Goal: Transaction & Acquisition: Book appointment/travel/reservation

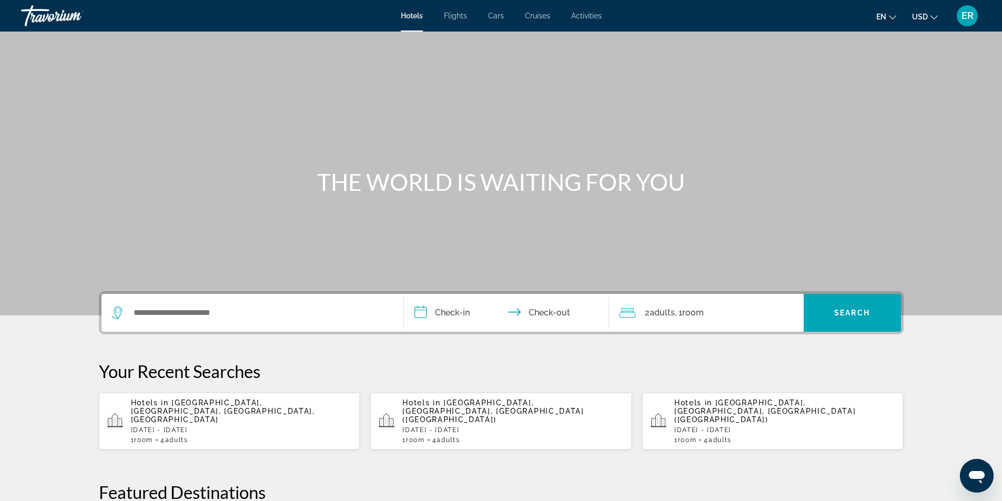
click at [225, 408] on div "Hotels in [GEOGRAPHIC_DATA], [GEOGRAPHIC_DATA], [GEOGRAPHIC_DATA], [GEOGRAPHIC_…" at bounding box center [241, 421] width 221 height 45
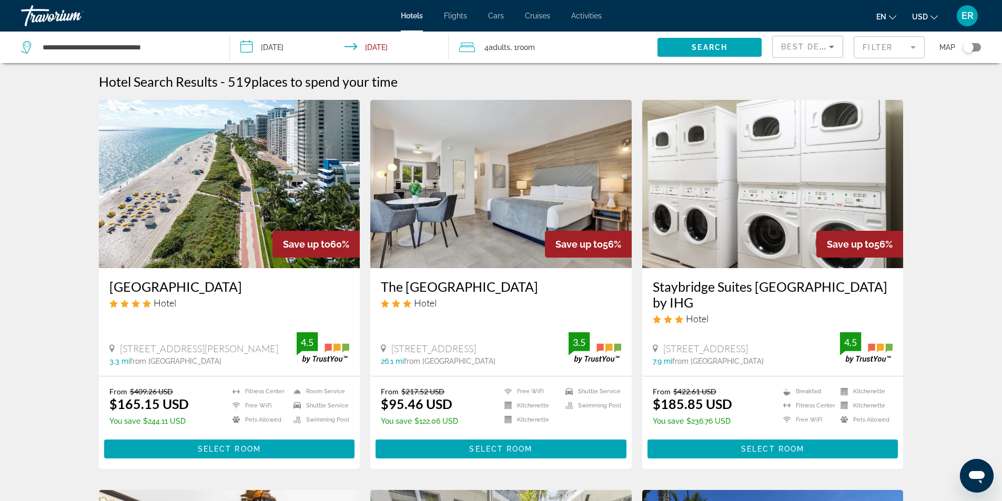
click at [835, 51] on icon "Sort by" at bounding box center [831, 47] width 13 height 13
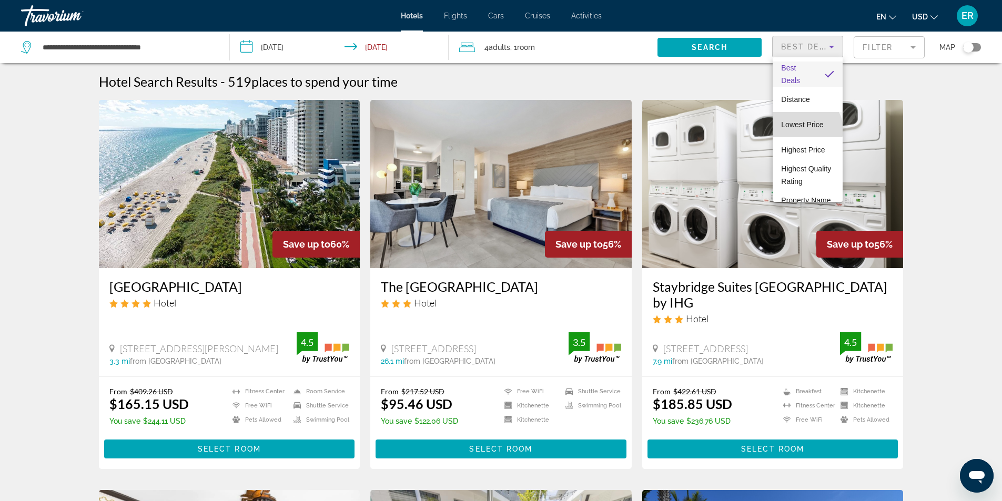
click at [806, 129] on span "Lowest Price" at bounding box center [802, 124] width 42 height 13
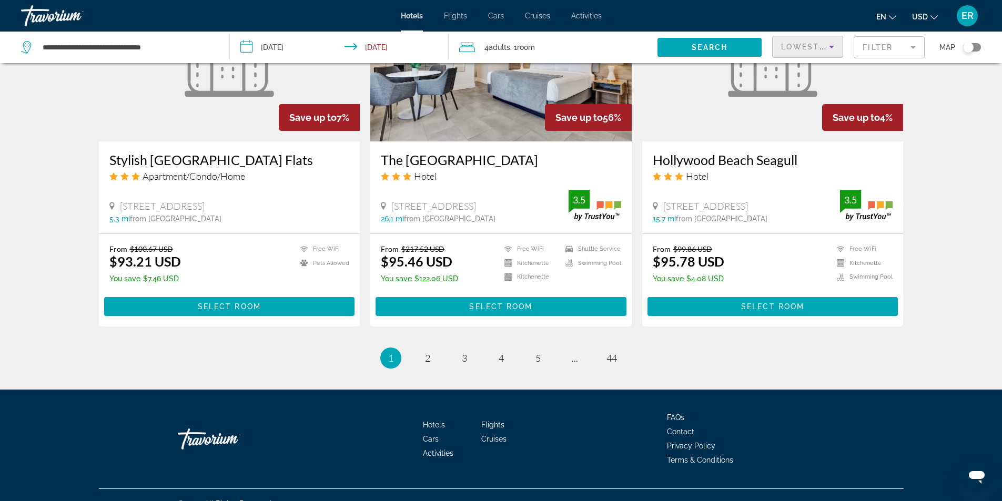
scroll to position [1275, 0]
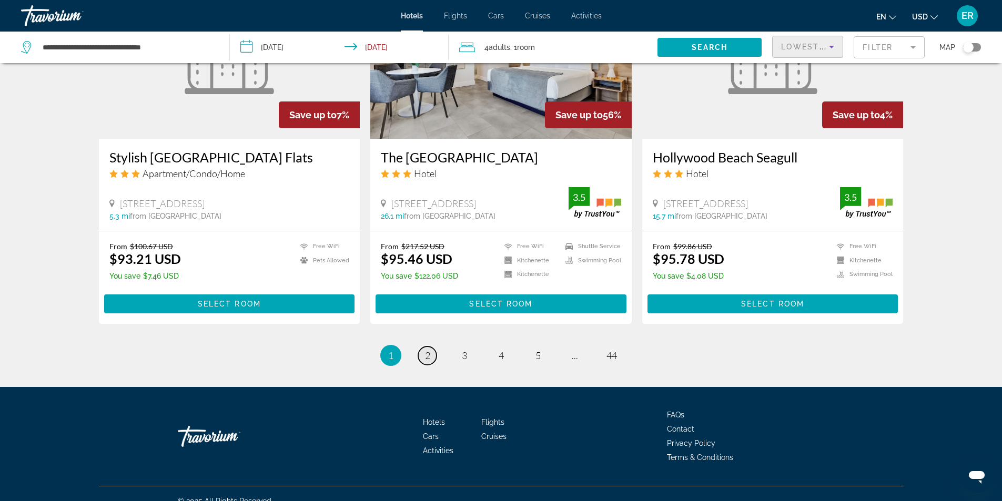
click at [429, 350] on span "2" at bounding box center [427, 356] width 5 height 12
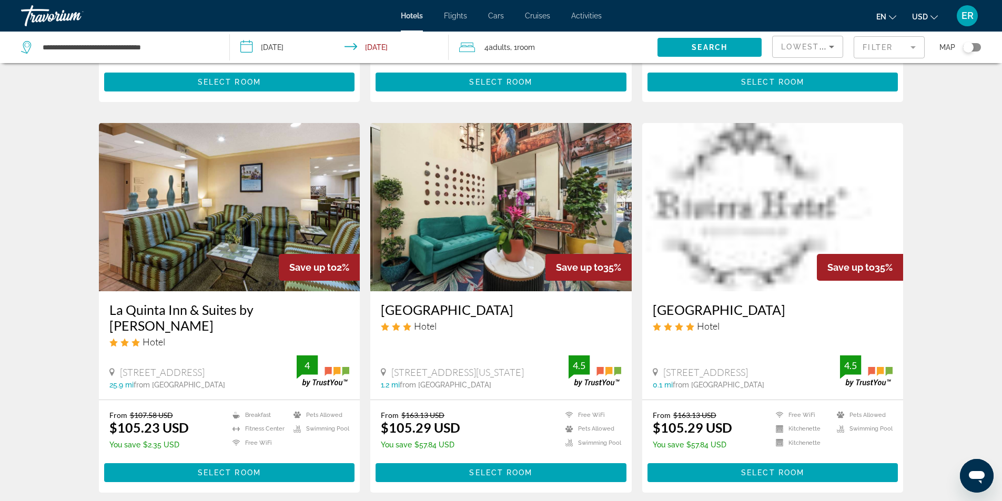
scroll to position [1157, 0]
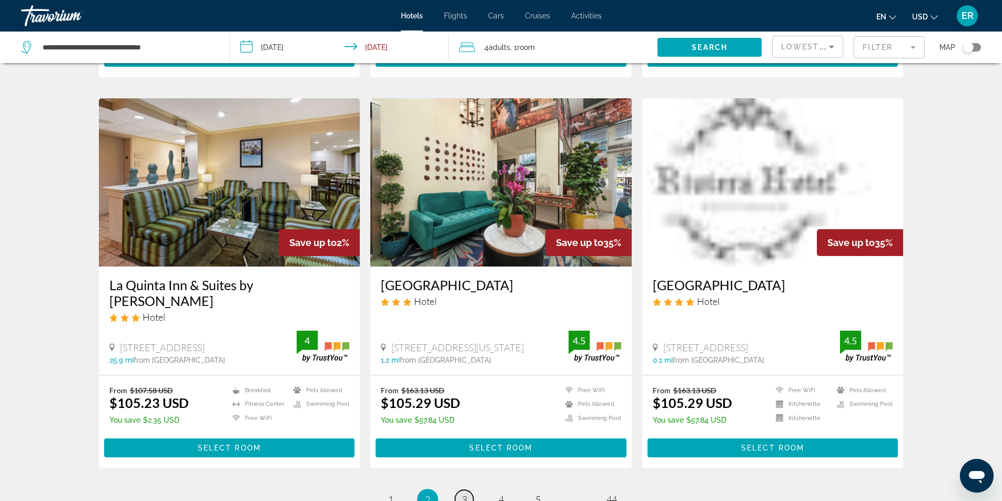
click at [458, 490] on link "page 3" at bounding box center [464, 499] width 18 height 18
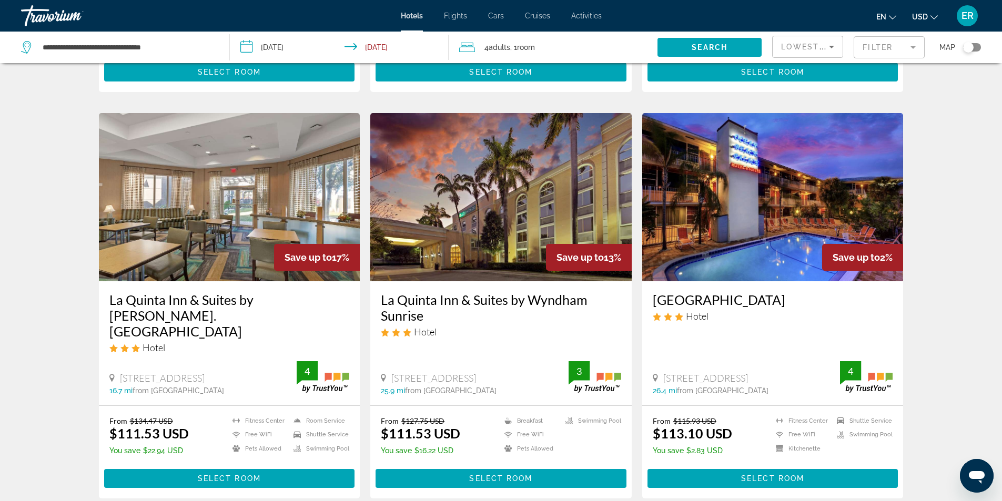
scroll to position [1210, 0]
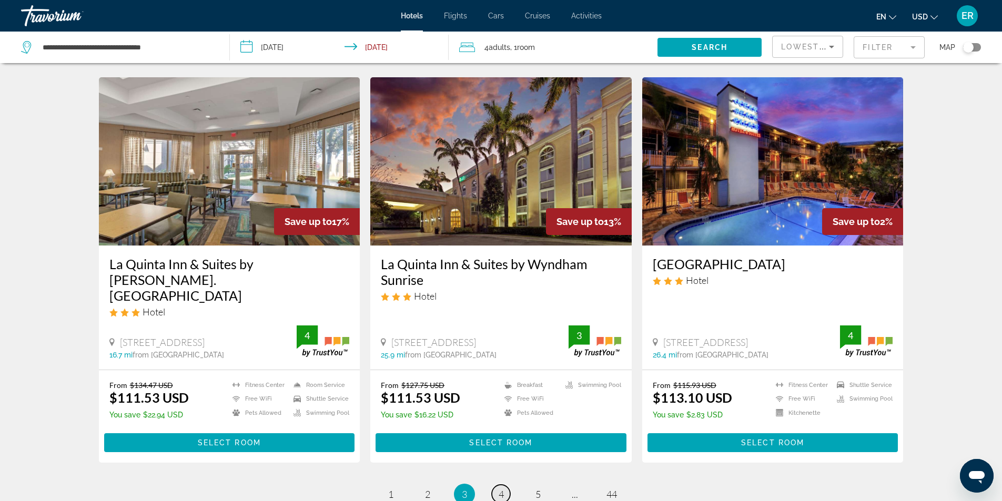
click at [502, 489] on span "4" at bounding box center [501, 495] width 5 height 12
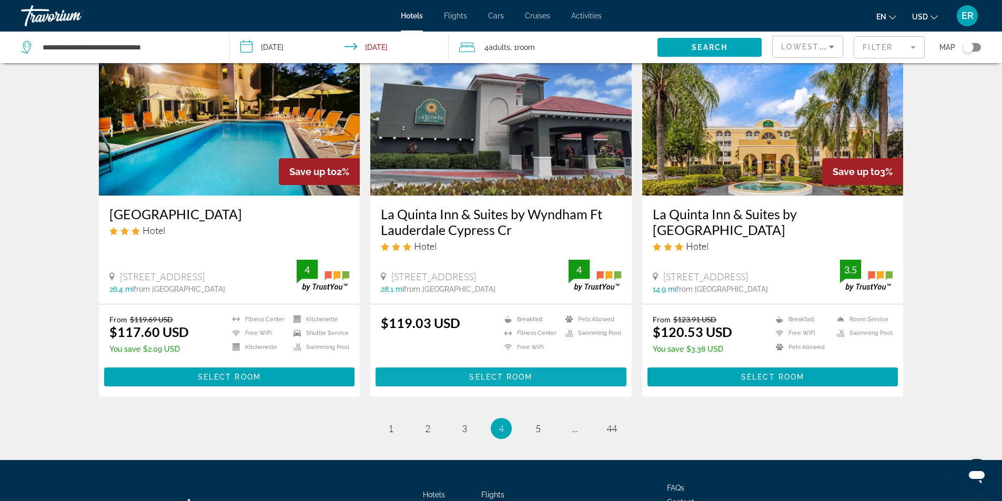
scroll to position [1263, 0]
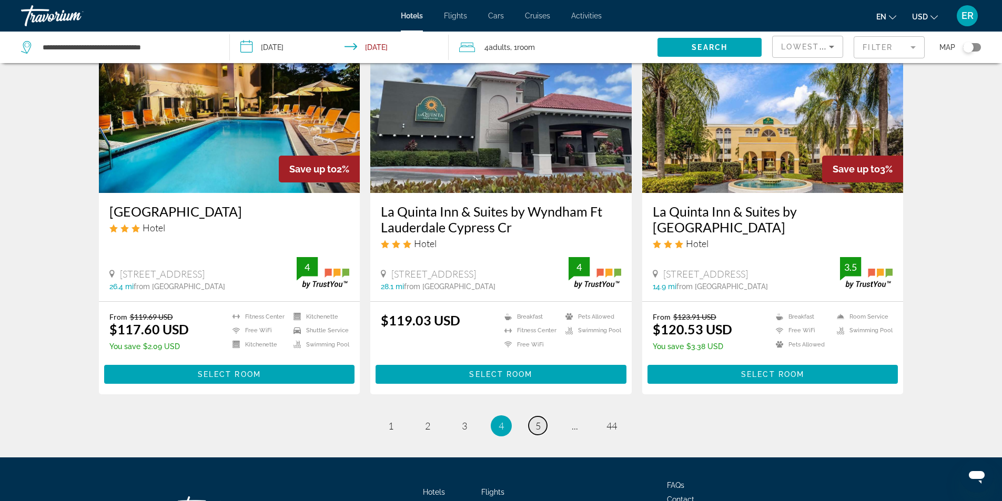
click at [537, 420] on span "5" at bounding box center [538, 426] width 5 height 12
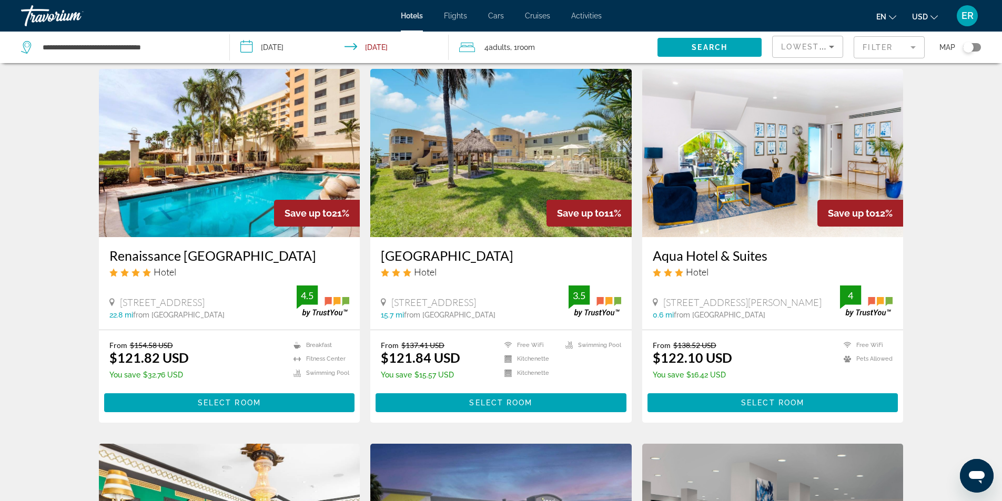
scroll to position [421, 0]
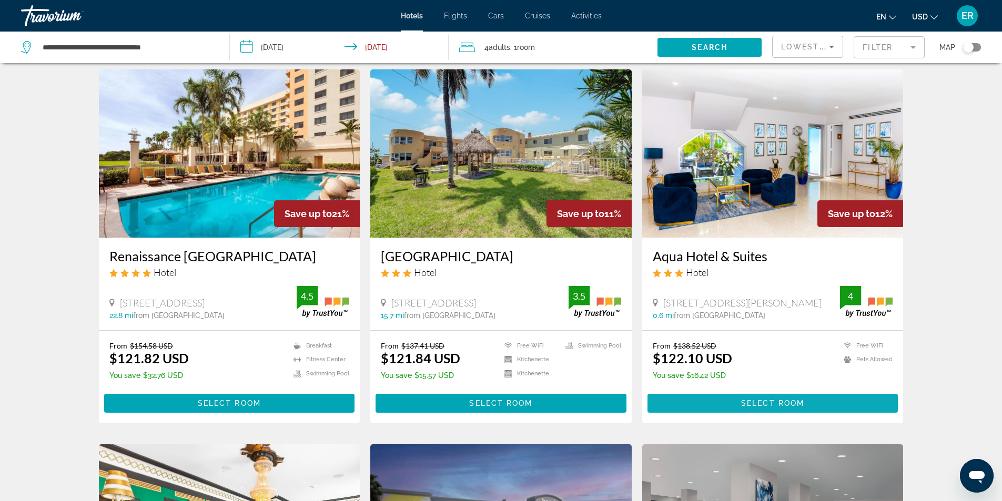
click at [742, 406] on span "Select Room" at bounding box center [772, 403] width 63 height 8
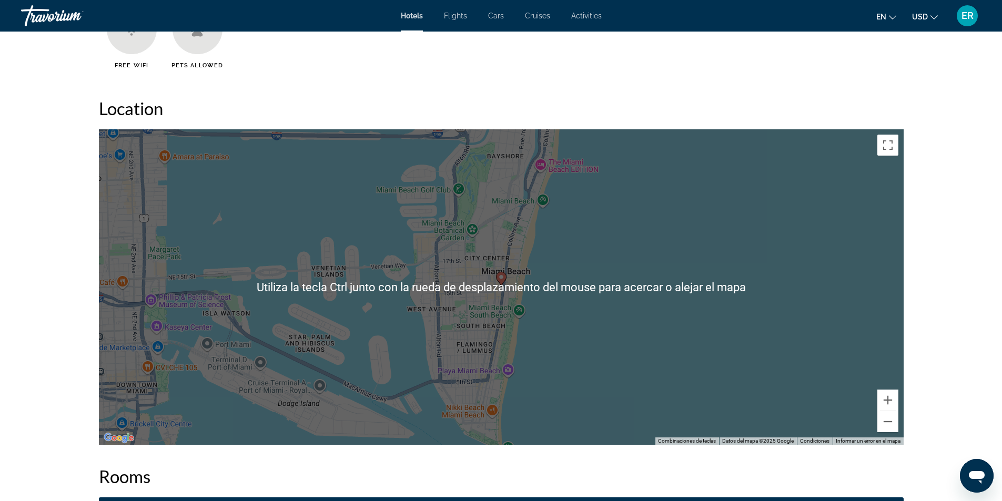
scroll to position [842, 0]
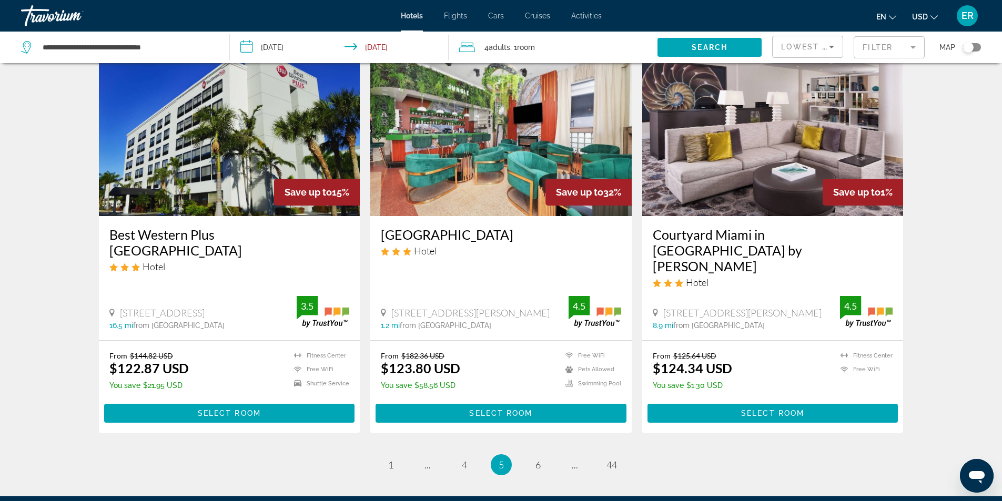
scroll to position [1210, 0]
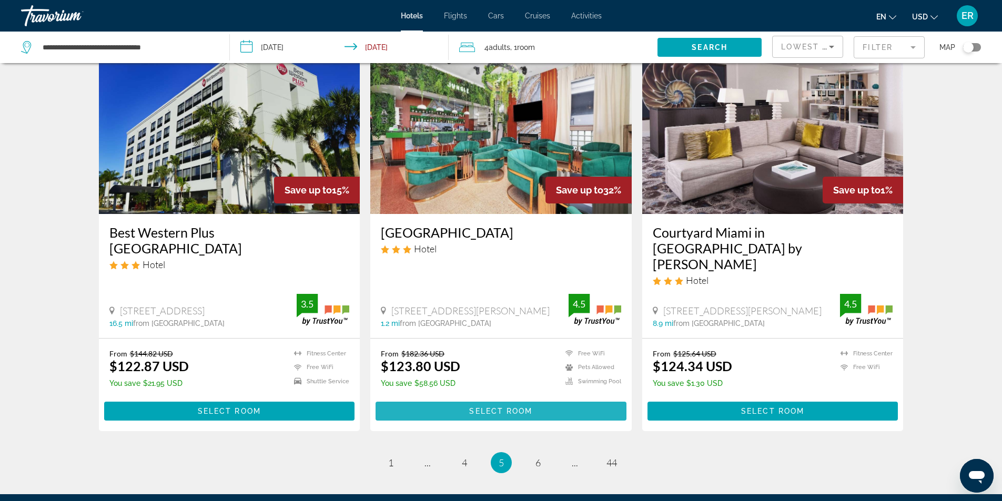
click at [481, 407] on span "Select Room" at bounding box center [500, 411] width 63 height 8
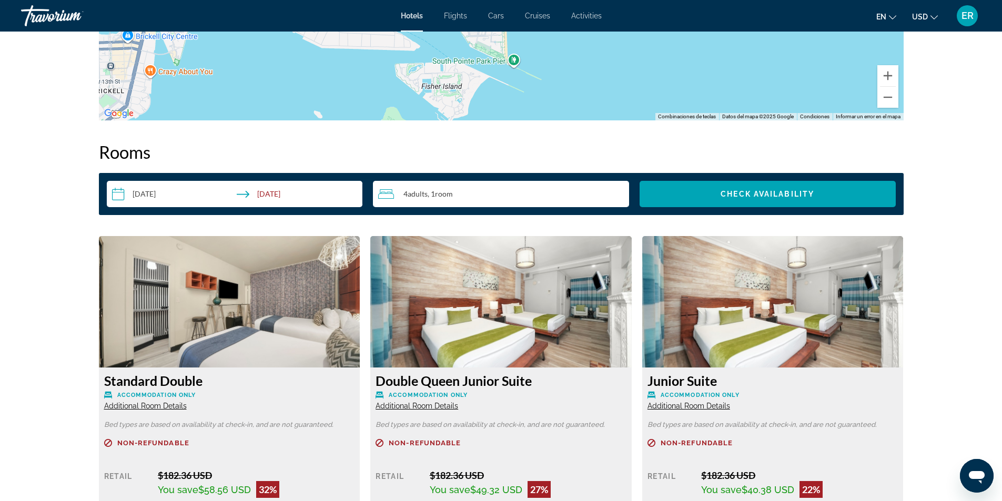
scroll to position [1105, 0]
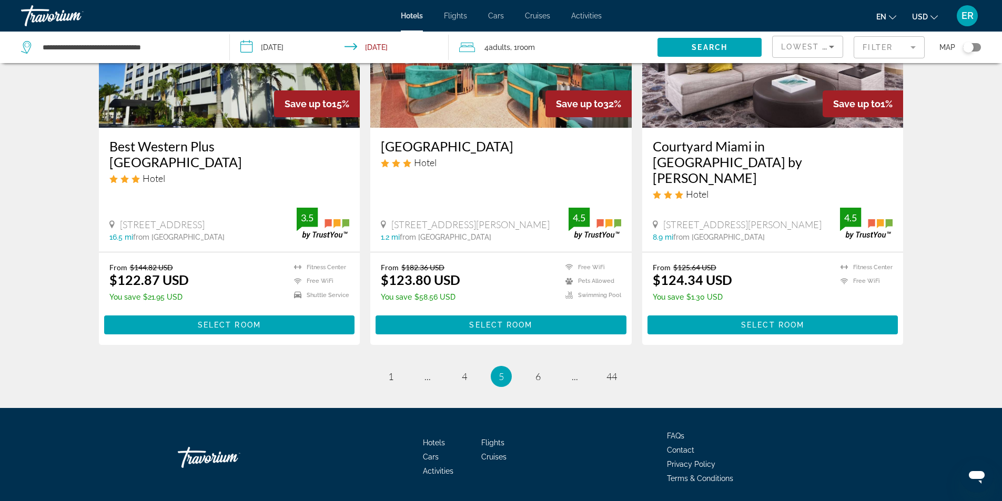
scroll to position [1301, 0]
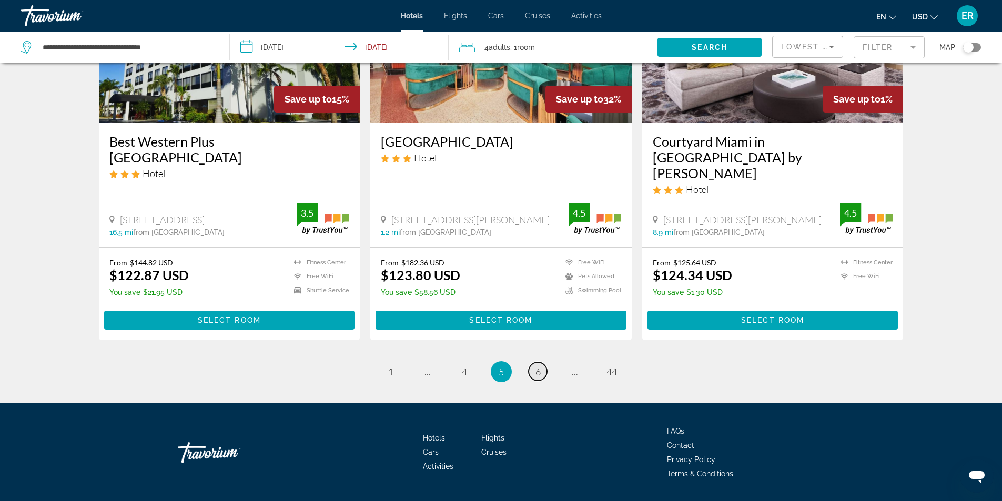
click at [542, 362] on link "page 6" at bounding box center [538, 371] width 18 height 18
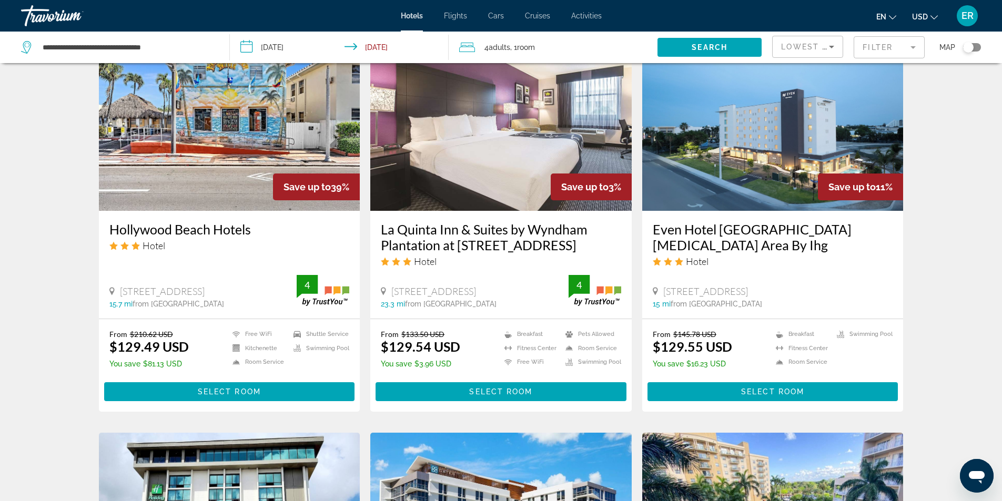
scroll to position [894, 0]
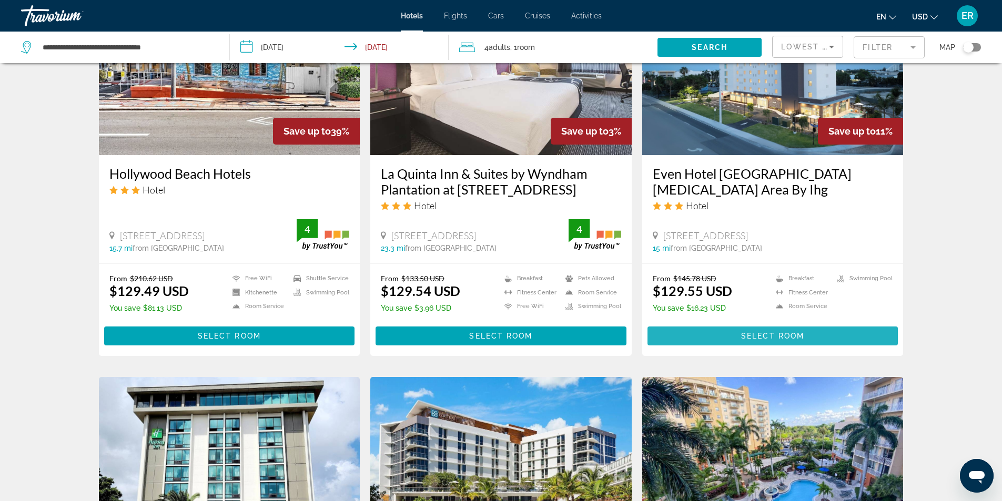
click at [754, 335] on span "Select Room" at bounding box center [772, 336] width 63 height 8
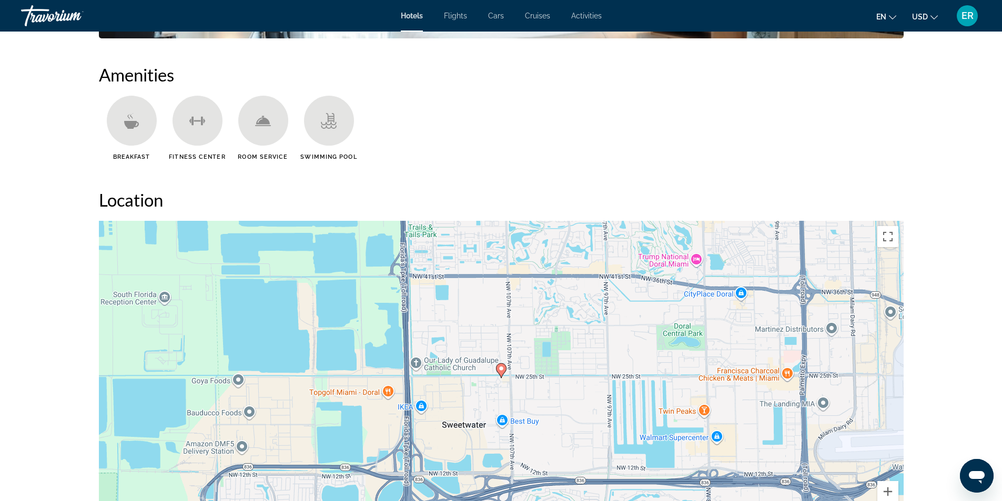
scroll to position [842, 0]
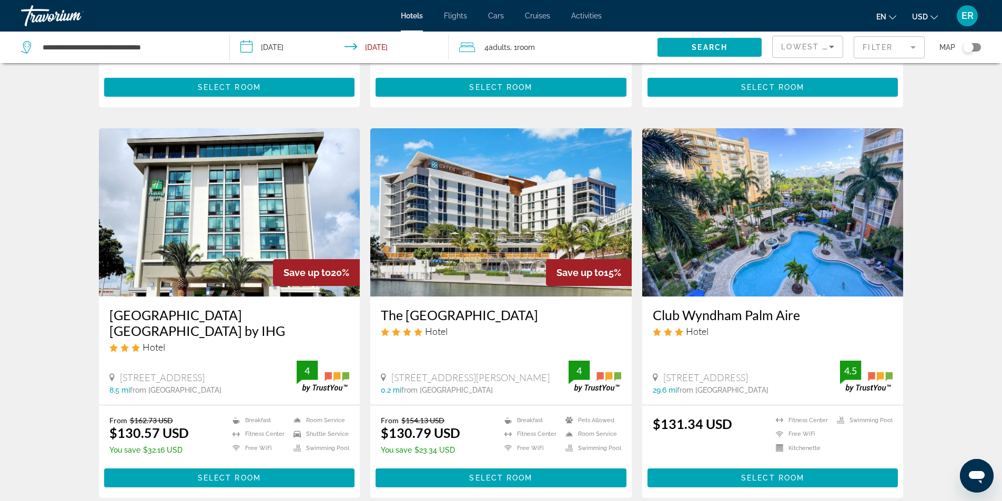
scroll to position [1157, 0]
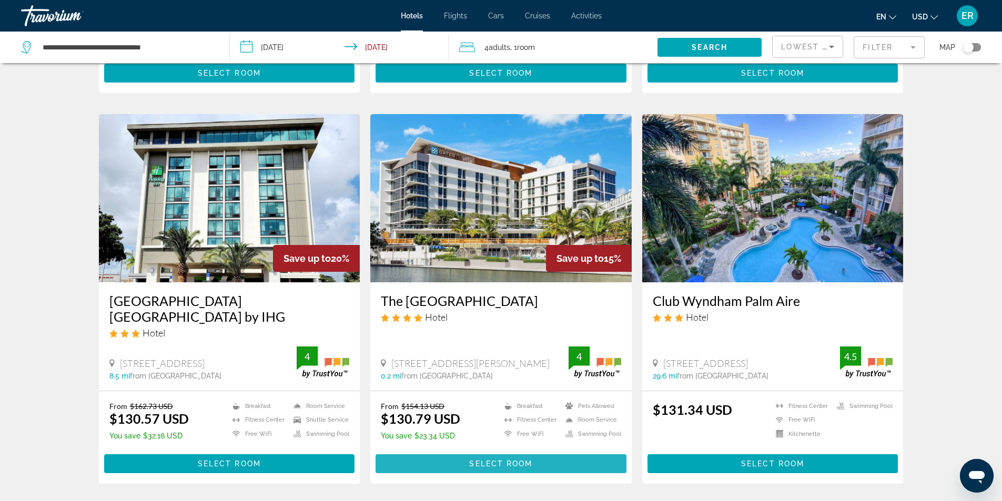
click at [498, 468] on span "Main content" at bounding box center [501, 463] width 251 height 25
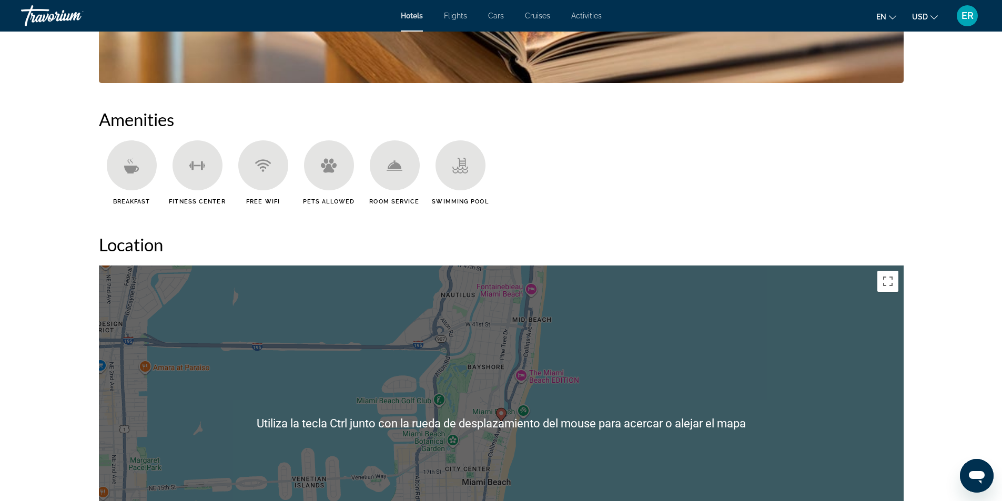
scroll to position [684, 0]
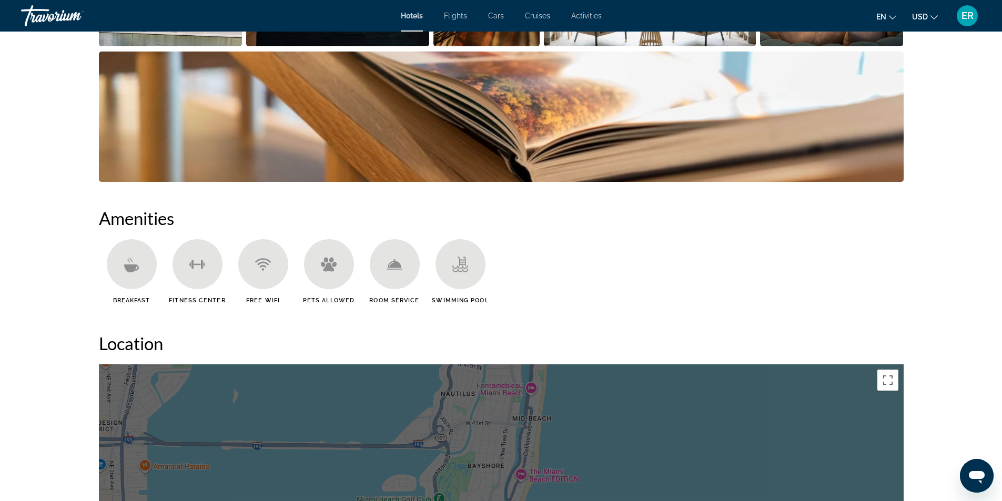
click at [537, 148] on img "Open full-screen image slider" at bounding box center [501, 117] width 805 height 130
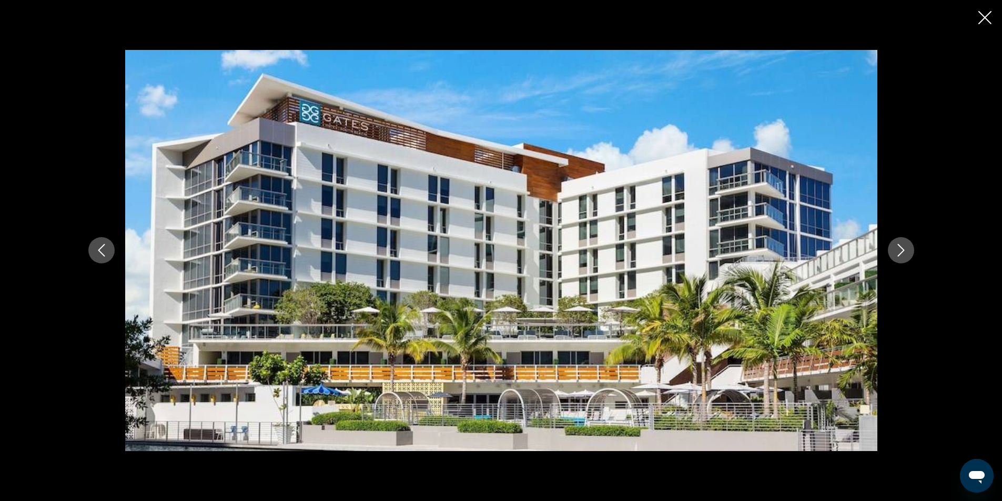
click at [910, 253] on button "Next image" at bounding box center [901, 250] width 26 height 26
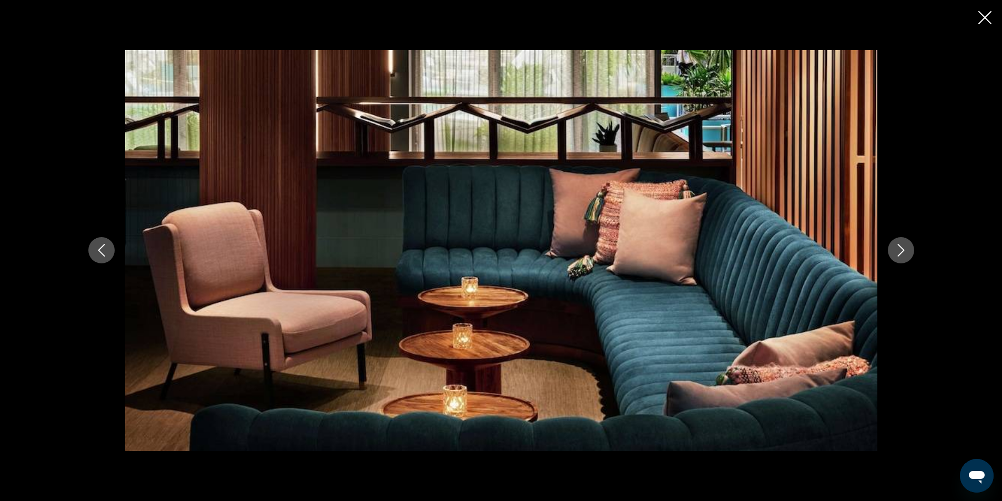
click at [910, 253] on button "Next image" at bounding box center [901, 250] width 26 height 26
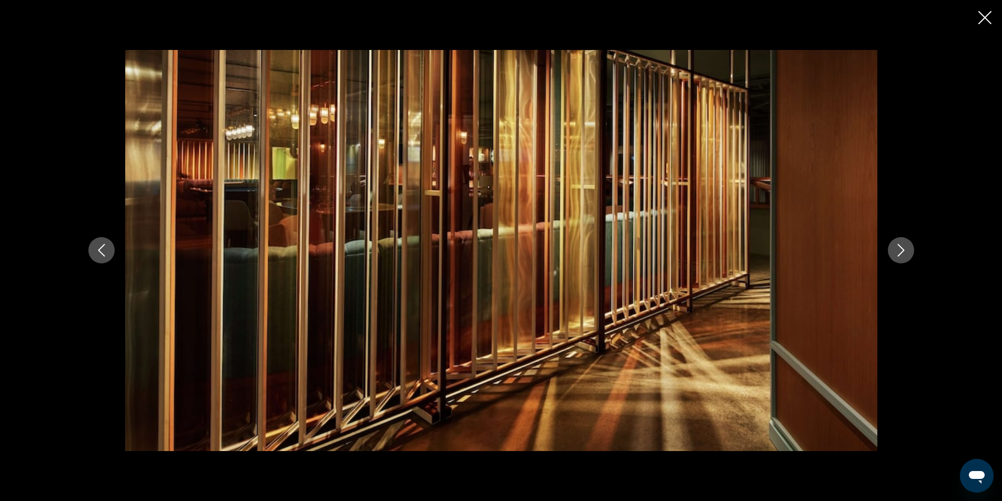
click at [909, 253] on button "Next image" at bounding box center [901, 250] width 26 height 26
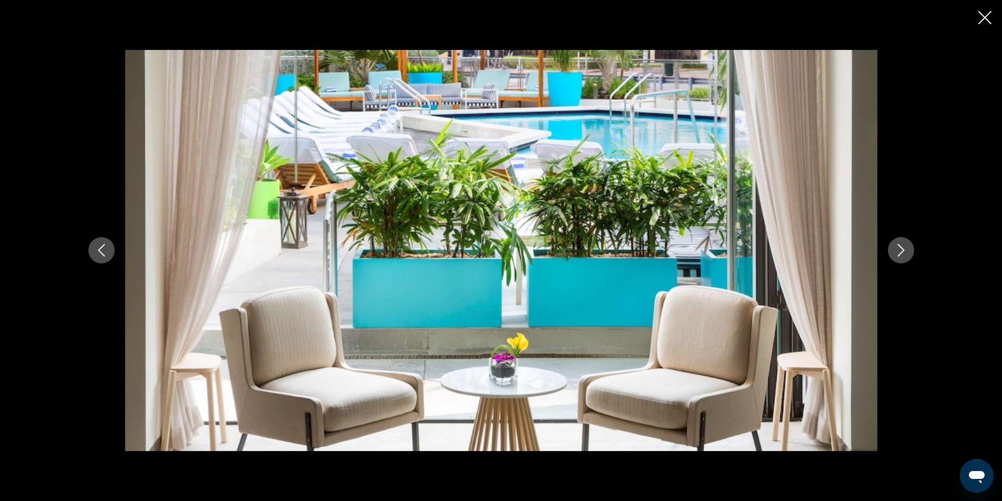
click at [909, 253] on button "Next image" at bounding box center [901, 250] width 26 height 26
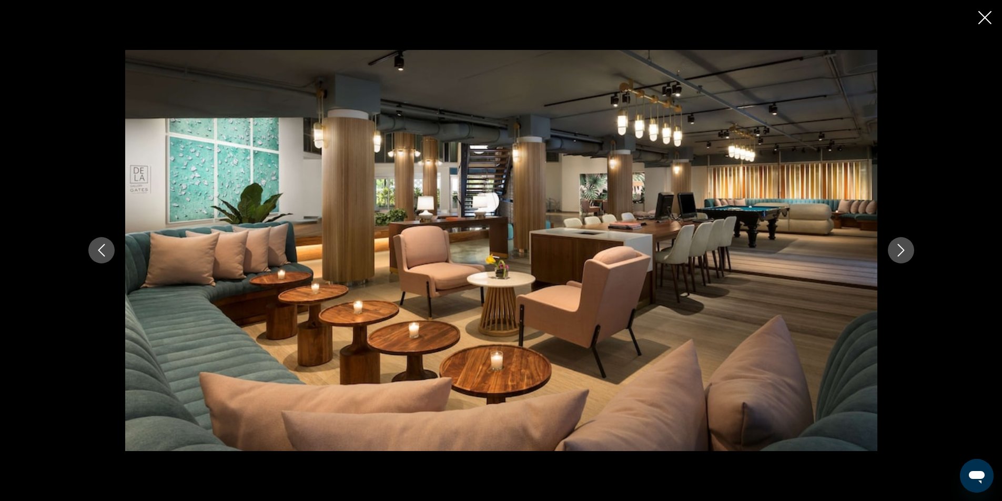
click at [909, 253] on button "Next image" at bounding box center [901, 250] width 26 height 26
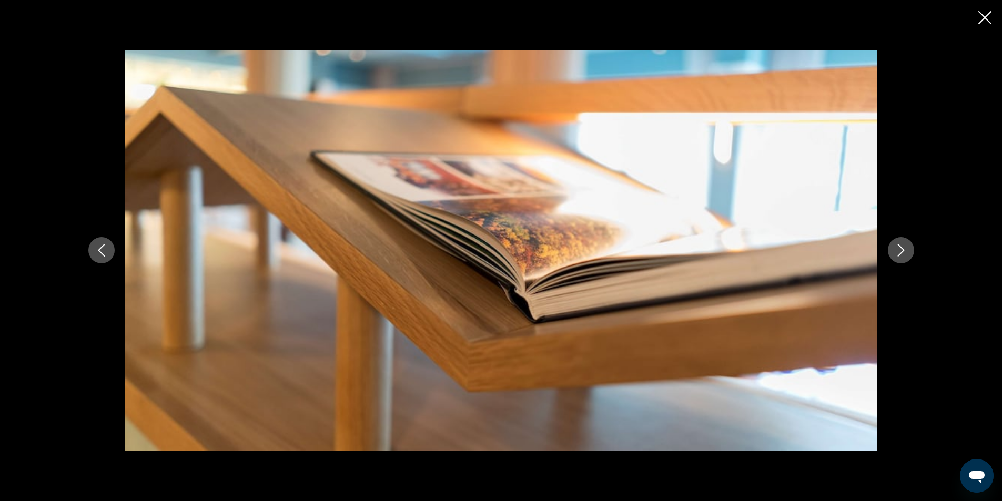
click at [909, 253] on button "Next image" at bounding box center [901, 250] width 26 height 26
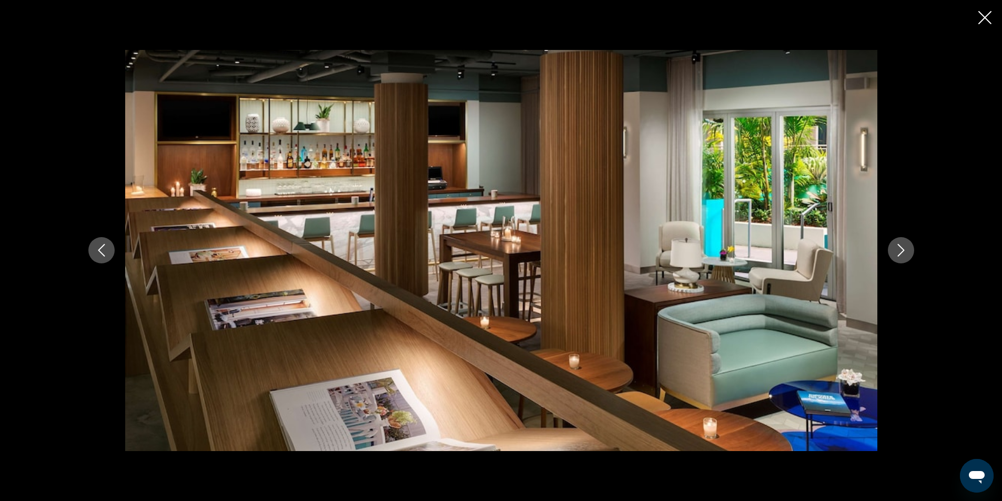
click at [909, 253] on button "Next image" at bounding box center [901, 250] width 26 height 26
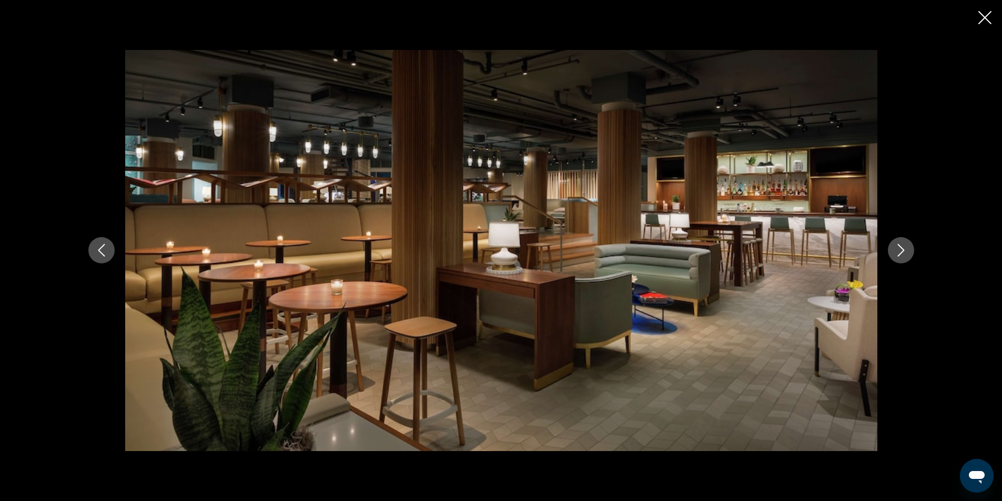
click at [909, 253] on button "Next image" at bounding box center [901, 250] width 26 height 26
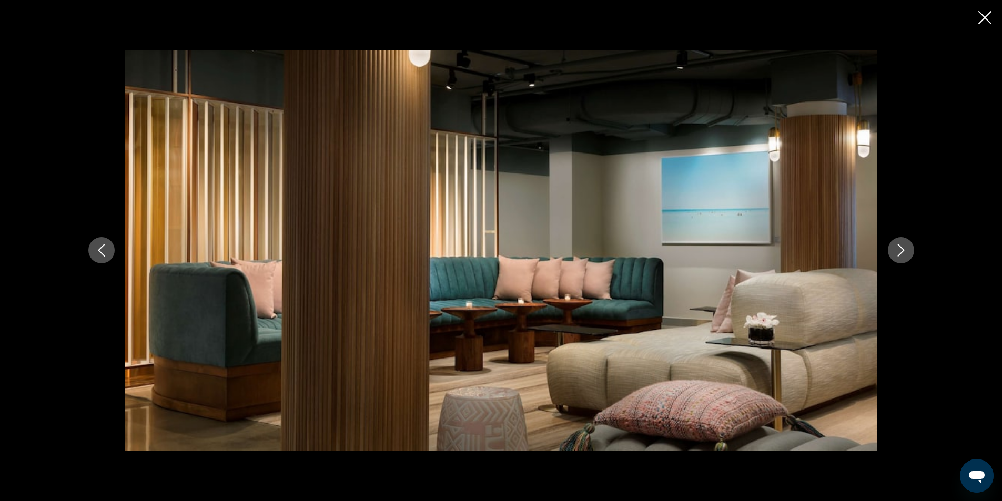
click at [984, 22] on icon "Close slideshow" at bounding box center [984, 17] width 13 height 13
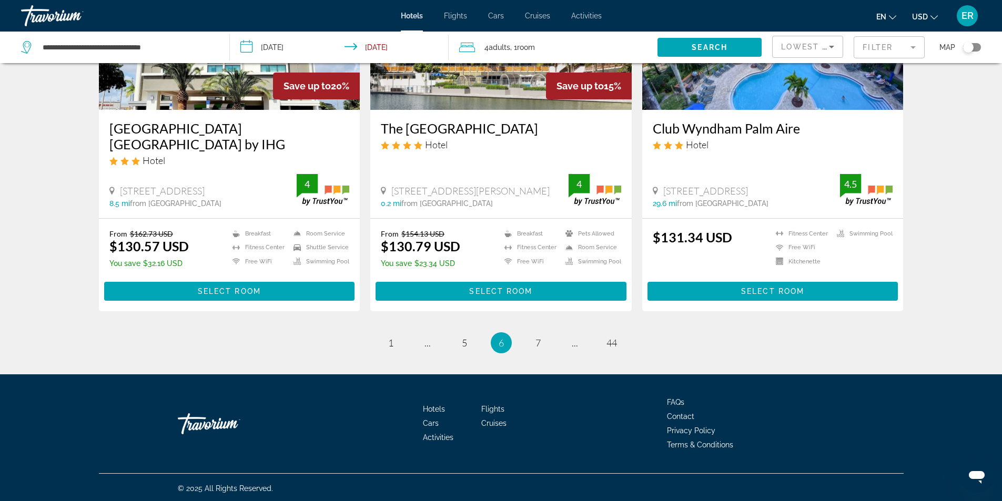
scroll to position [1332, 0]
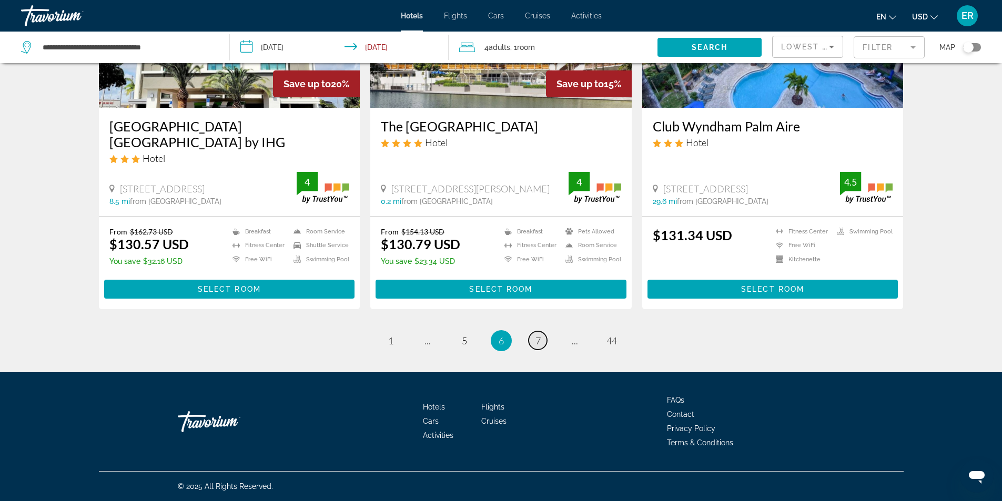
click at [536, 342] on span "7" at bounding box center [538, 341] width 5 height 12
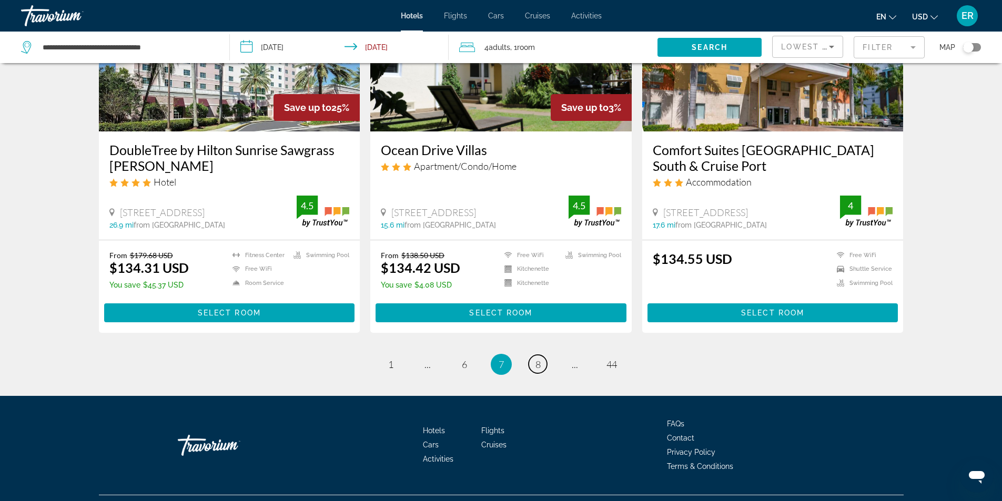
scroll to position [1315, 0]
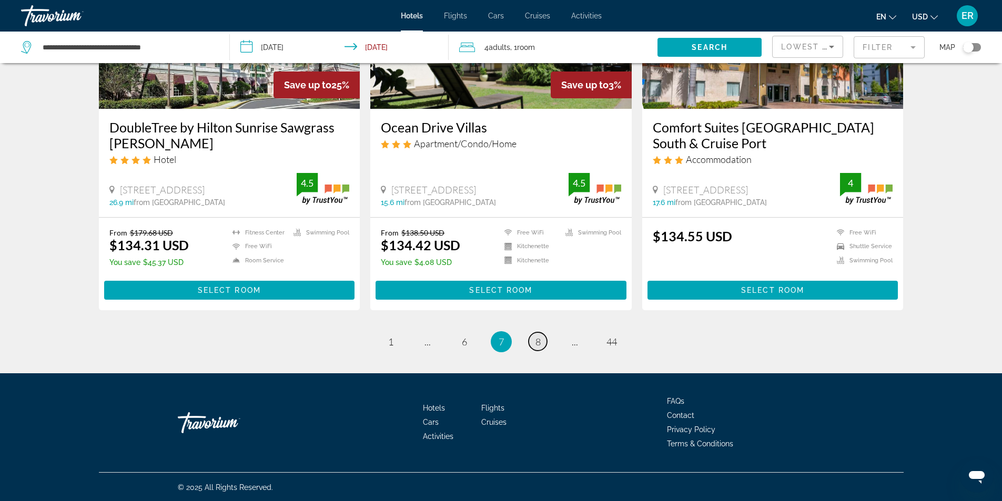
click at [539, 345] on span "8" at bounding box center [538, 342] width 5 height 12
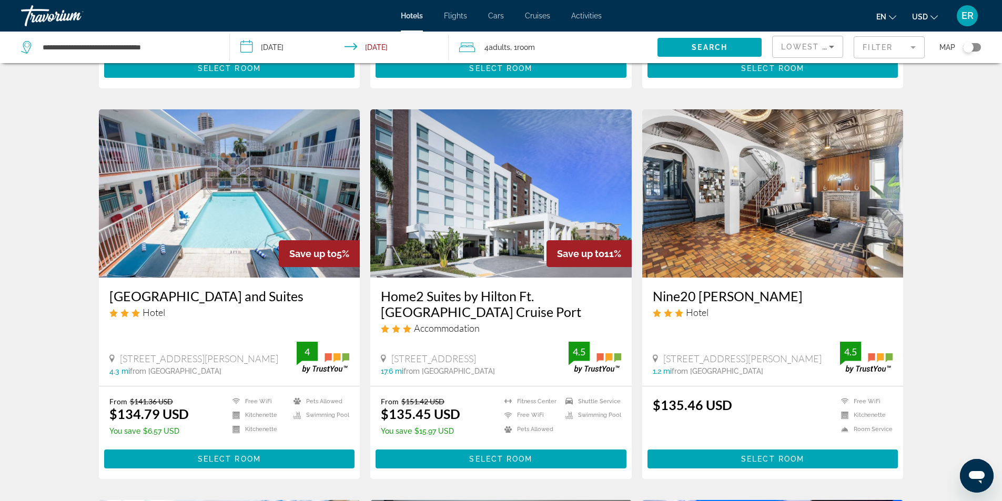
scroll to position [421, 0]
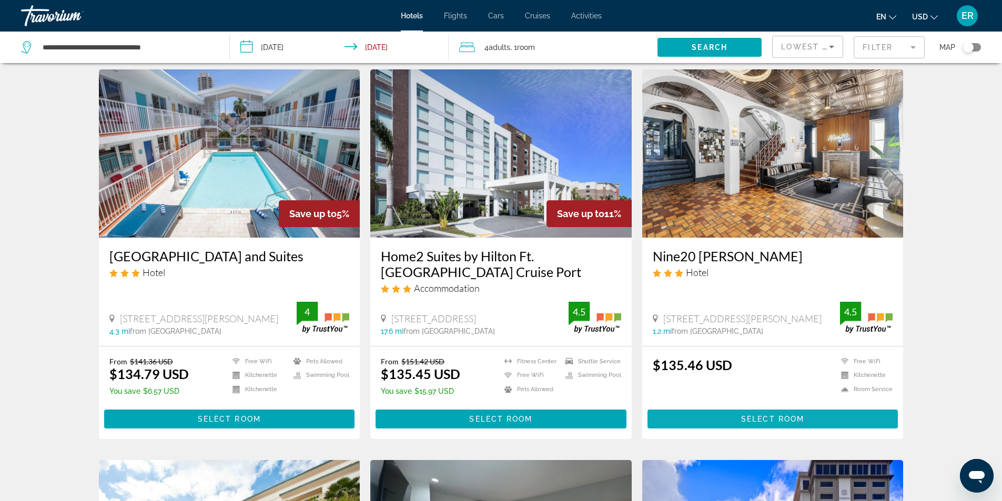
click at [753, 413] on span "Main content" at bounding box center [773, 419] width 251 height 25
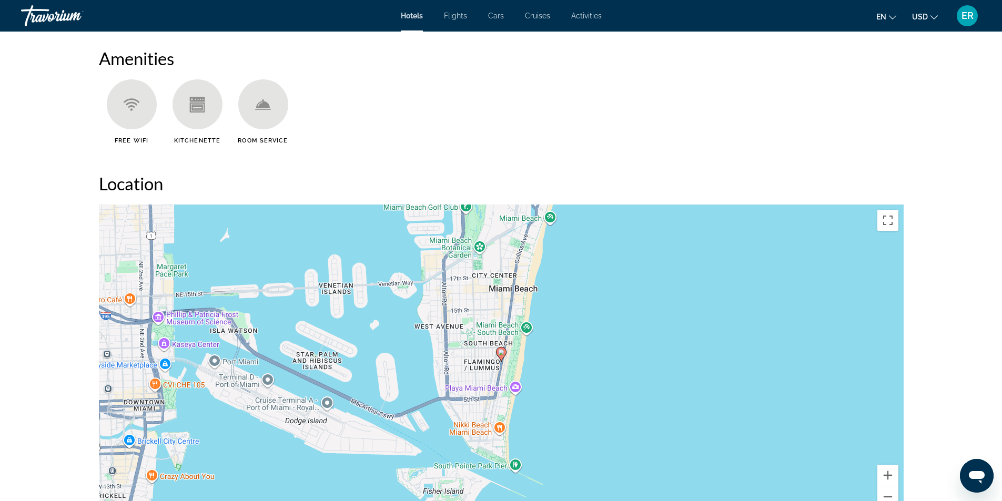
scroll to position [842, 0]
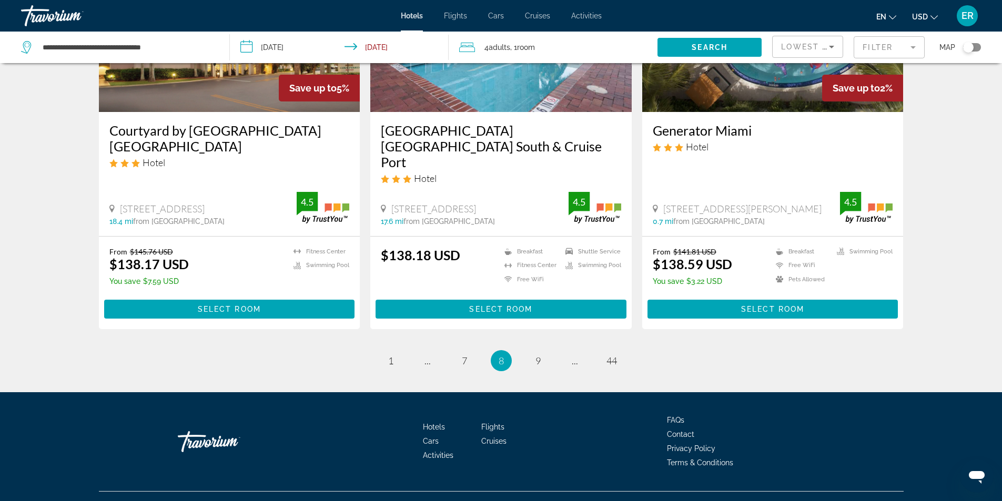
scroll to position [1332, 0]
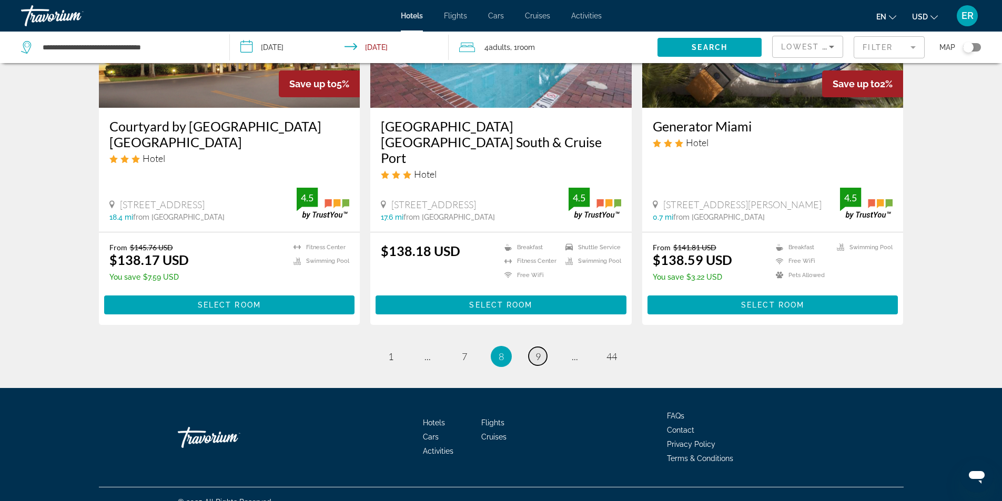
click at [535, 347] on link "page 9" at bounding box center [538, 356] width 18 height 18
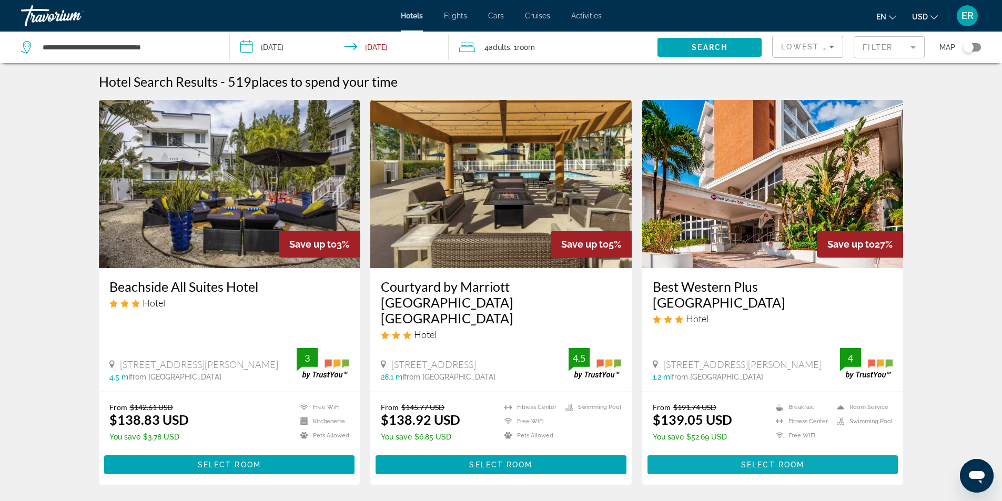
click at [741, 453] on span "Main content" at bounding box center [773, 464] width 251 height 25
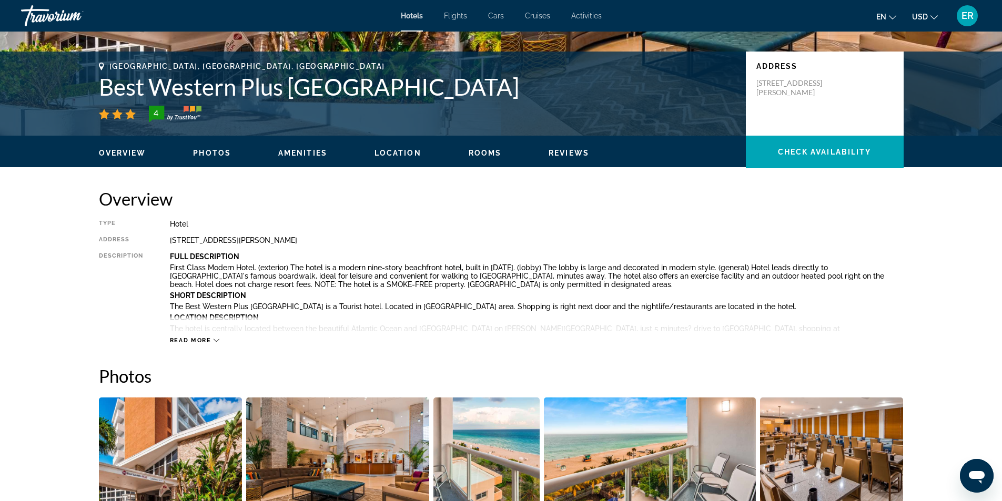
scroll to position [316, 0]
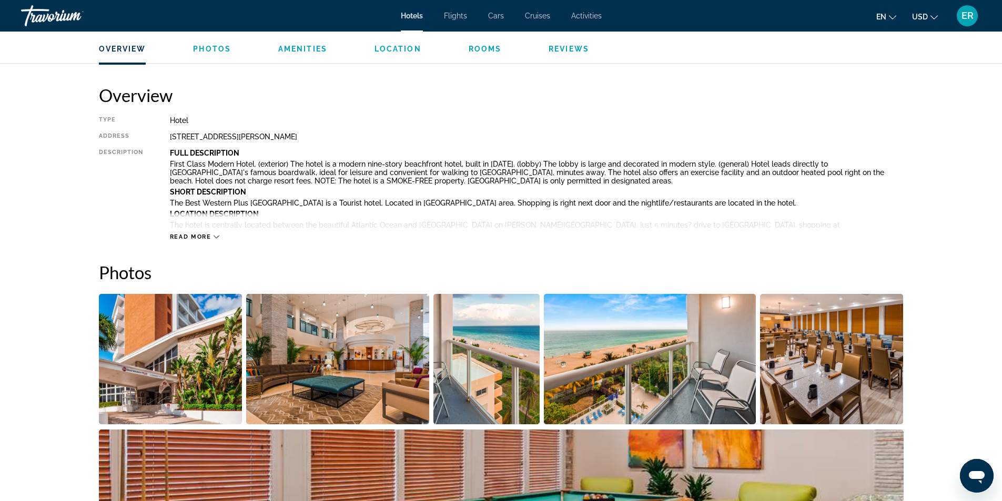
click at [334, 364] on img "Open full-screen image slider" at bounding box center [337, 359] width 183 height 130
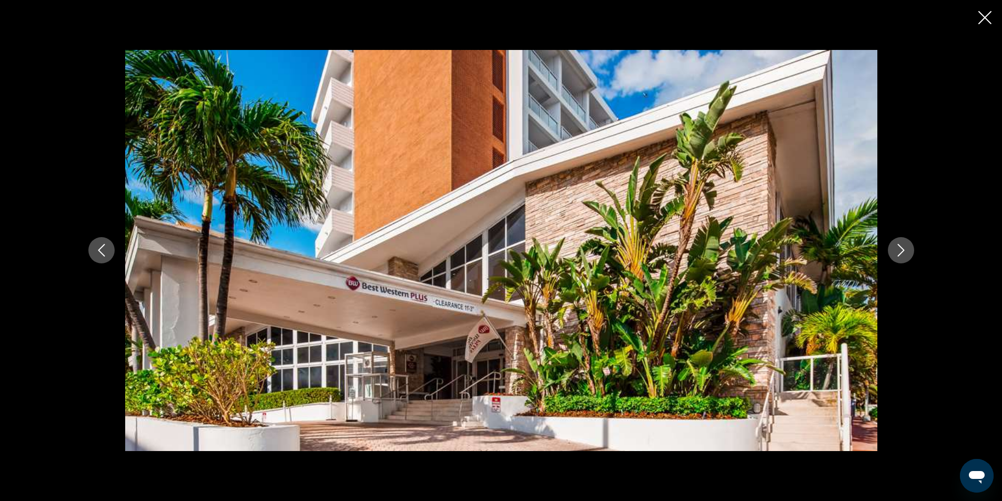
click at [915, 257] on div "prev next" at bounding box center [501, 250] width 847 height 401
click at [910, 257] on button "Next image" at bounding box center [901, 250] width 26 height 26
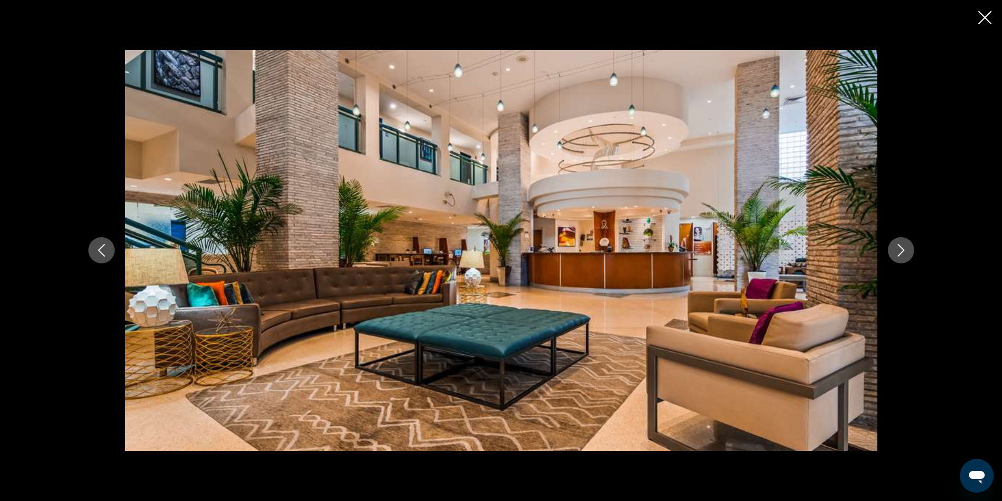
click at [910, 257] on button "Next image" at bounding box center [901, 250] width 26 height 26
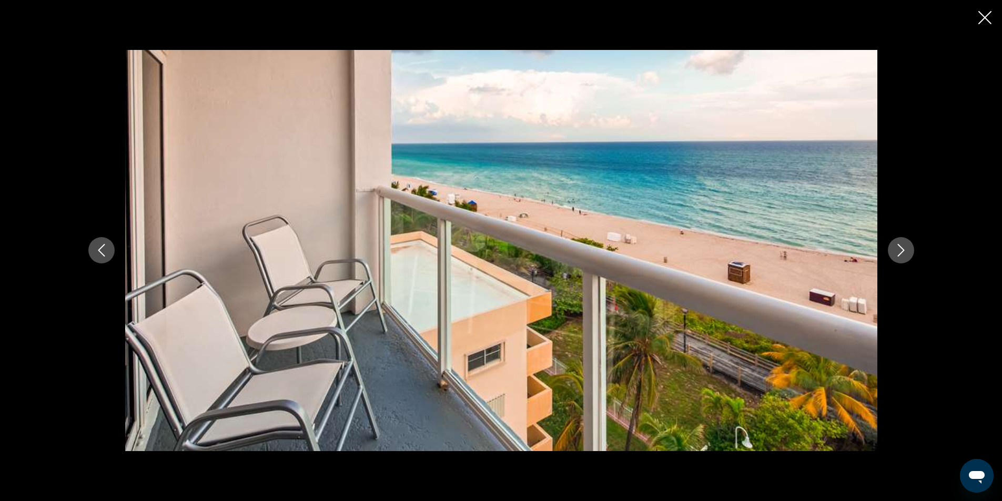
click at [910, 257] on button "Next image" at bounding box center [901, 250] width 26 height 26
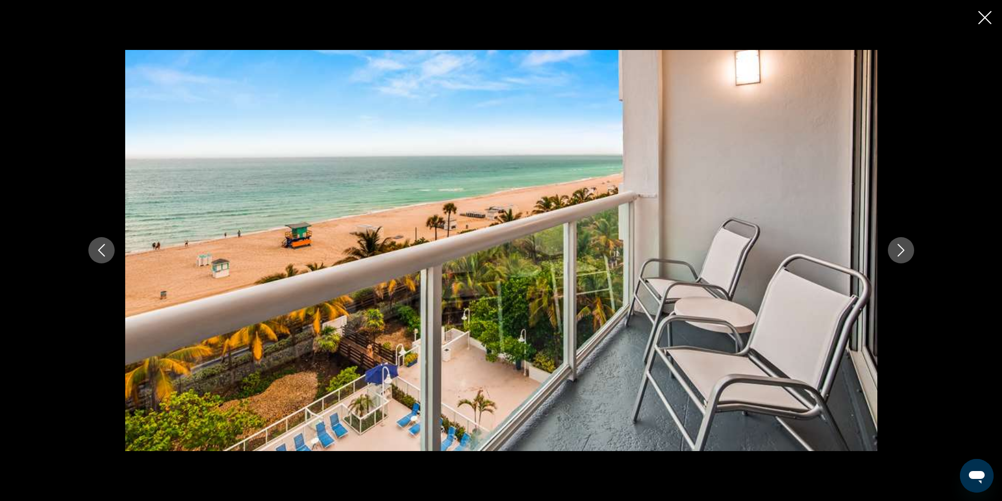
click at [910, 257] on button "Next image" at bounding box center [901, 250] width 26 height 26
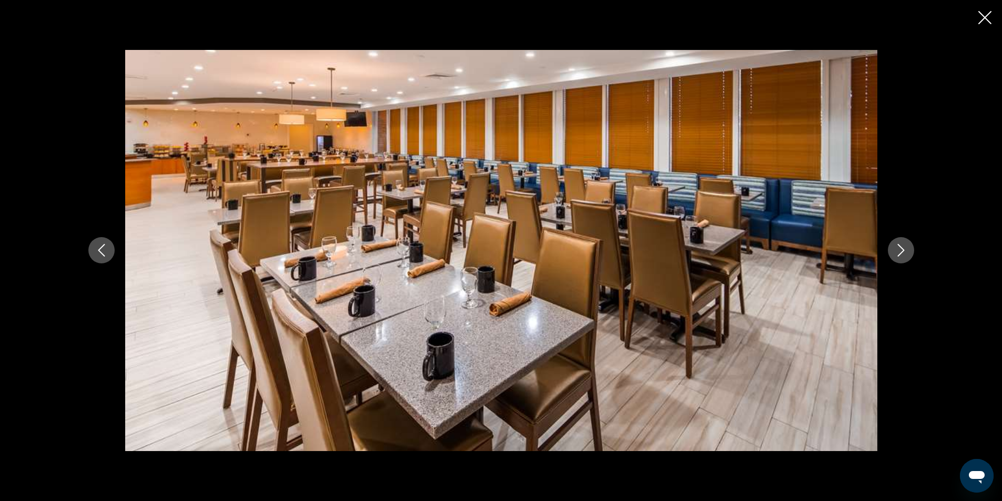
click at [910, 257] on button "Next image" at bounding box center [901, 250] width 26 height 26
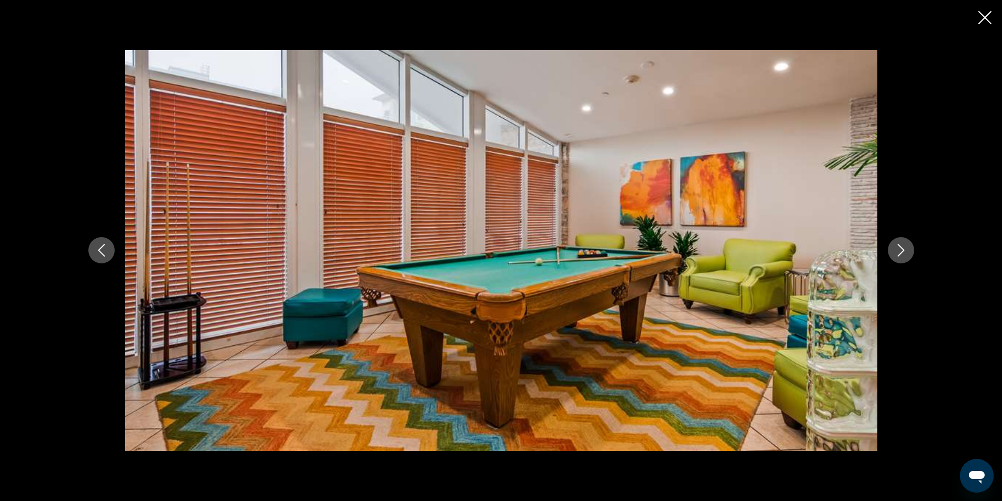
click at [910, 257] on button "Next image" at bounding box center [901, 250] width 26 height 26
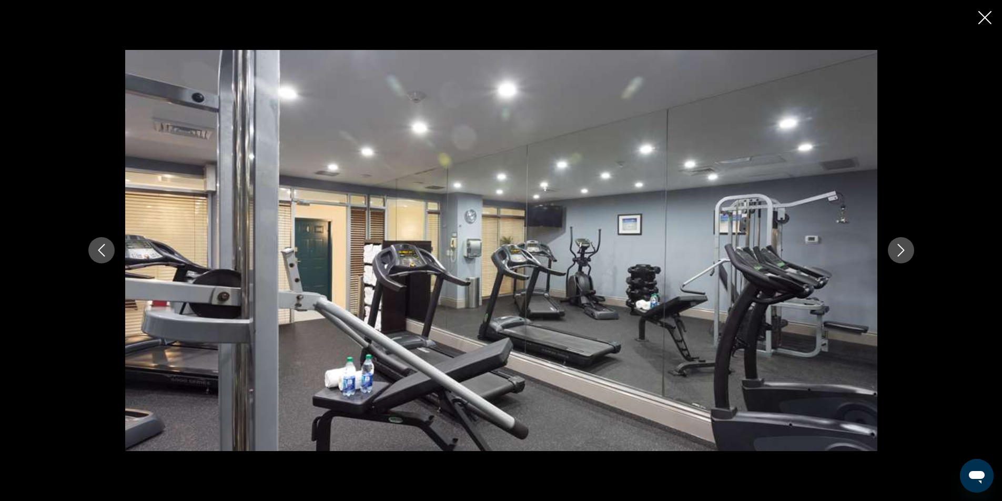
click at [910, 257] on button "Next image" at bounding box center [901, 250] width 26 height 26
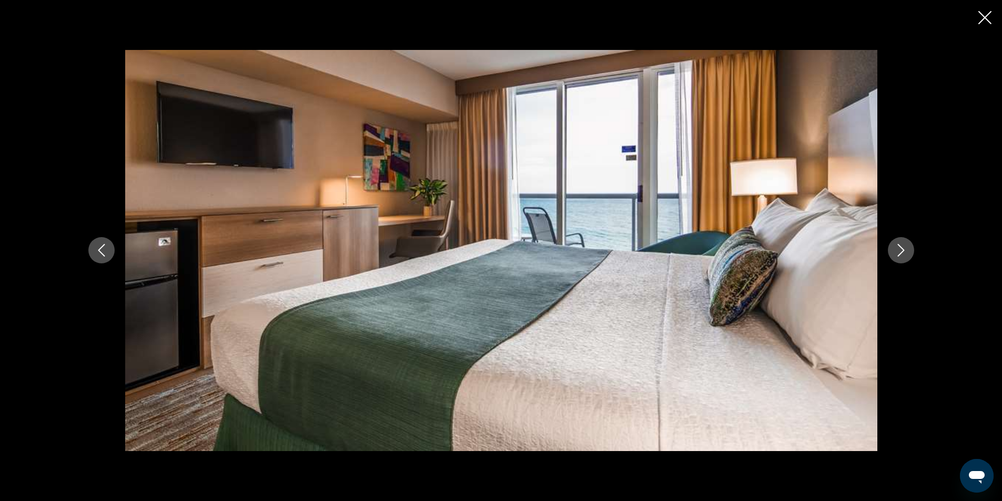
click at [909, 257] on button "Next image" at bounding box center [901, 250] width 26 height 26
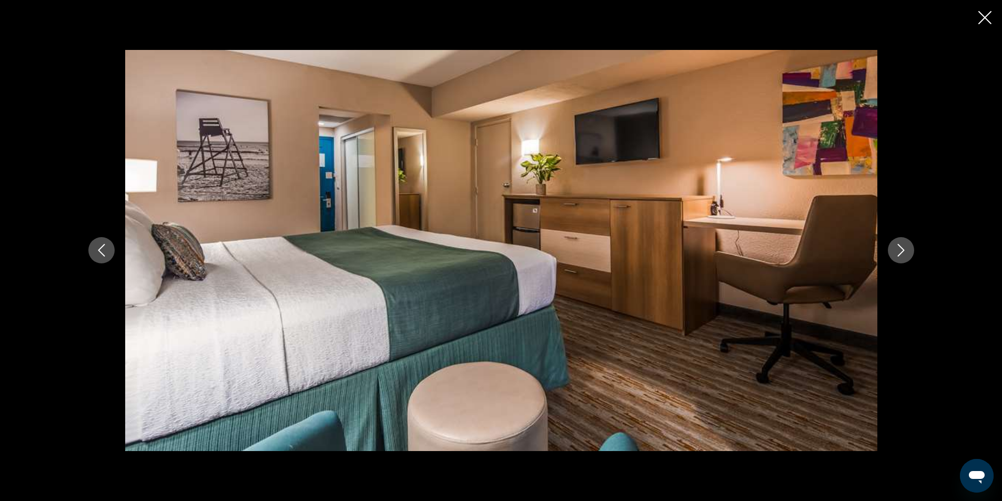
click at [909, 257] on button "Next image" at bounding box center [901, 250] width 26 height 26
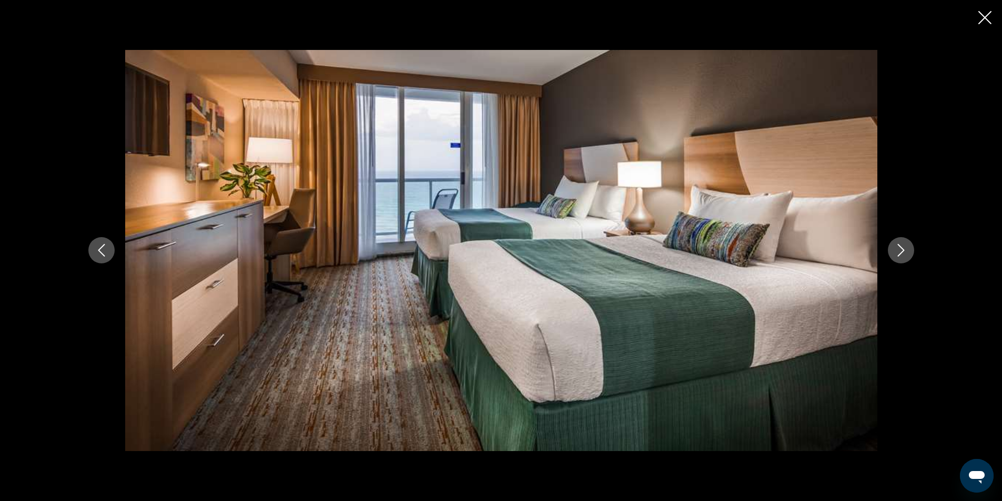
click at [909, 257] on button "Next image" at bounding box center [901, 250] width 26 height 26
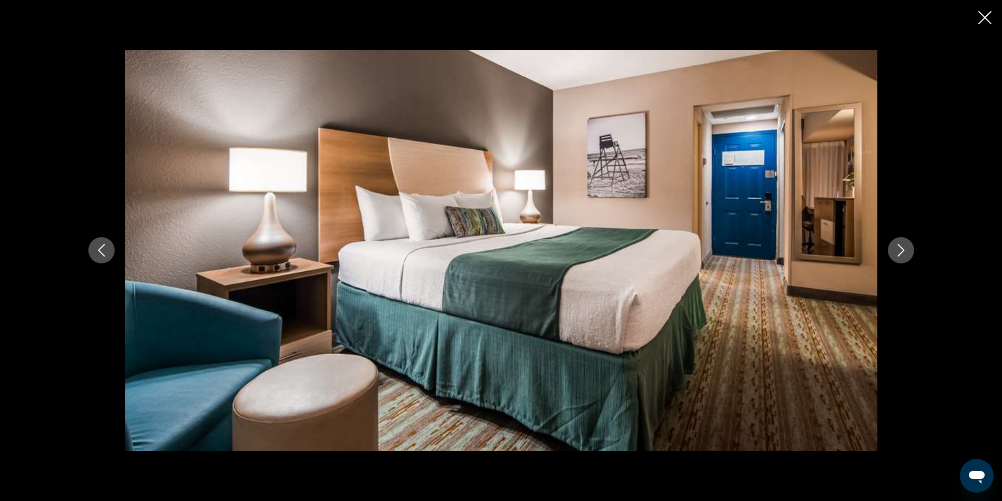
click at [908, 257] on button "Next image" at bounding box center [901, 250] width 26 height 26
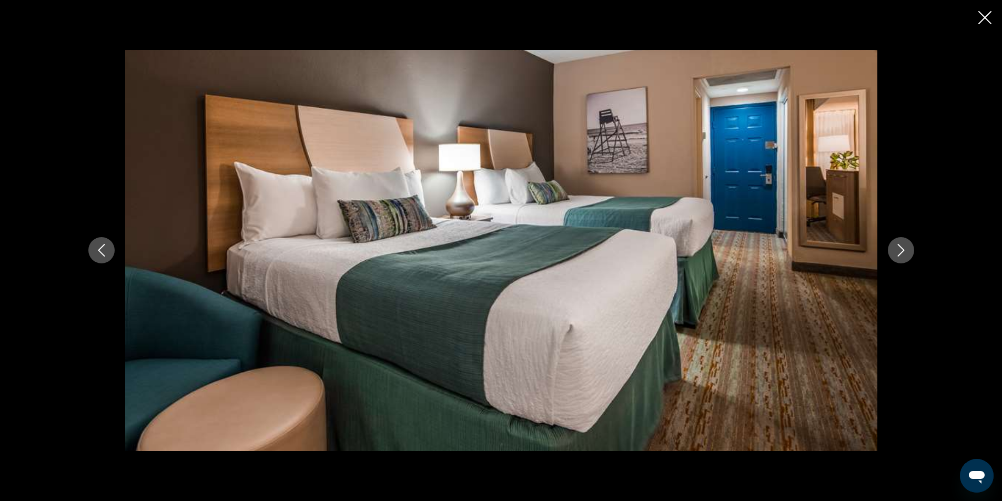
click at [908, 257] on button "Next image" at bounding box center [901, 250] width 26 height 26
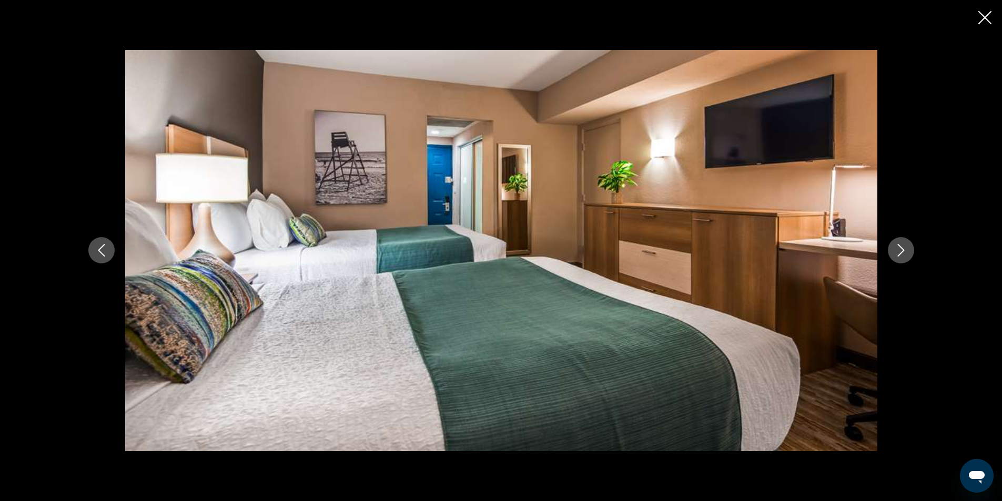
click at [981, 23] on icon "Close slideshow" at bounding box center [984, 17] width 13 height 13
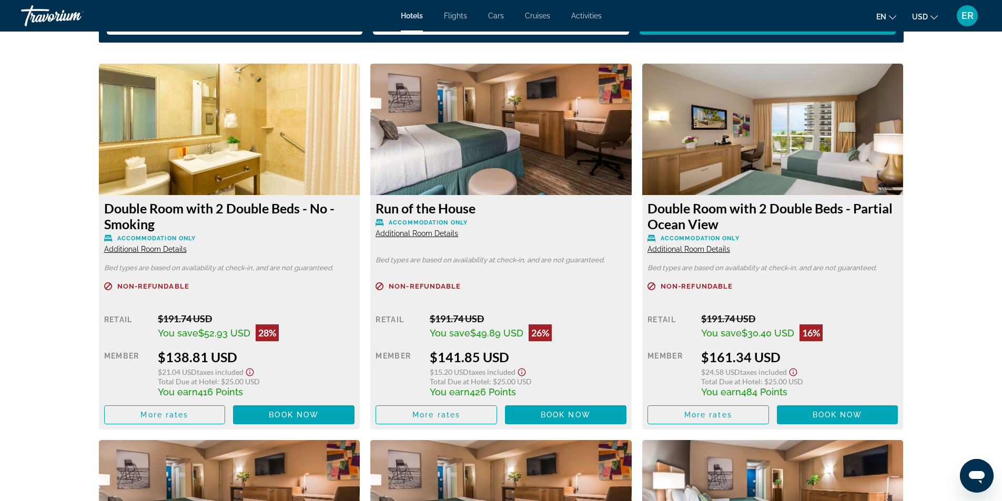
scroll to position [1473, 0]
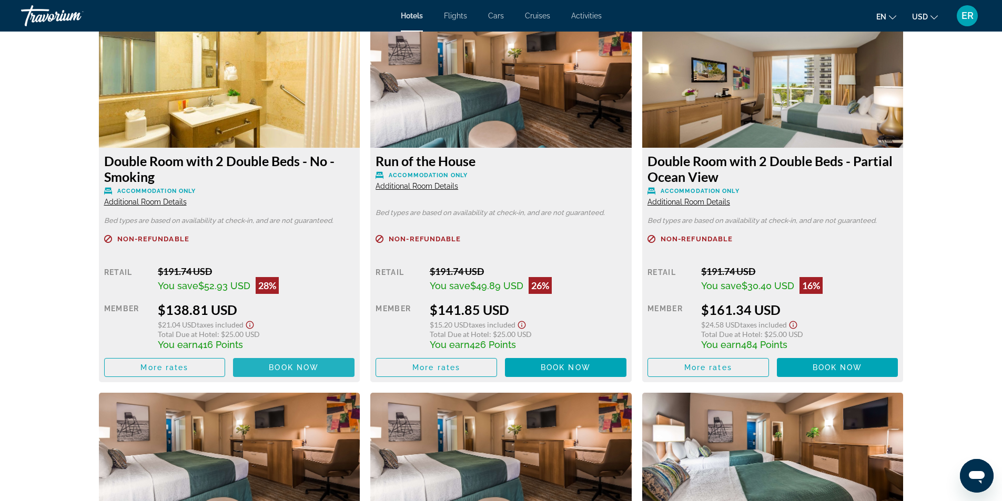
click at [299, 364] on span "Book now" at bounding box center [294, 368] width 50 height 8
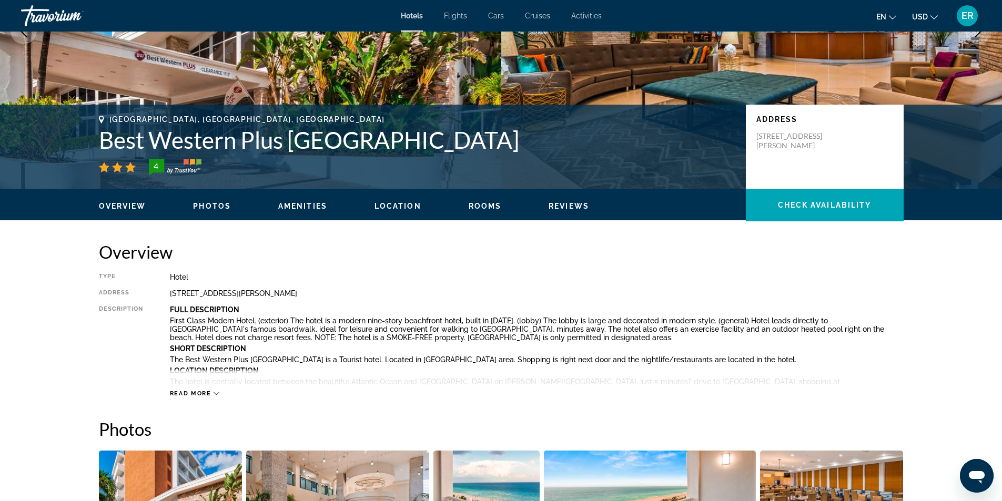
scroll to position [210, 0]
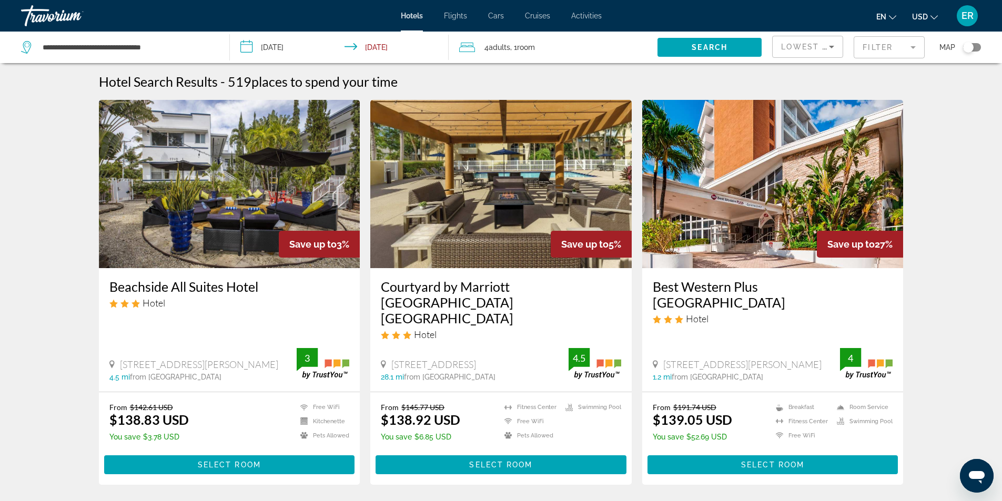
click at [880, 46] on mat-form-field "Filter" at bounding box center [889, 47] width 71 height 22
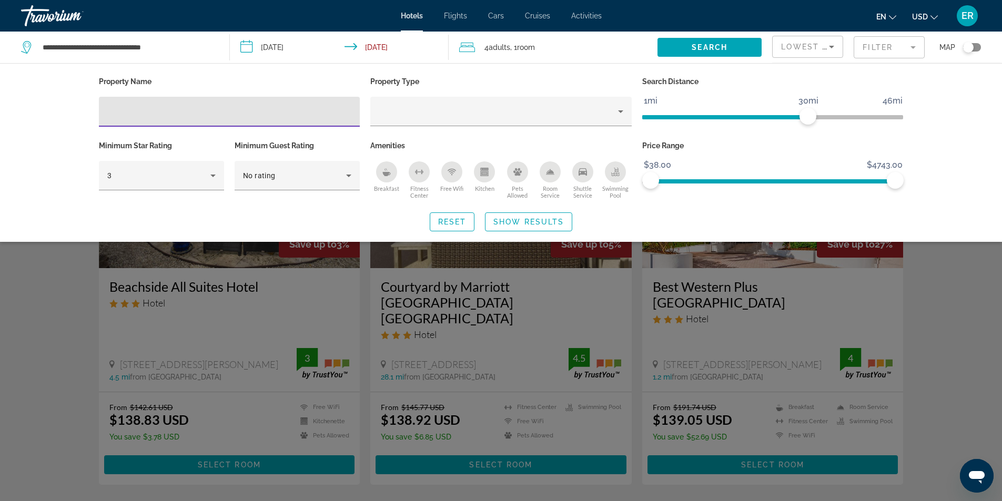
click at [387, 178] on div "Breakfast" at bounding box center [386, 172] width 21 height 21
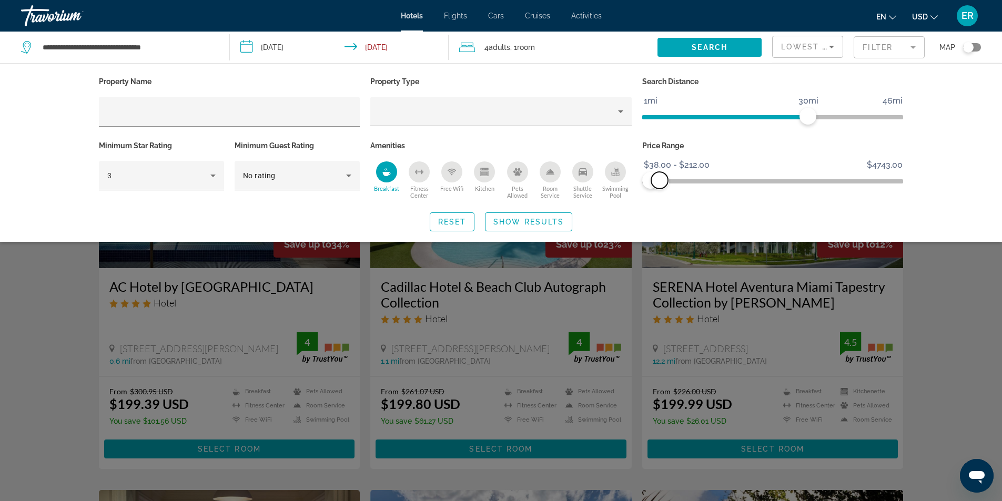
drag, startPoint x: 899, startPoint y: 178, endPoint x: 660, endPoint y: 201, distance: 240.5
click at [660, 201] on div "Property Name Property Type Search Distance 1mi 46mi 30mi Minimum Star Rating 3…" at bounding box center [501, 152] width 847 height 157
click at [541, 228] on span "Search widget" at bounding box center [529, 221] width 86 height 25
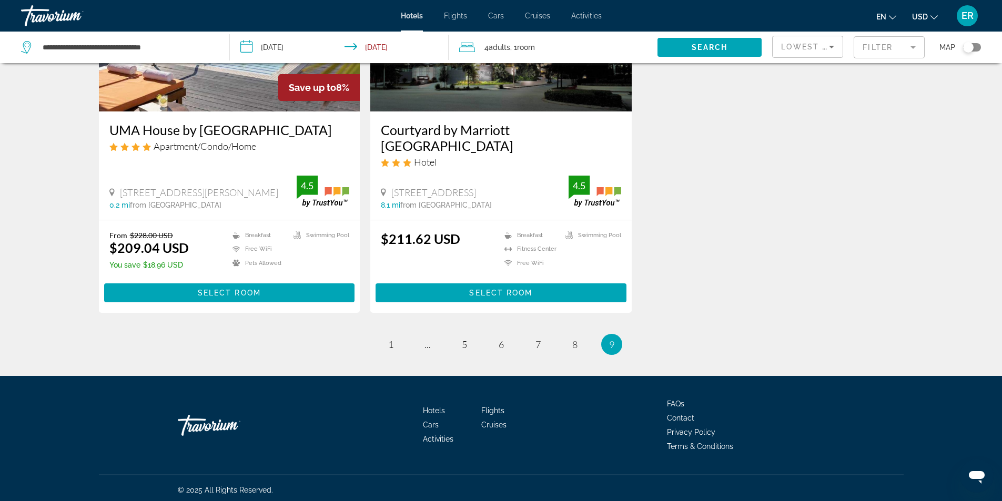
scroll to position [1332, 0]
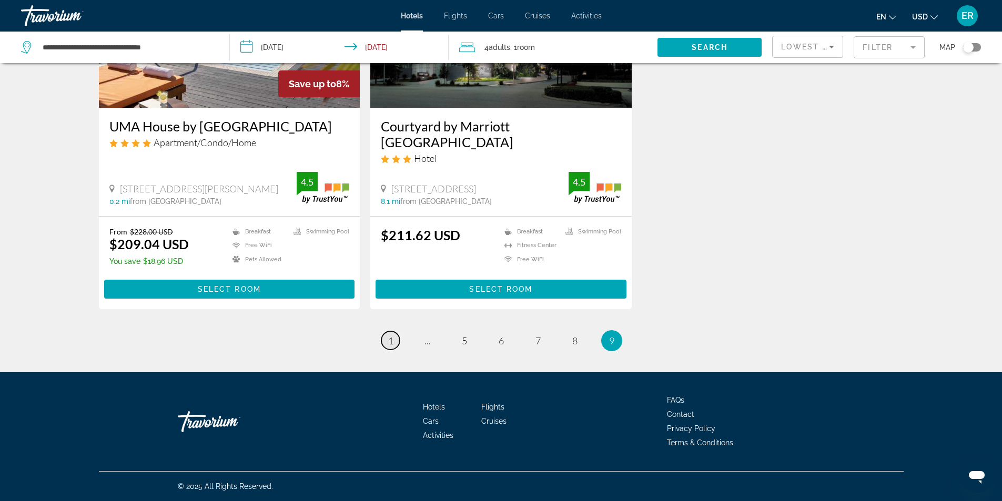
click at [390, 341] on span "1" at bounding box center [390, 341] width 5 height 12
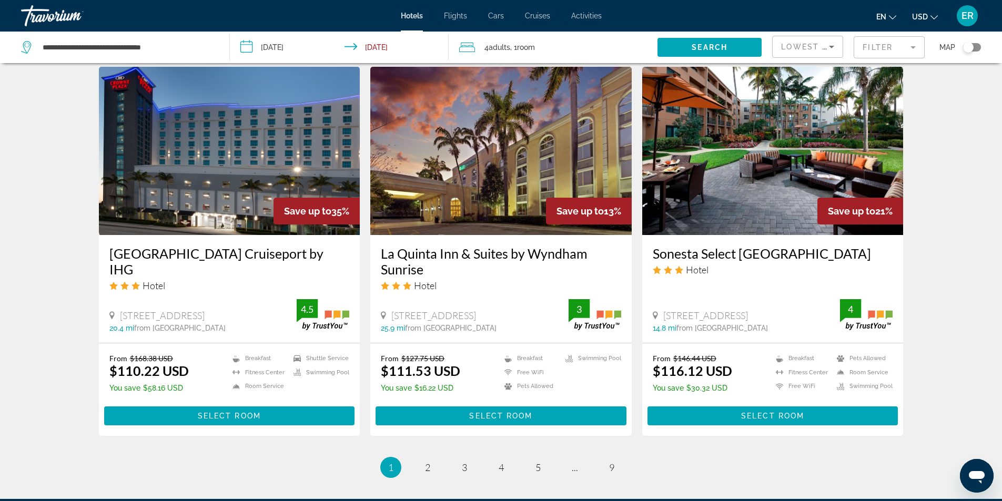
scroll to position [1263, 0]
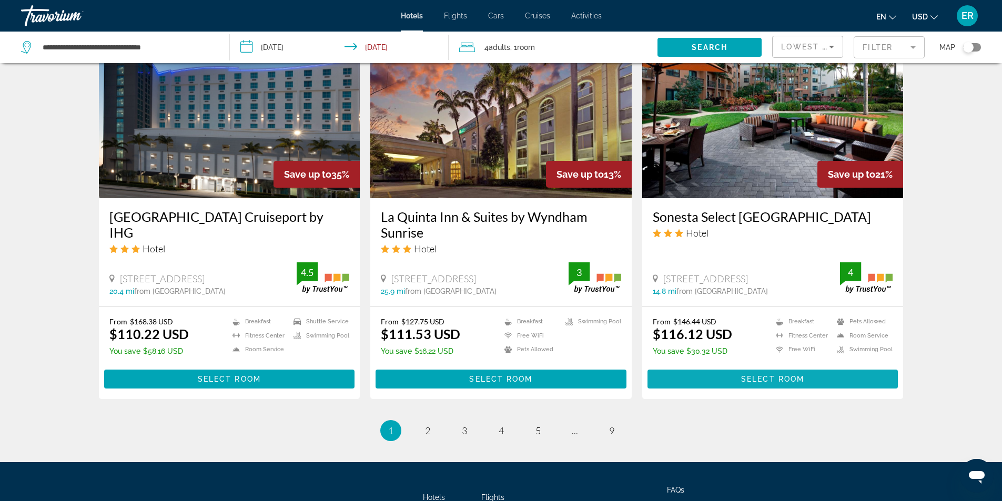
click at [741, 375] on span "Select Room" at bounding box center [772, 379] width 63 height 8
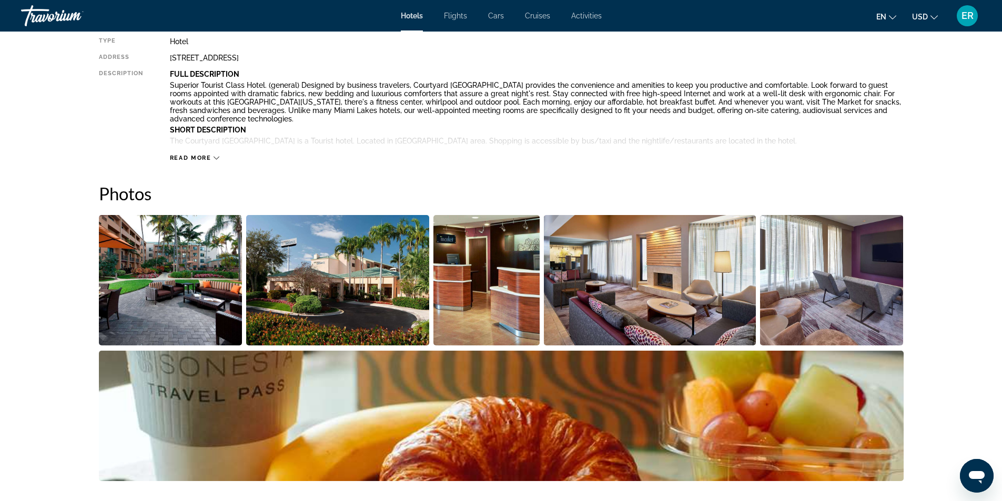
scroll to position [421, 0]
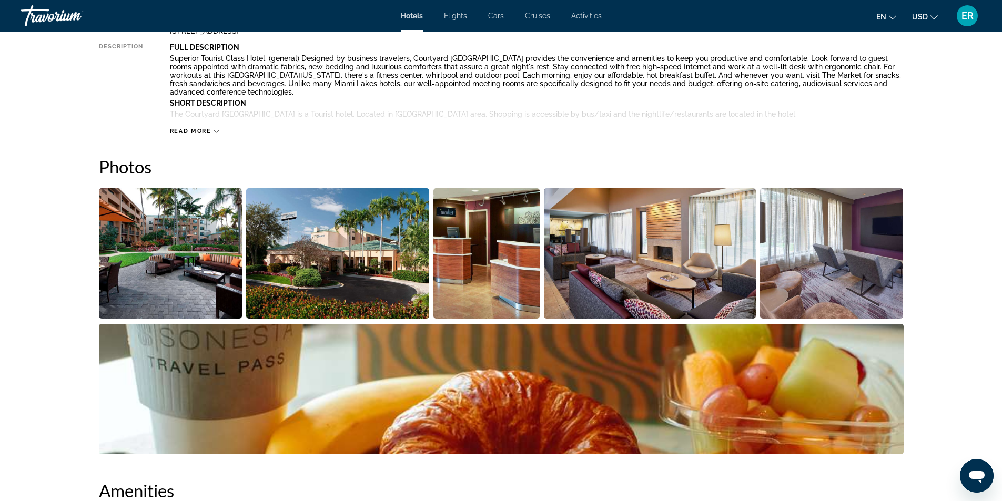
click at [815, 392] on img "Open full-screen image slider" at bounding box center [501, 389] width 805 height 130
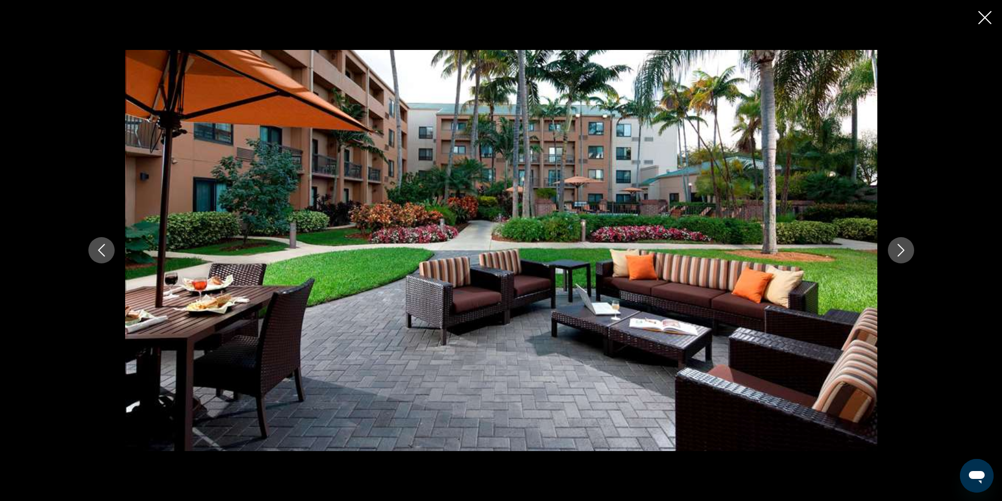
click at [903, 250] on icon "Next image" at bounding box center [901, 250] width 13 height 13
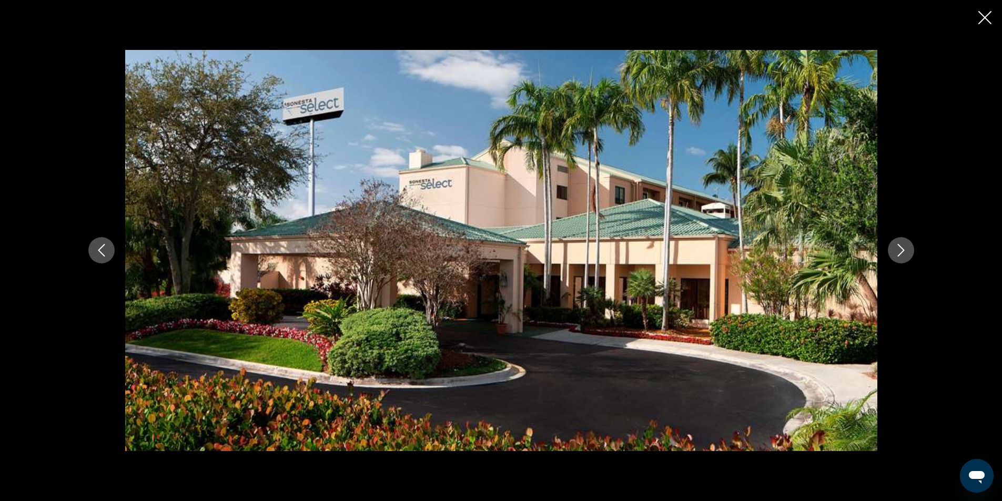
click at [903, 250] on icon "Next image" at bounding box center [901, 250] width 13 height 13
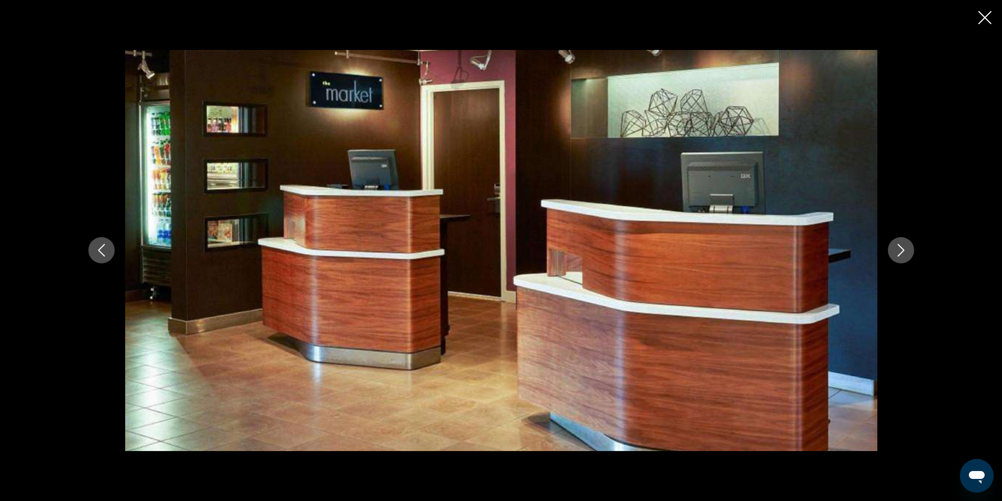
click at [903, 250] on icon "Next image" at bounding box center [901, 250] width 13 height 13
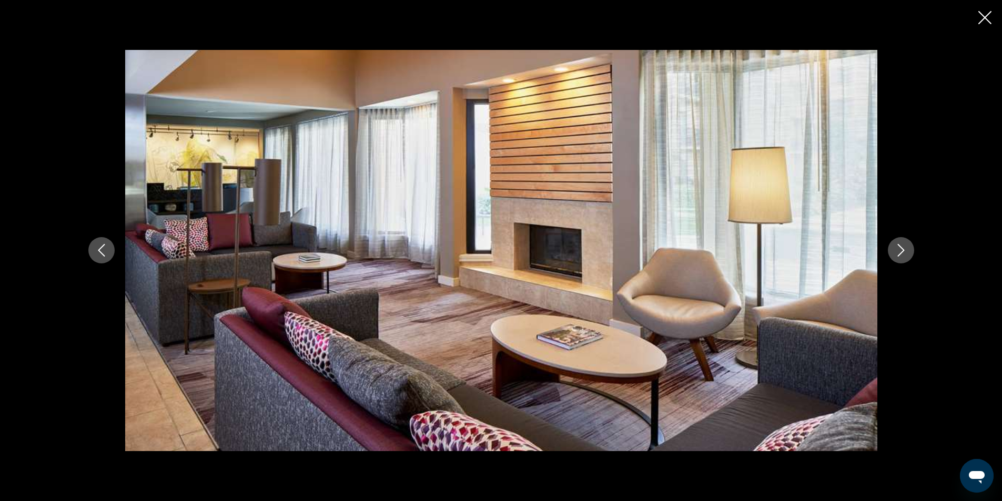
click at [903, 250] on icon "Next image" at bounding box center [901, 250] width 13 height 13
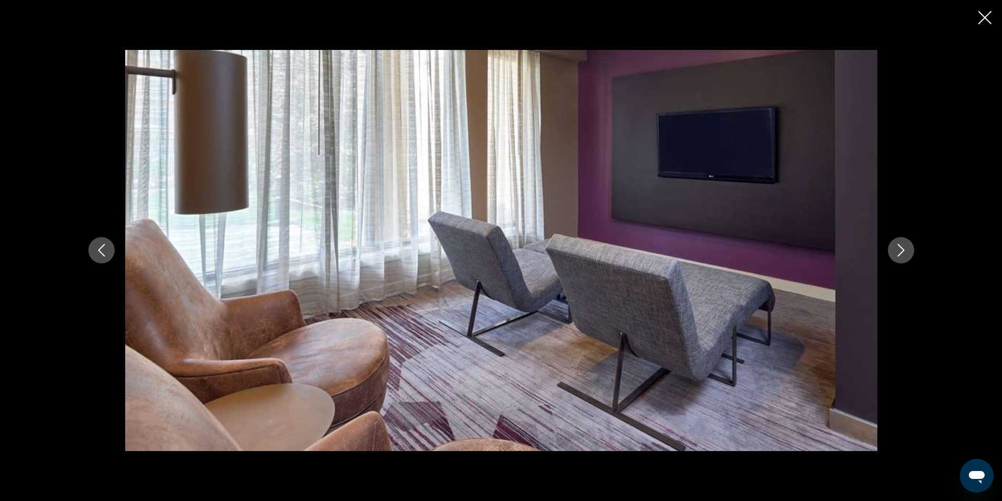
click at [903, 250] on icon "Next image" at bounding box center [901, 250] width 13 height 13
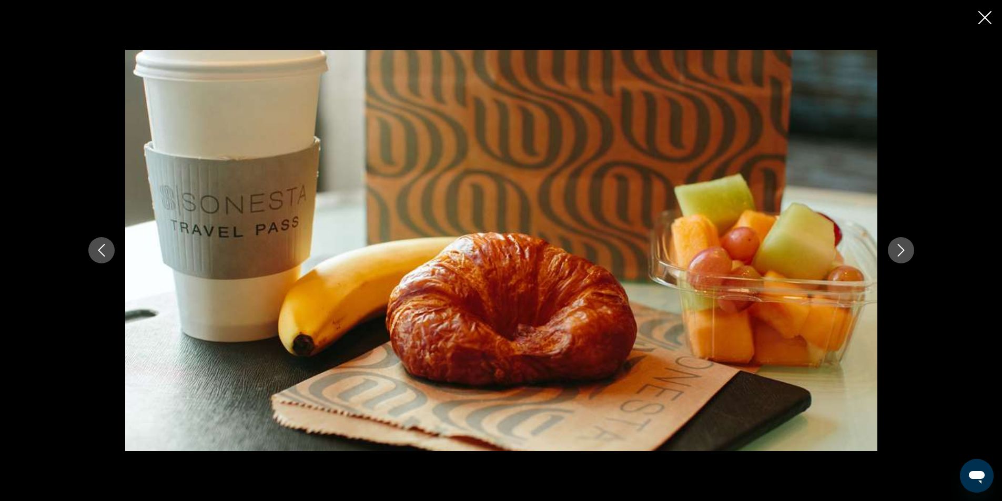
click at [903, 250] on icon "Next image" at bounding box center [901, 250] width 13 height 13
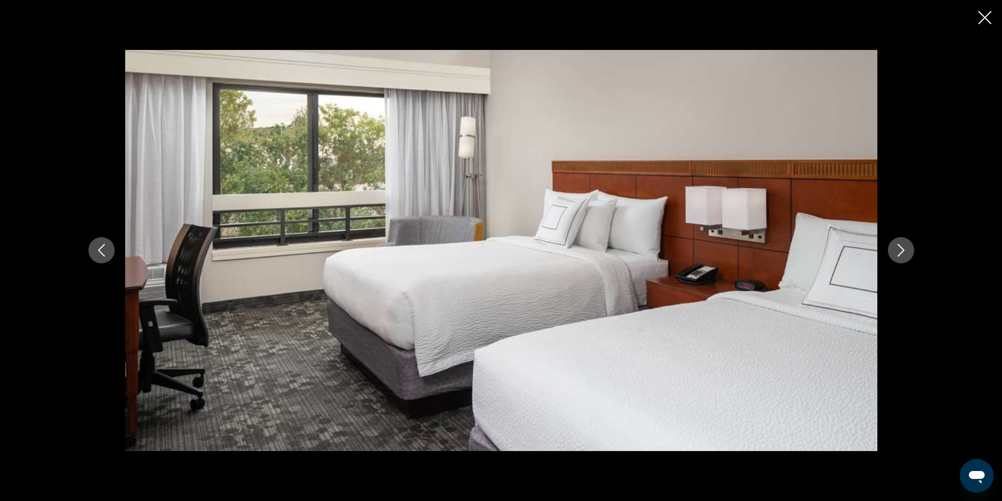
click at [903, 250] on icon "Next image" at bounding box center [901, 250] width 13 height 13
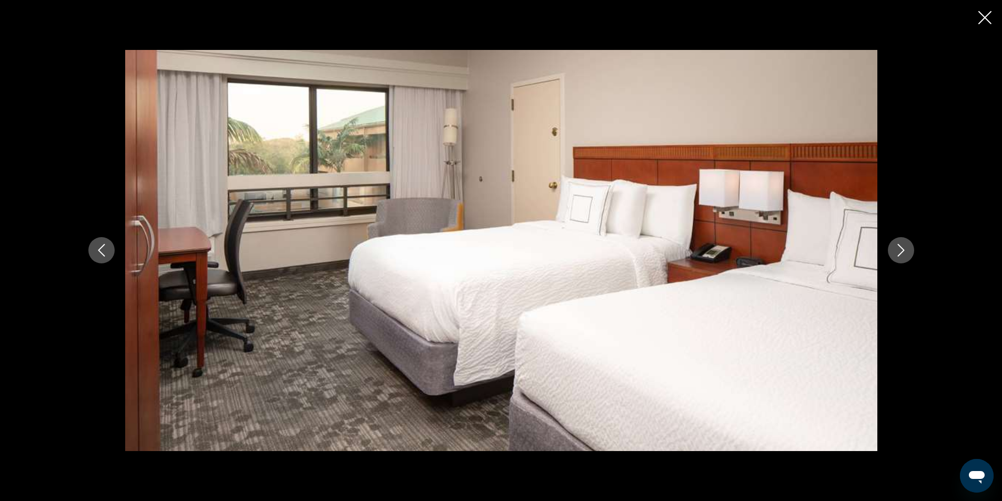
click at [903, 250] on icon "Next image" at bounding box center [901, 250] width 13 height 13
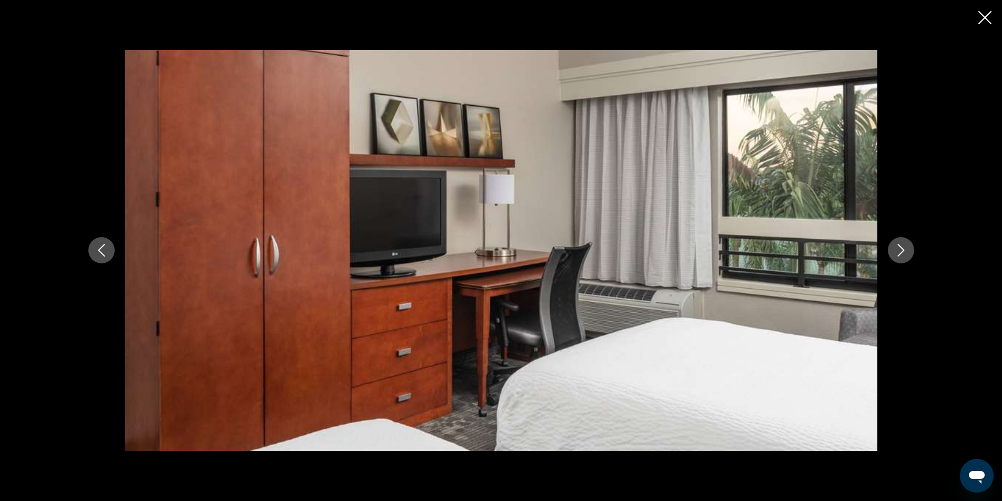
click at [903, 250] on icon "Next image" at bounding box center [901, 250] width 13 height 13
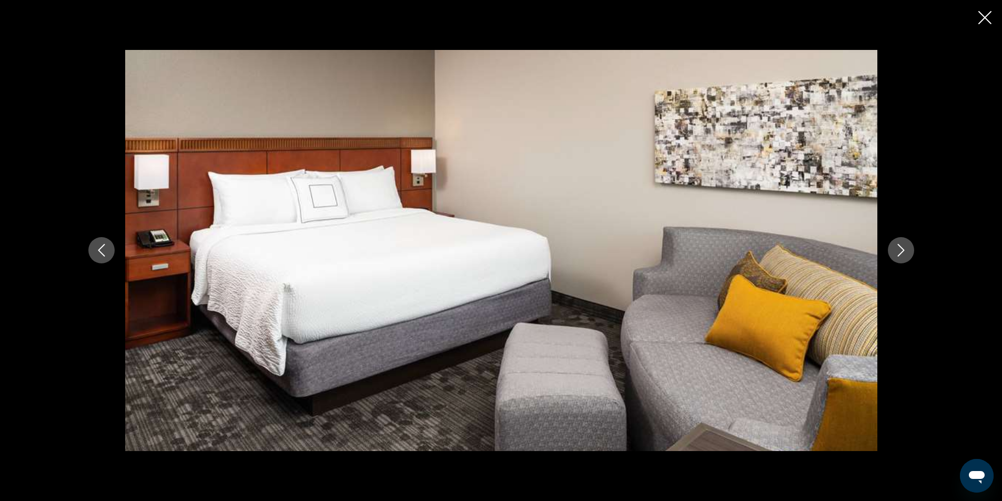
click at [903, 250] on icon "Next image" at bounding box center [901, 250] width 13 height 13
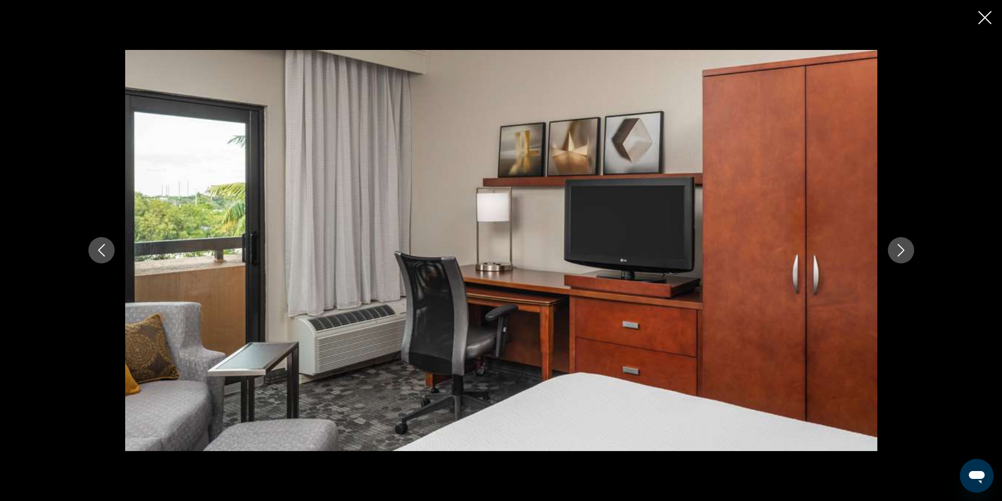
click at [903, 250] on icon "Next image" at bounding box center [901, 250] width 13 height 13
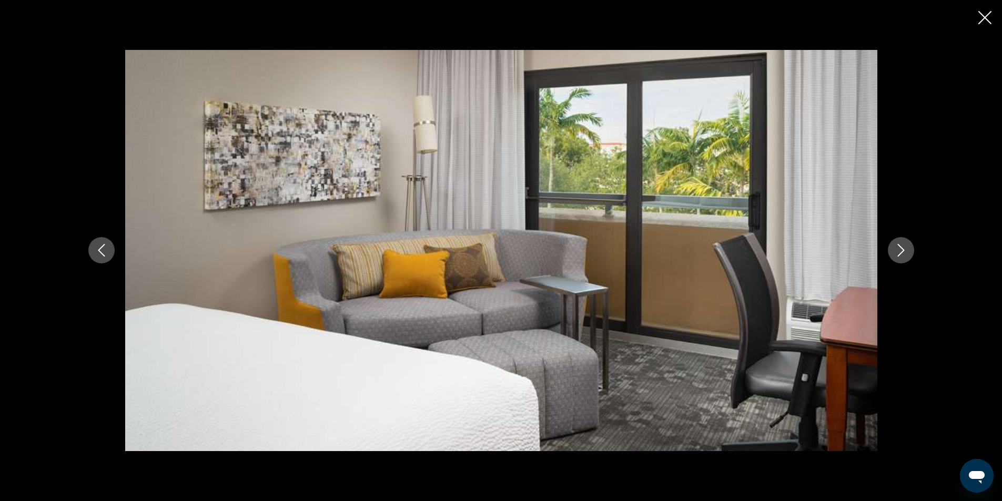
click at [903, 250] on icon "Next image" at bounding box center [901, 250] width 13 height 13
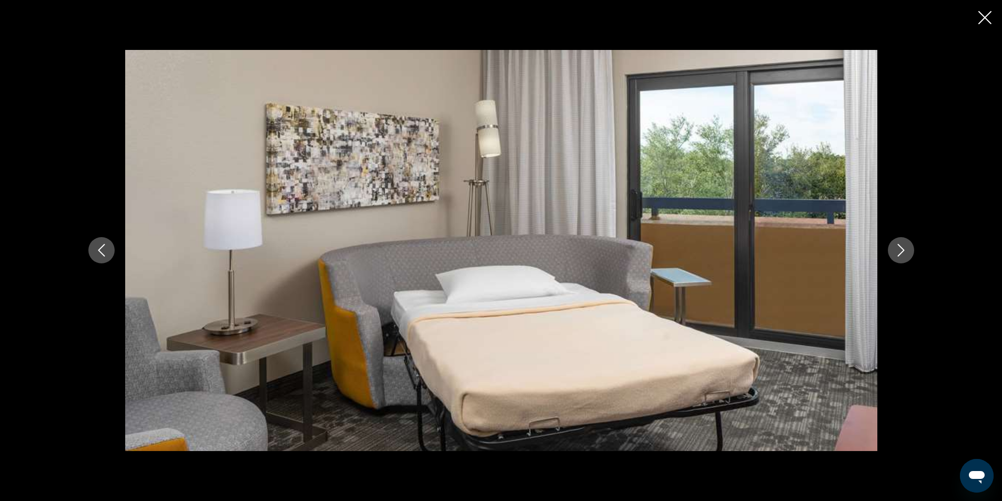
click at [987, 19] on icon "Close slideshow" at bounding box center [984, 17] width 13 height 13
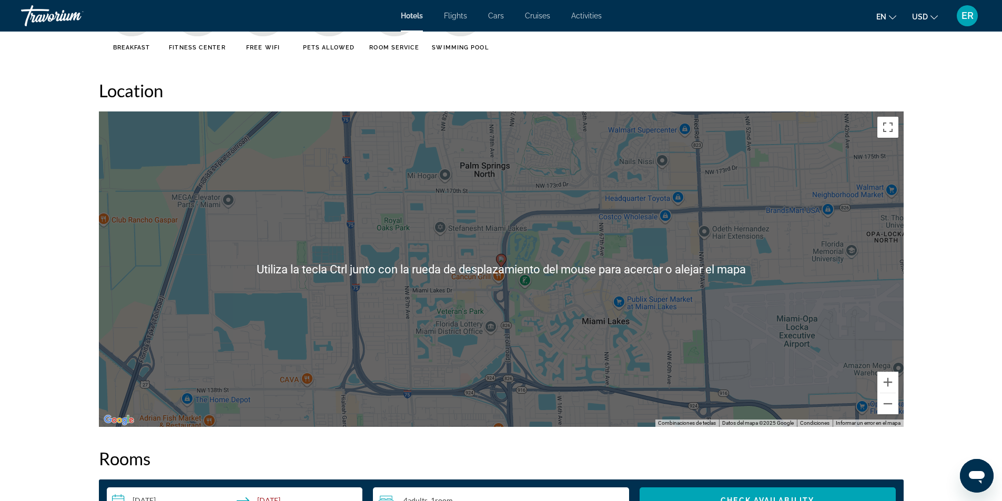
scroll to position [947, 0]
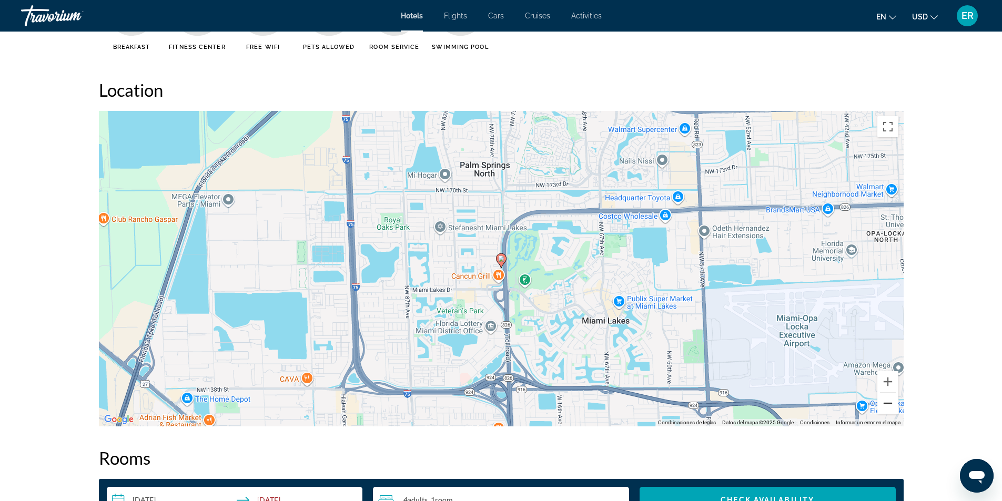
click at [885, 410] on button "Alejar" at bounding box center [887, 403] width 21 height 21
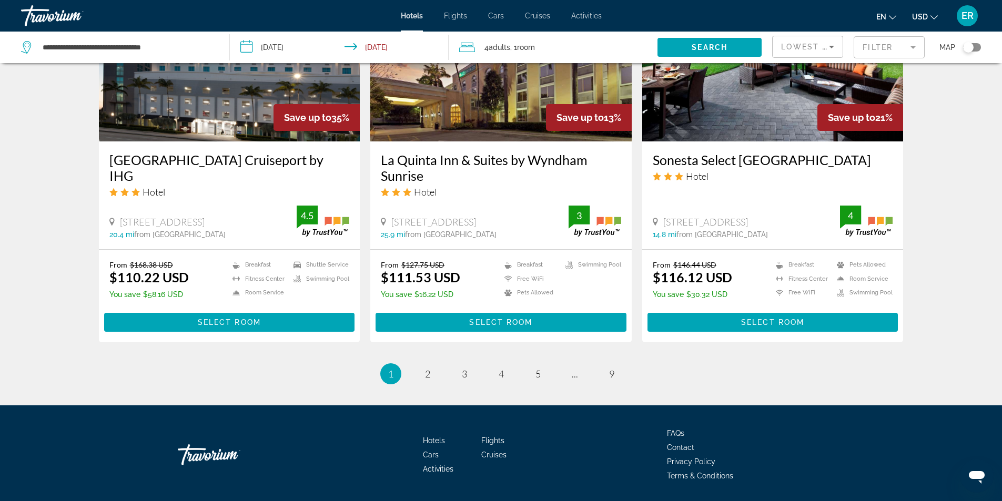
scroll to position [1321, 0]
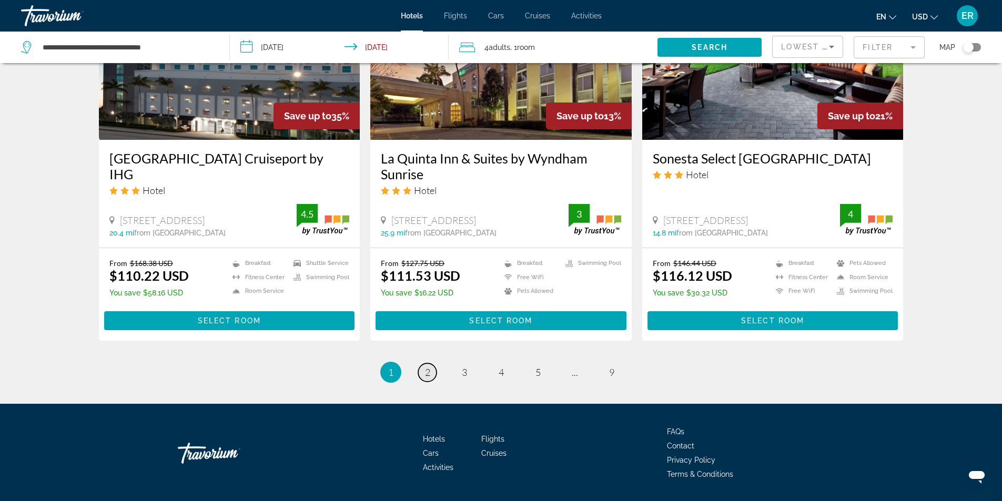
click at [430, 364] on link "page 2" at bounding box center [427, 373] width 18 height 18
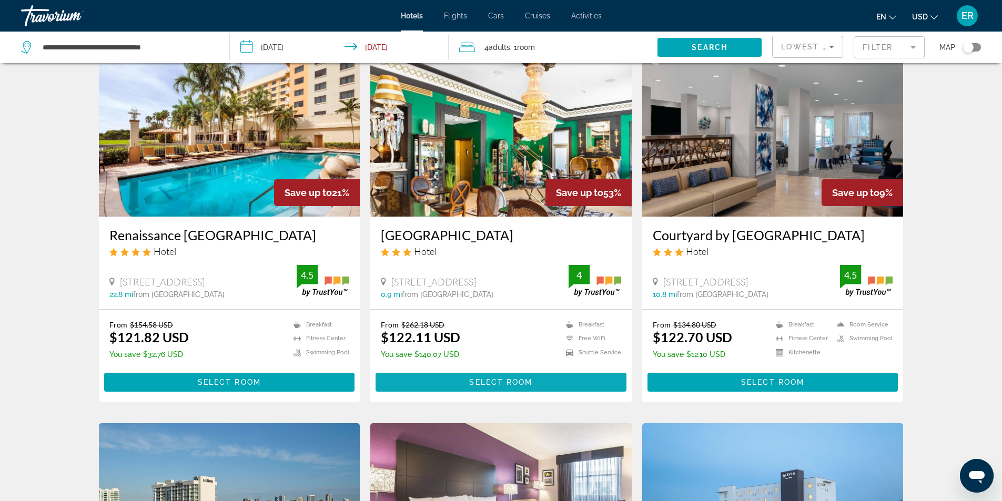
scroll to position [473, 0]
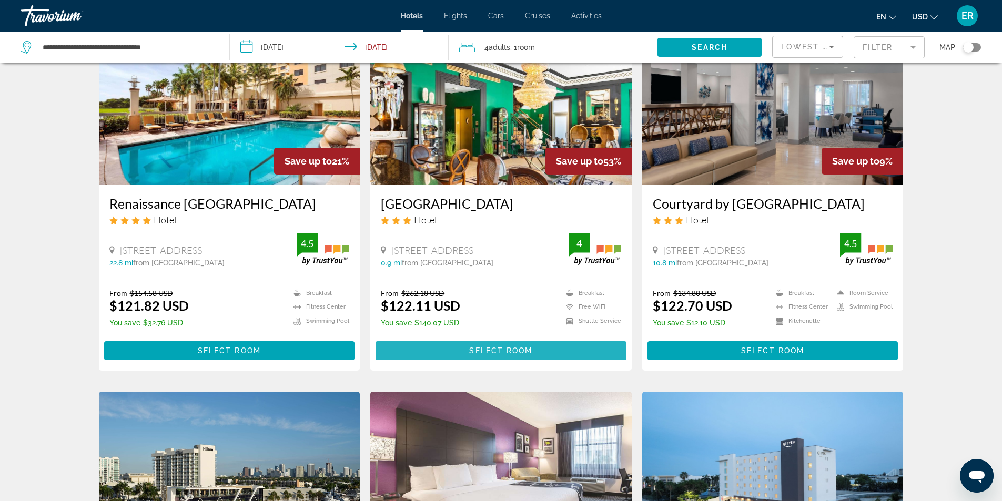
click at [488, 353] on span "Select Room" at bounding box center [500, 351] width 63 height 8
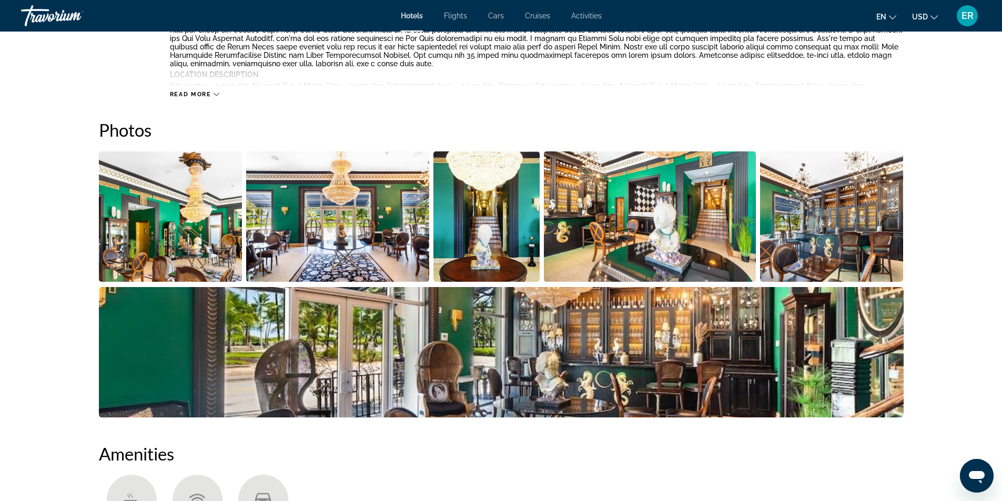
scroll to position [473, 0]
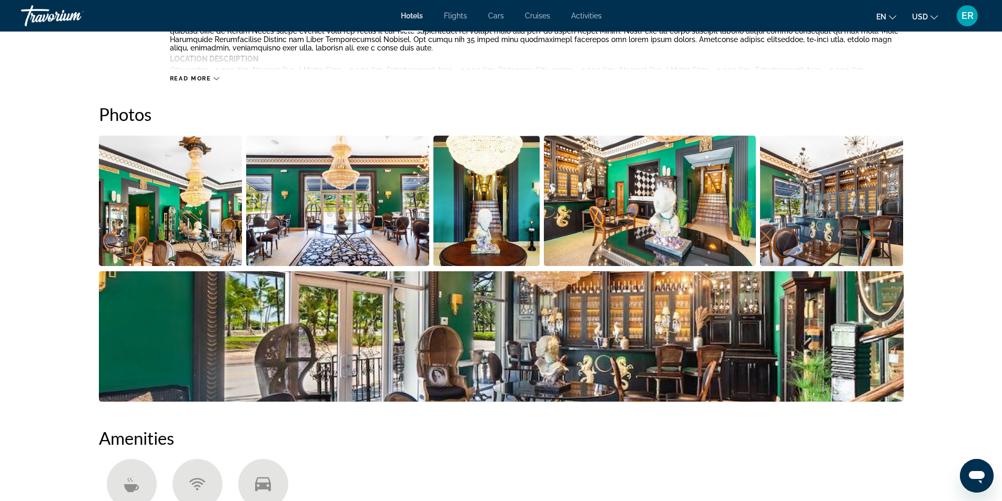
click at [721, 354] on img "Open full-screen image slider" at bounding box center [501, 336] width 805 height 130
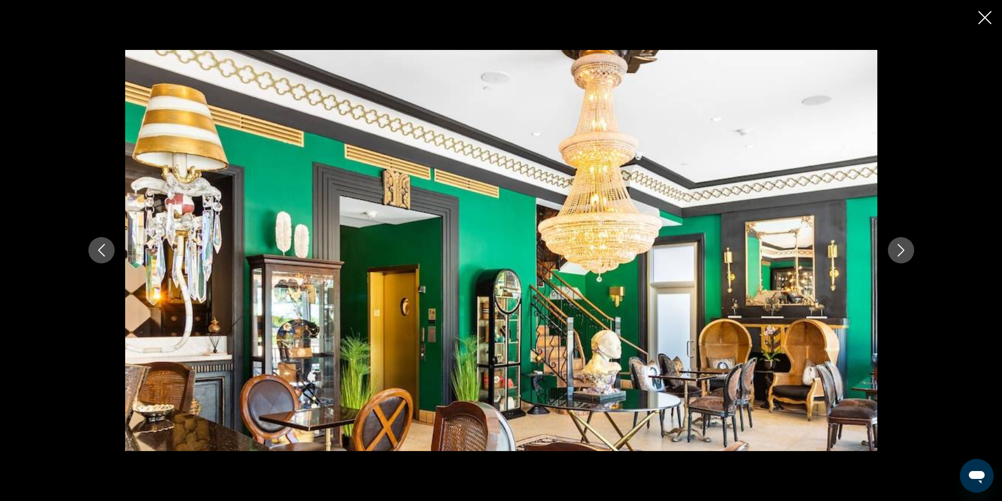
click at [900, 253] on icon "Next image" at bounding box center [901, 250] width 13 height 13
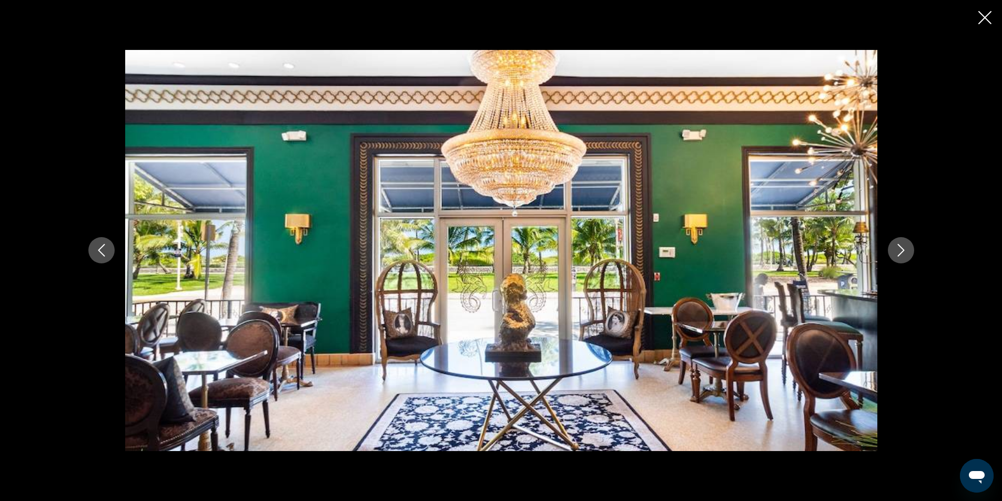
click at [900, 253] on icon "Next image" at bounding box center [901, 250] width 13 height 13
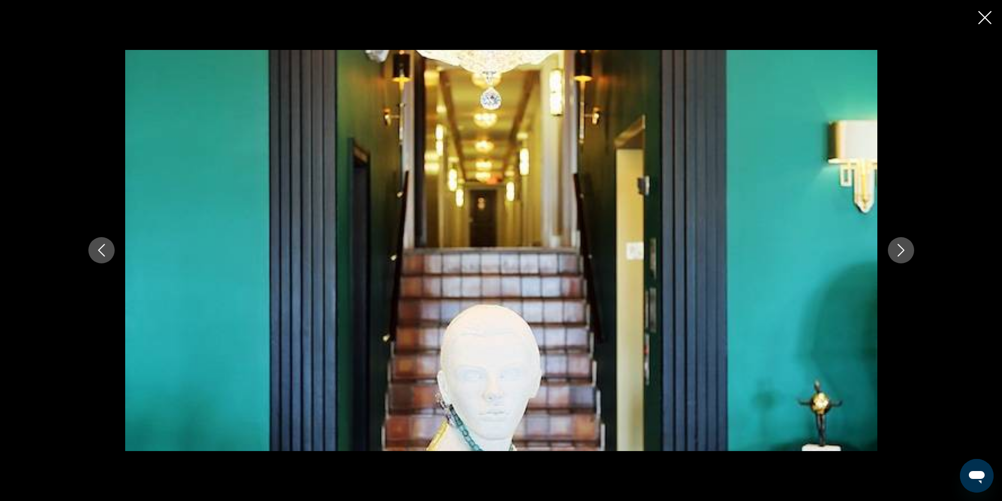
click at [900, 253] on icon "Next image" at bounding box center [901, 250] width 13 height 13
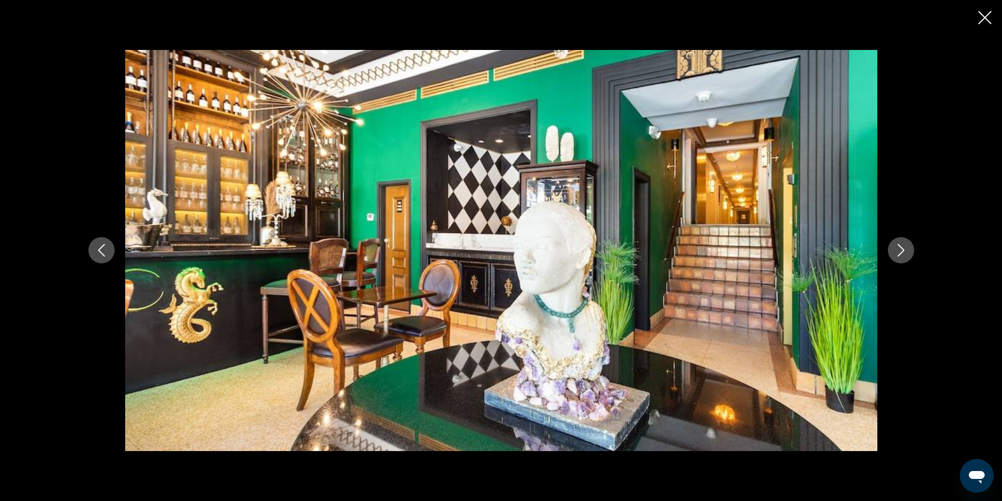
click at [900, 253] on icon "Next image" at bounding box center [901, 250] width 13 height 13
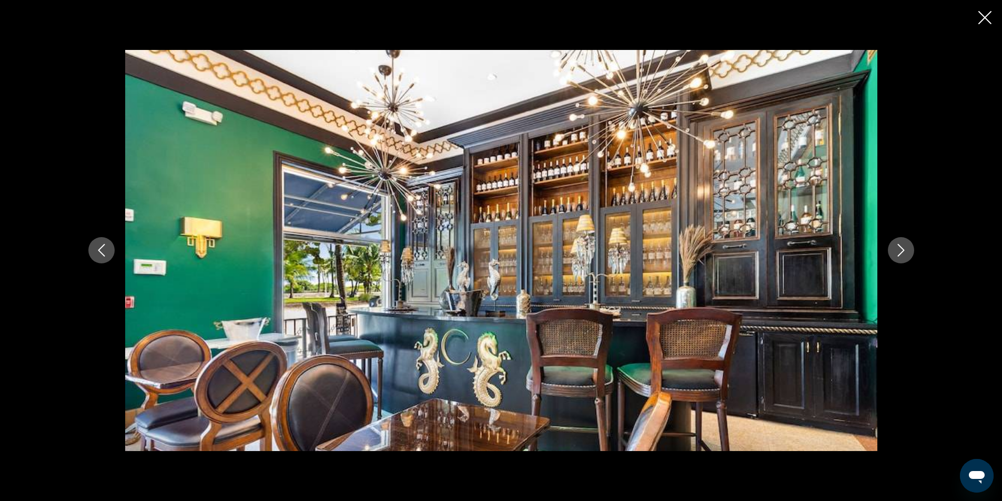
click at [900, 253] on icon "Next image" at bounding box center [901, 250] width 13 height 13
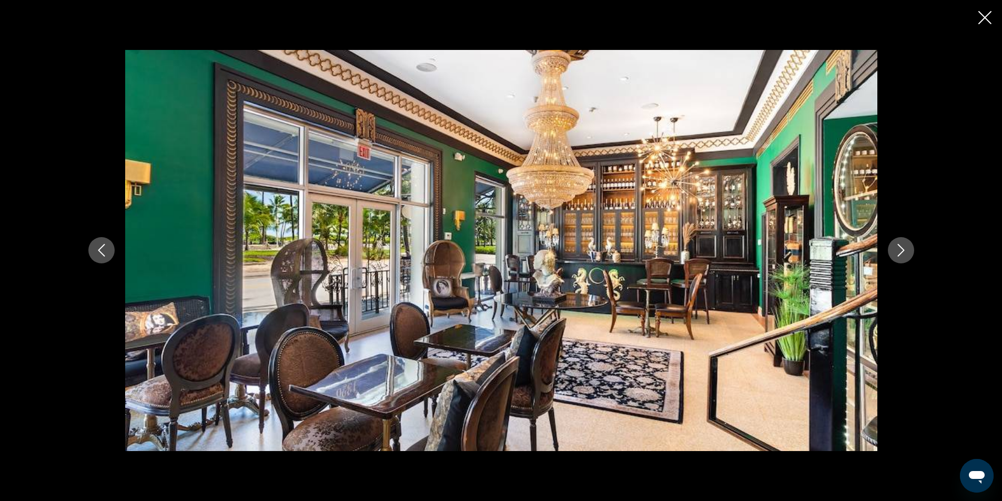
click at [900, 253] on icon "Next image" at bounding box center [901, 250] width 13 height 13
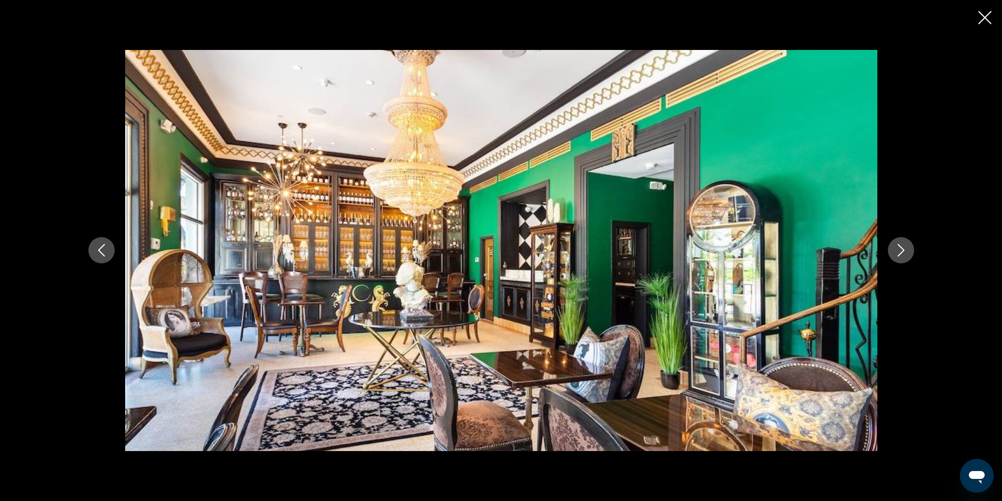
click at [900, 253] on icon "Next image" at bounding box center [901, 250] width 13 height 13
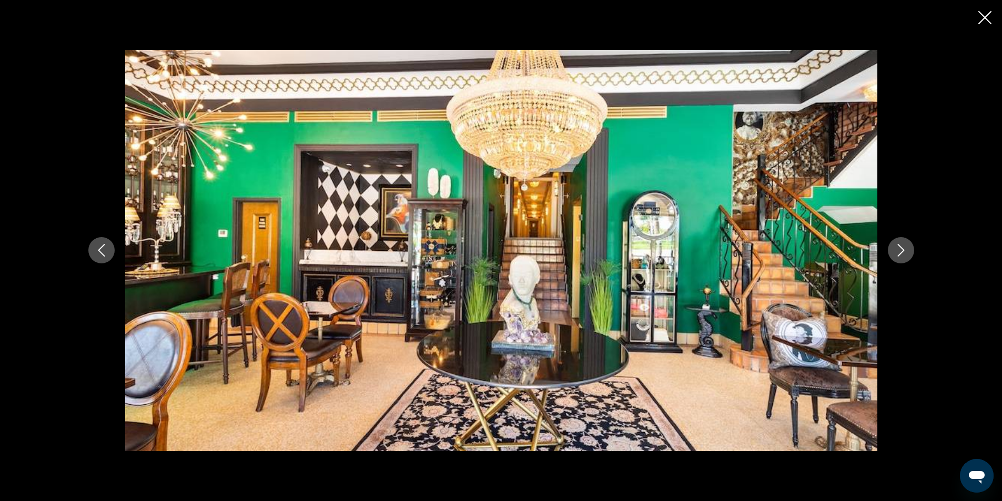
click at [900, 253] on icon "Next image" at bounding box center [901, 250] width 13 height 13
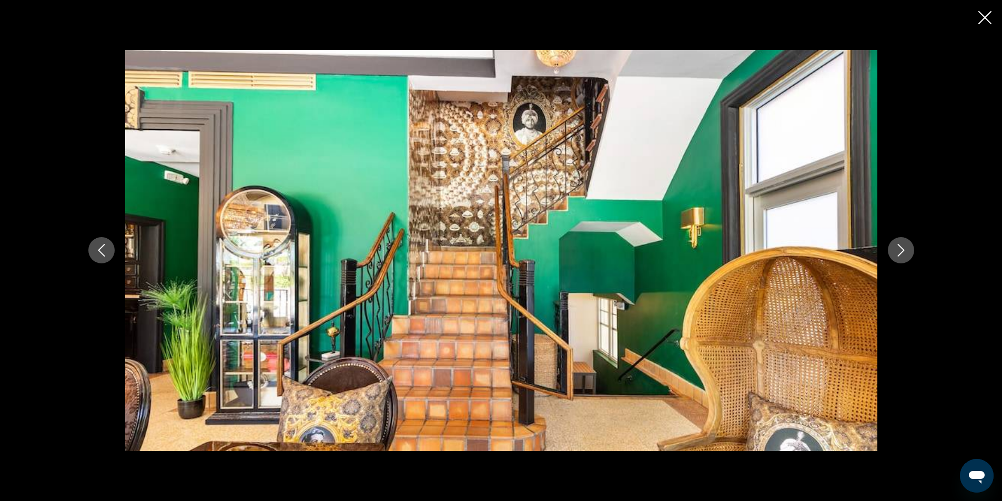
click at [900, 253] on icon "Next image" at bounding box center [901, 250] width 13 height 13
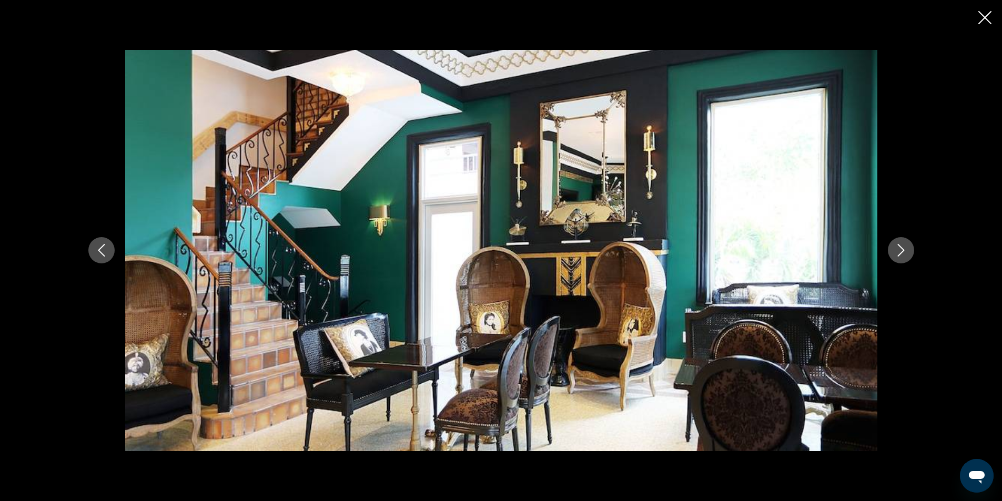
click at [900, 253] on icon "Next image" at bounding box center [901, 250] width 13 height 13
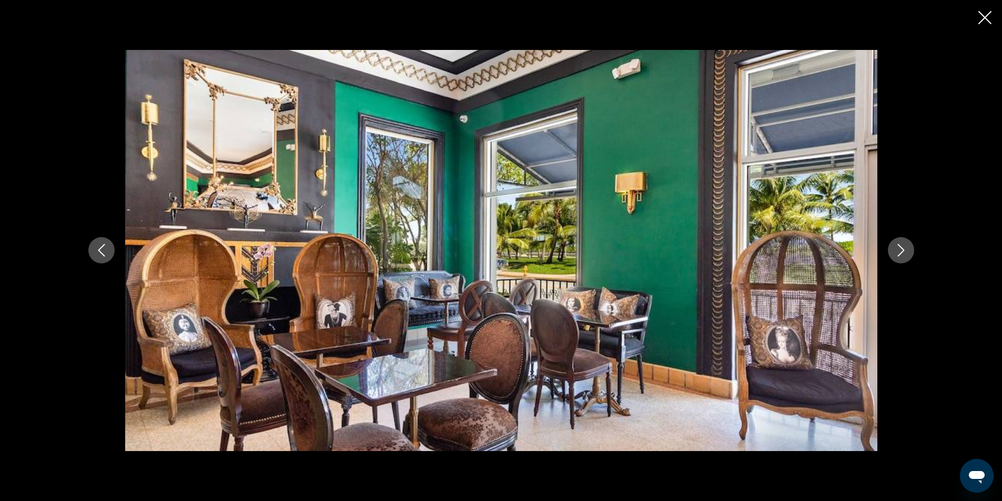
click at [900, 253] on icon "Next image" at bounding box center [901, 250] width 13 height 13
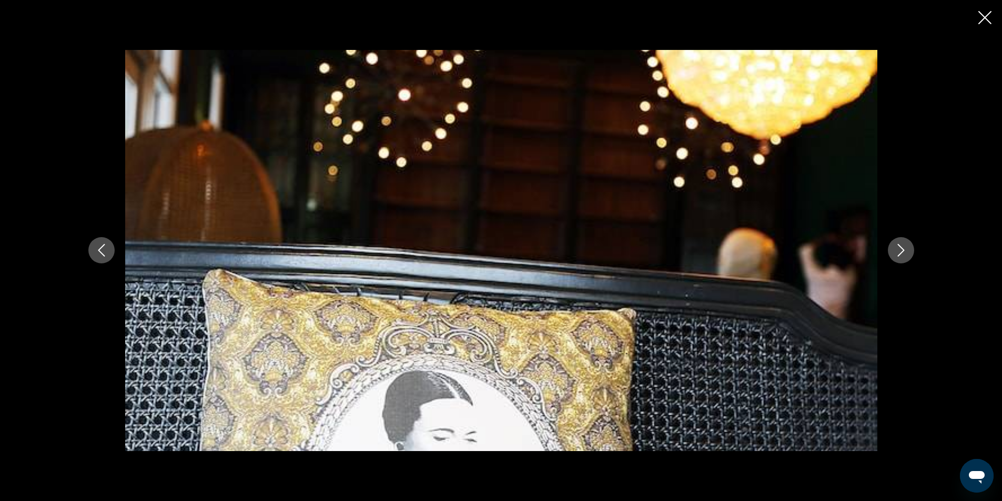
click at [900, 253] on icon "Next image" at bounding box center [901, 250] width 13 height 13
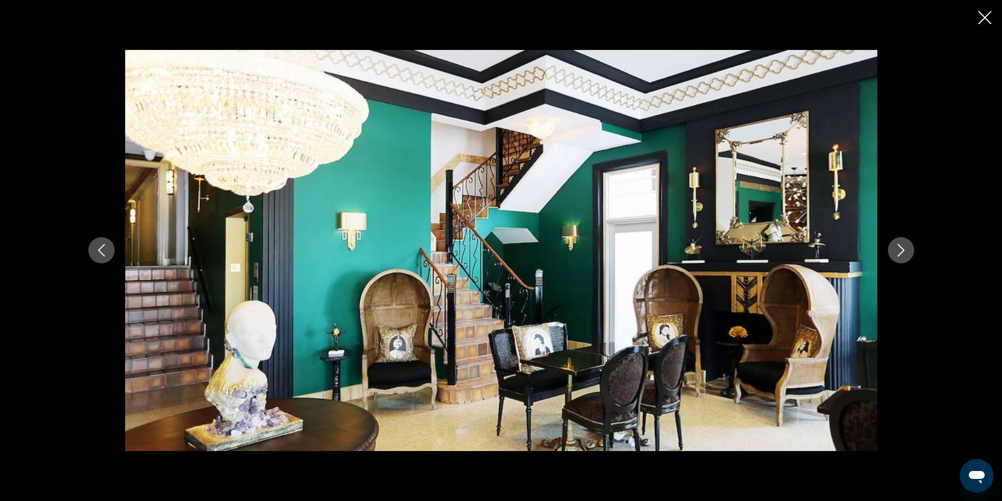
click at [900, 253] on icon "Next image" at bounding box center [901, 250] width 13 height 13
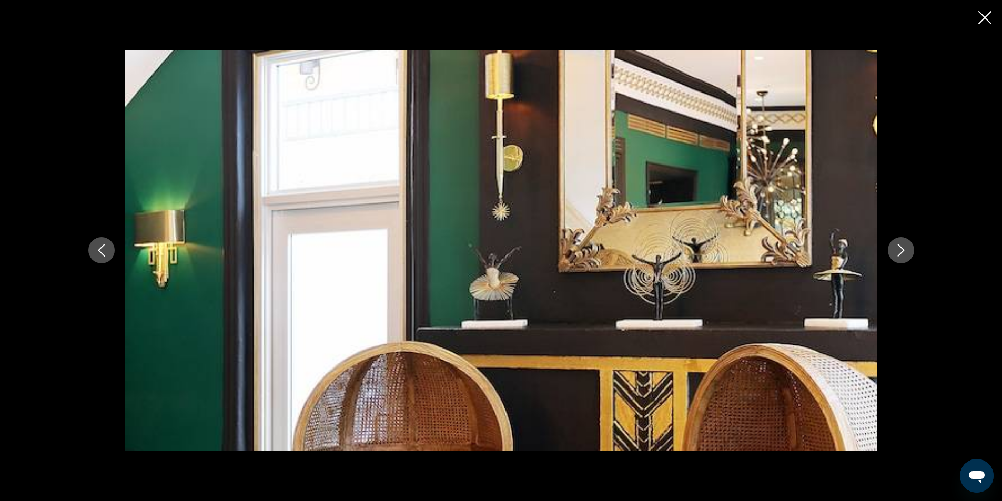
click at [900, 253] on icon "Next image" at bounding box center [901, 250] width 13 height 13
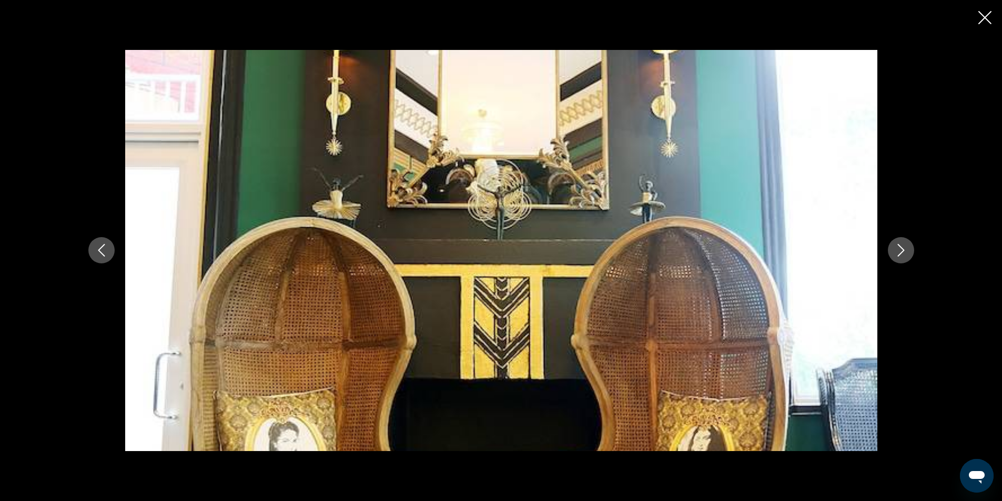
click at [900, 253] on icon "Next image" at bounding box center [901, 250] width 13 height 13
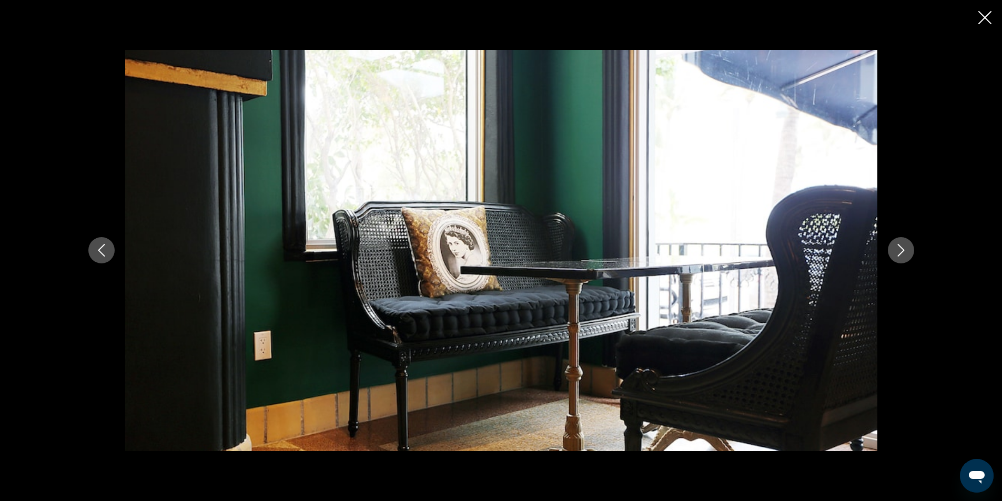
click at [900, 253] on icon "Next image" at bounding box center [901, 250] width 13 height 13
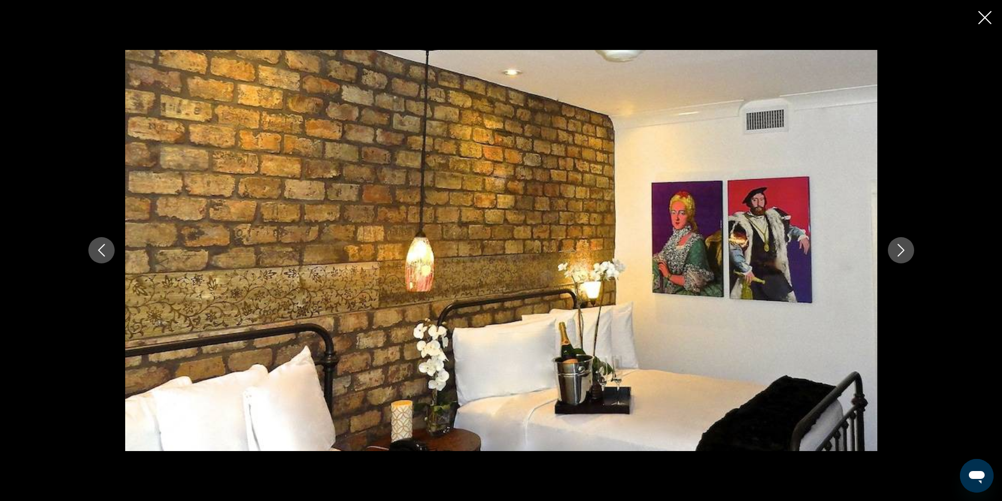
click at [900, 253] on icon "Next image" at bounding box center [901, 250] width 13 height 13
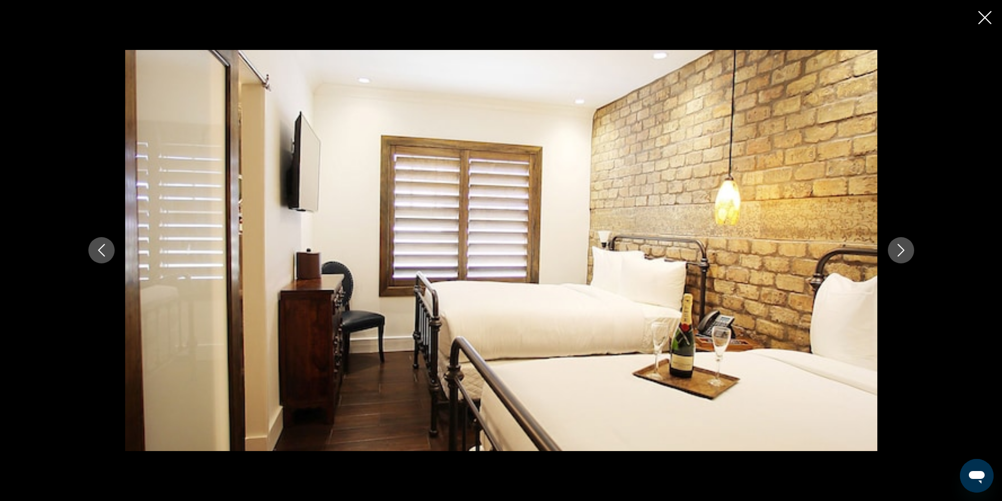
click at [900, 253] on icon "Next image" at bounding box center [901, 250] width 13 height 13
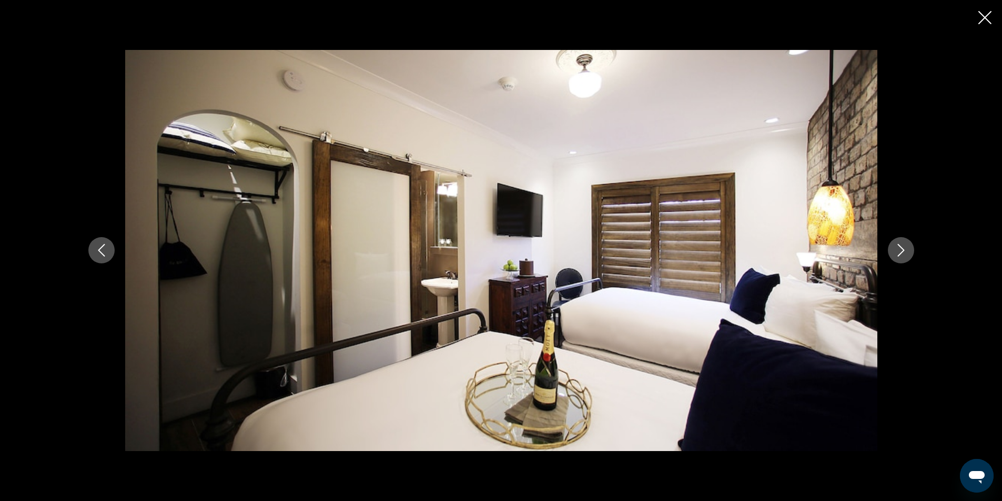
click at [900, 253] on icon "Next image" at bounding box center [901, 250] width 13 height 13
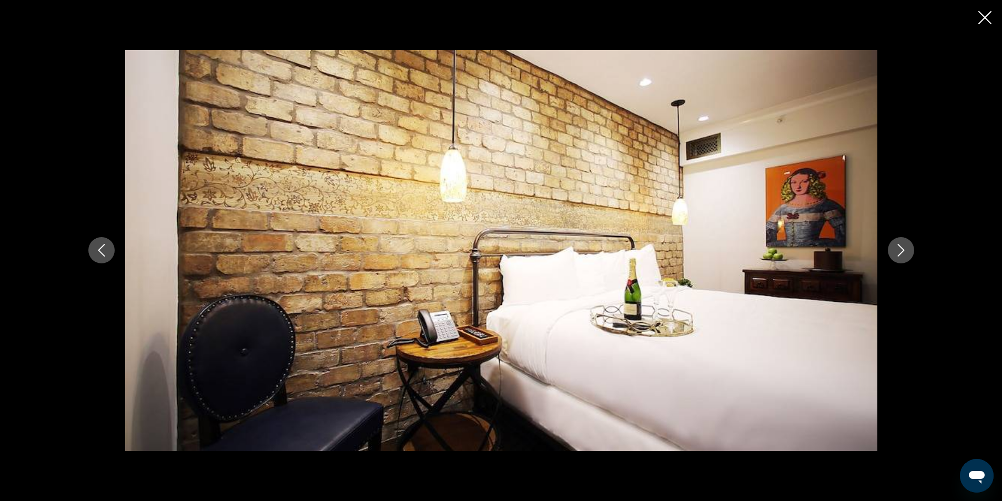
click at [900, 253] on icon "Next image" at bounding box center [901, 250] width 13 height 13
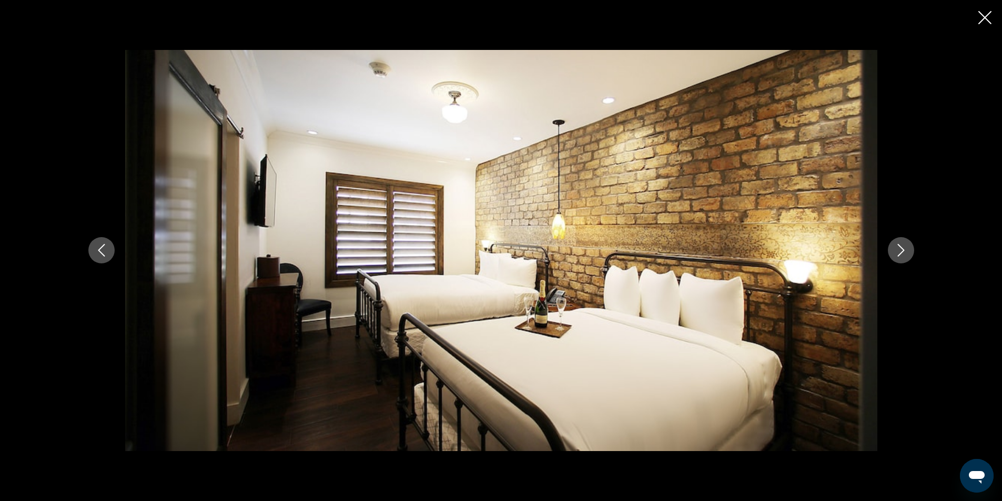
click at [900, 253] on icon "Next image" at bounding box center [901, 250] width 13 height 13
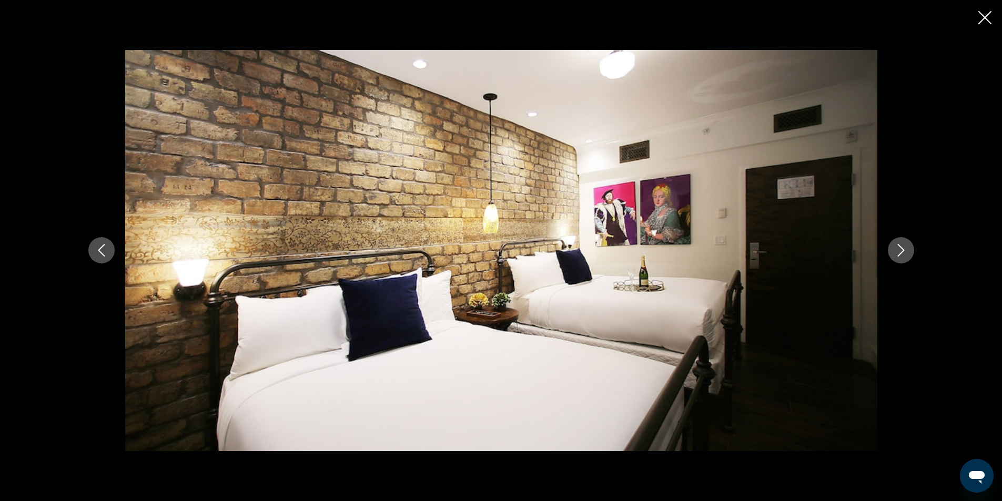
click at [900, 253] on icon "Next image" at bounding box center [901, 250] width 13 height 13
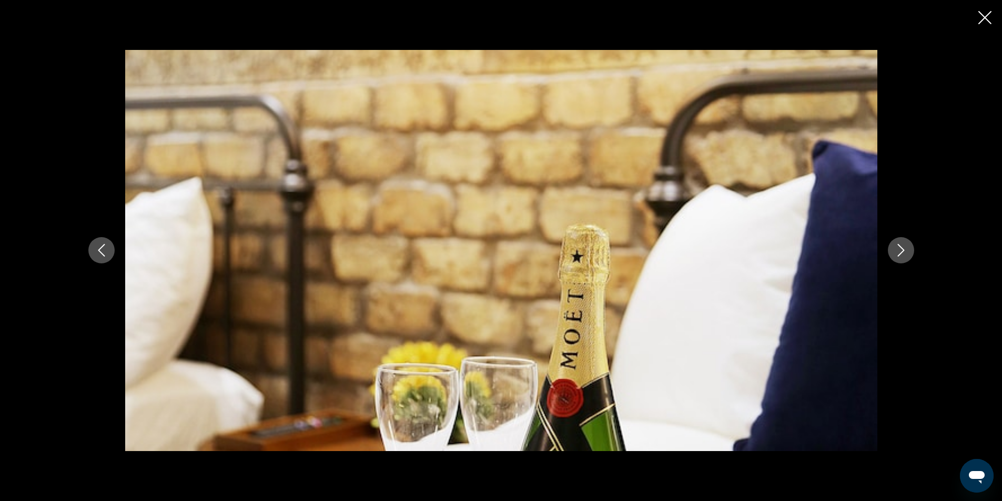
click at [900, 253] on icon "Next image" at bounding box center [901, 250] width 13 height 13
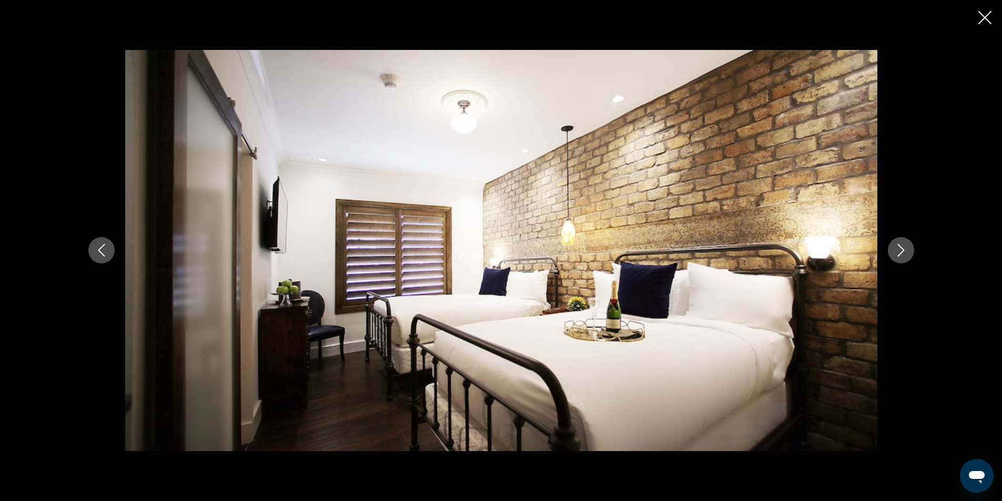
click at [900, 253] on icon "Next image" at bounding box center [901, 250] width 13 height 13
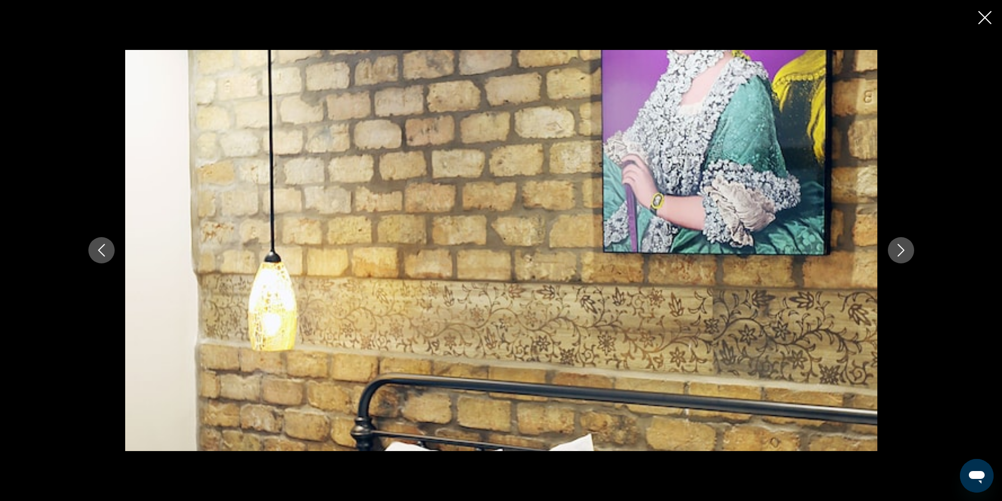
click at [900, 253] on icon "Next image" at bounding box center [901, 250] width 13 height 13
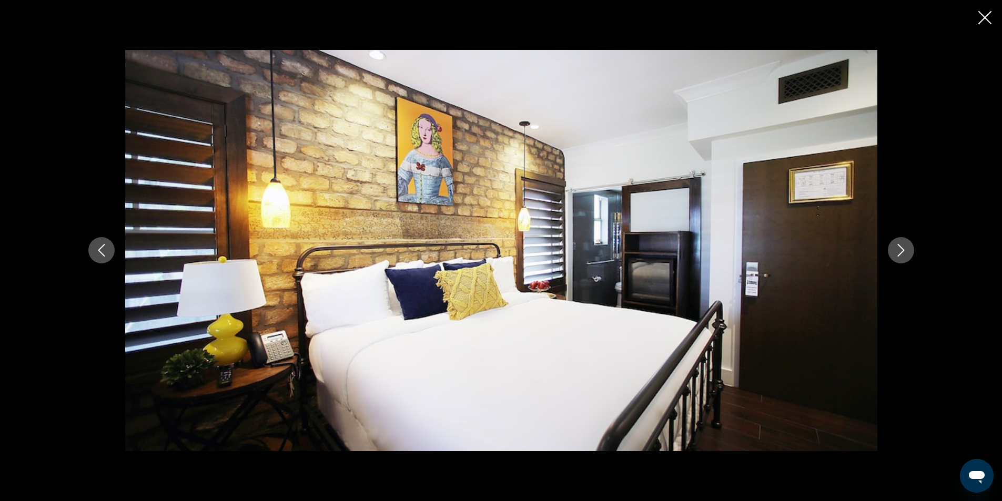
click at [986, 14] on icon "Close slideshow" at bounding box center [984, 17] width 13 height 13
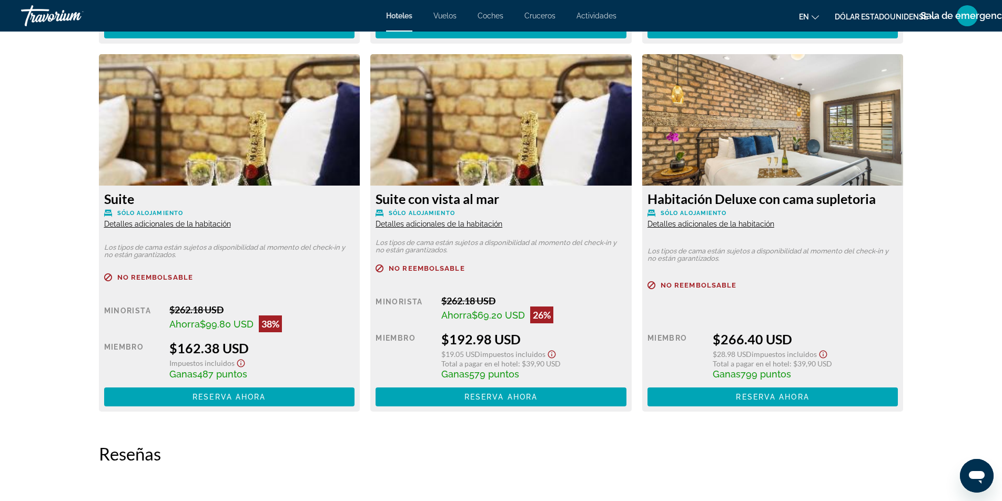
scroll to position [1593, 0]
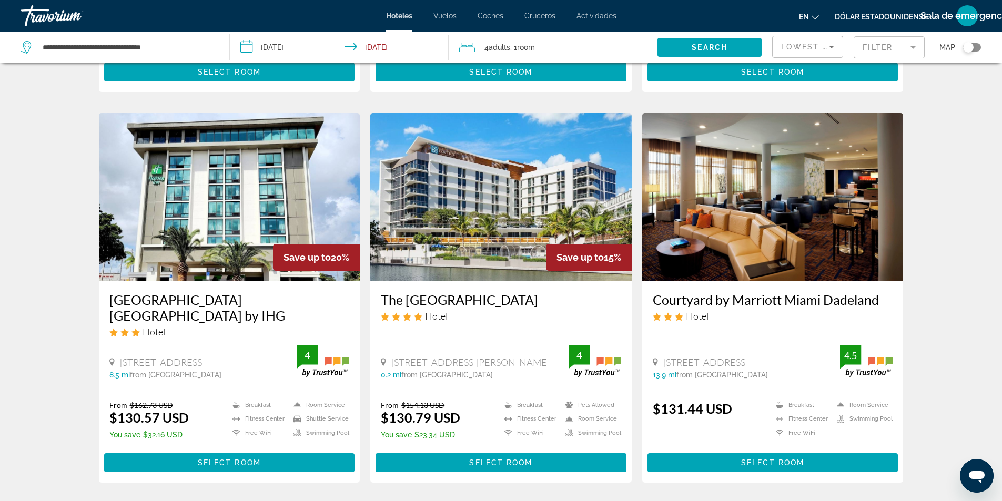
scroll to position [1210, 0]
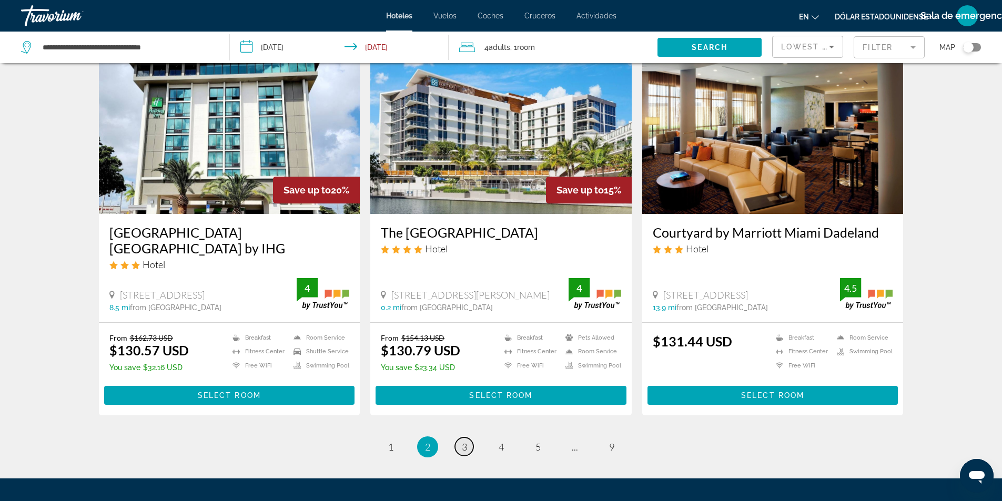
click at [466, 450] on span "3" at bounding box center [464, 447] width 5 height 12
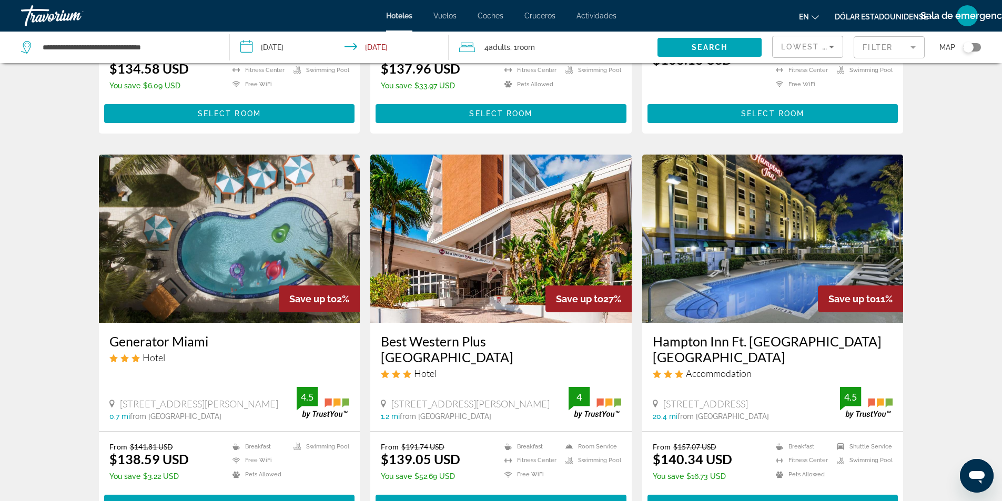
scroll to position [421, 0]
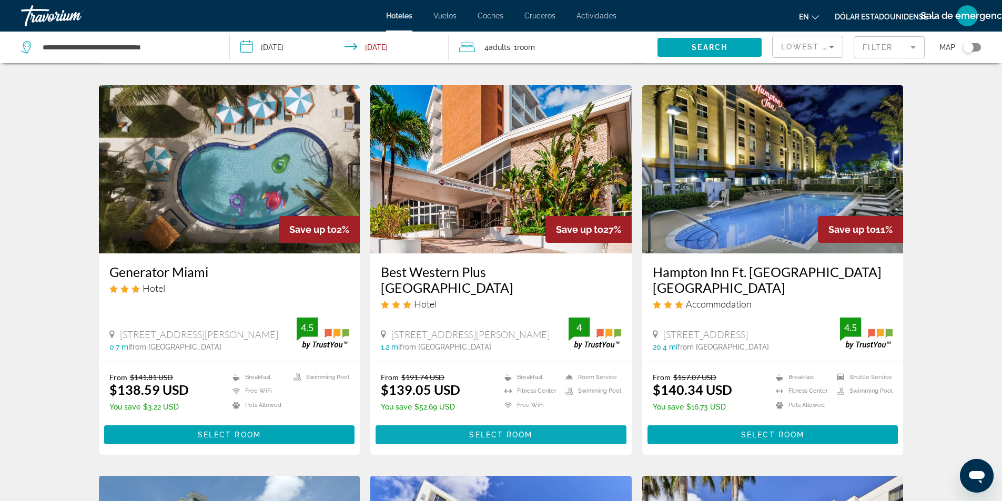
click at [486, 431] on span "Select Room" at bounding box center [500, 435] width 63 height 8
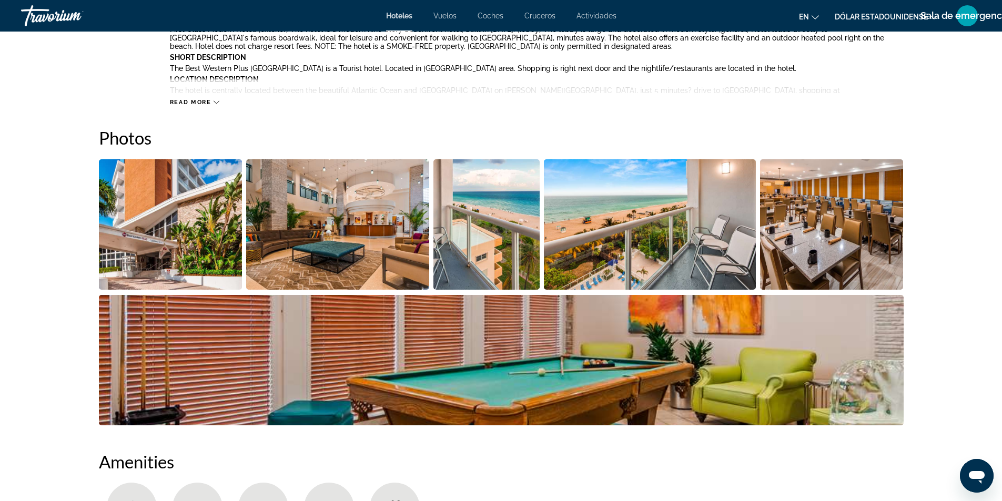
scroll to position [473, 0]
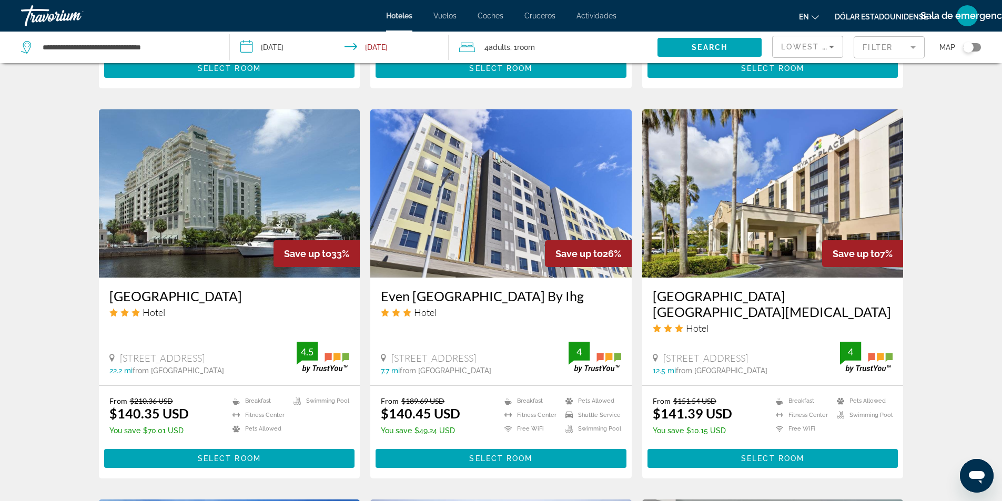
scroll to position [789, 0]
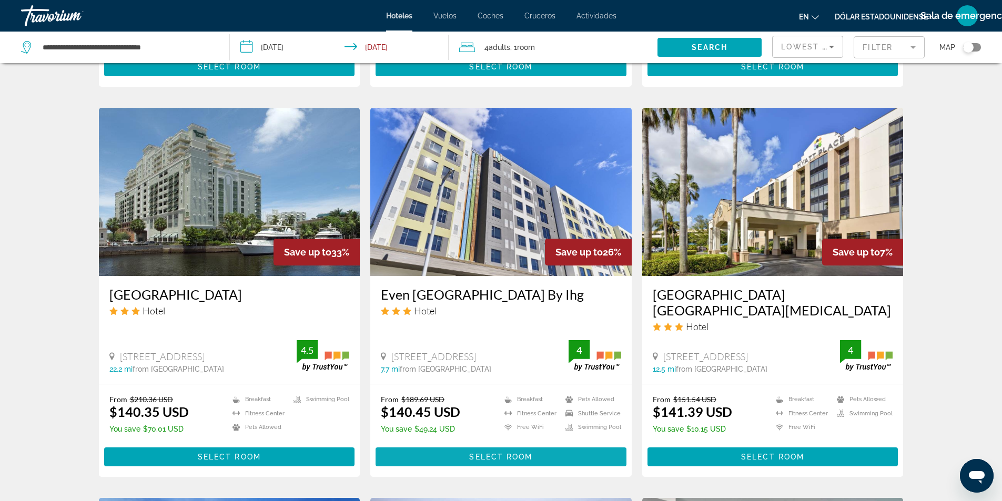
click at [458, 445] on span "Contenido principal" at bounding box center [501, 457] width 251 height 25
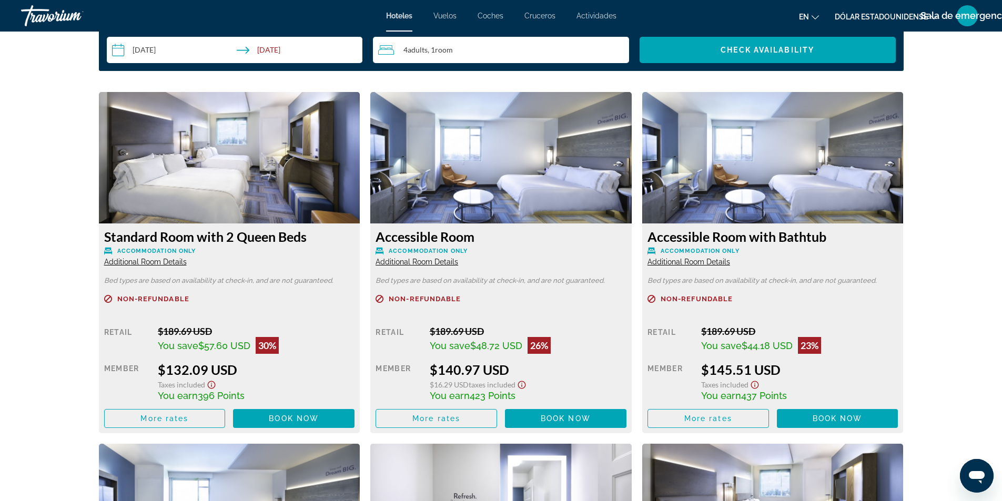
scroll to position [1473, 0]
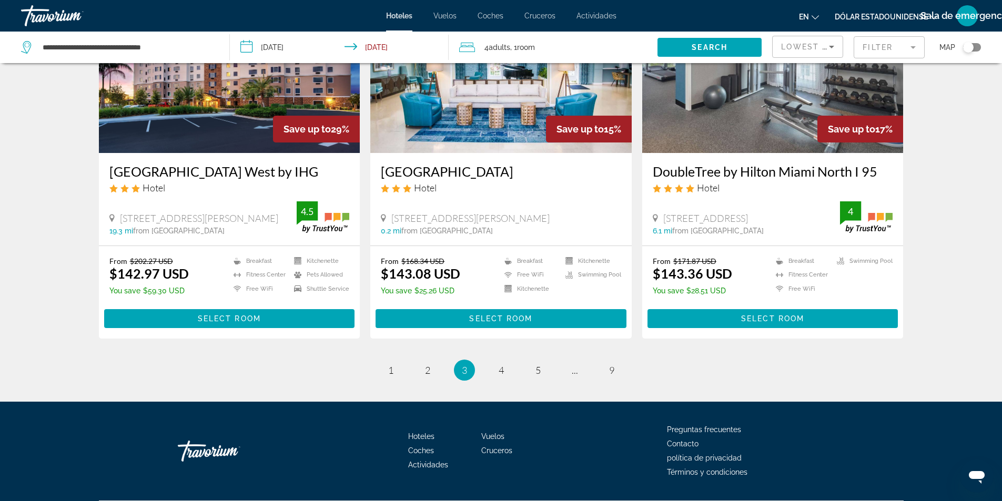
scroll to position [1315, 0]
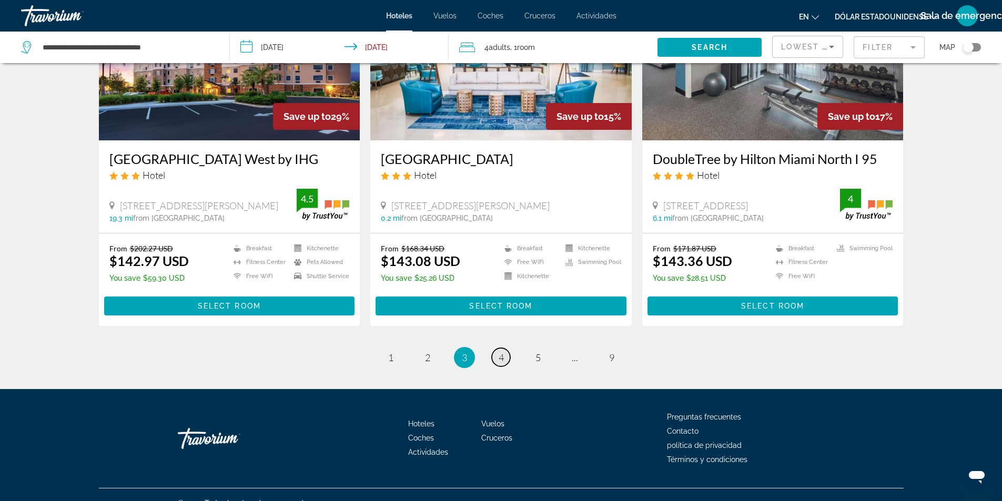
click at [499, 352] on span "4" at bounding box center [501, 358] width 5 height 12
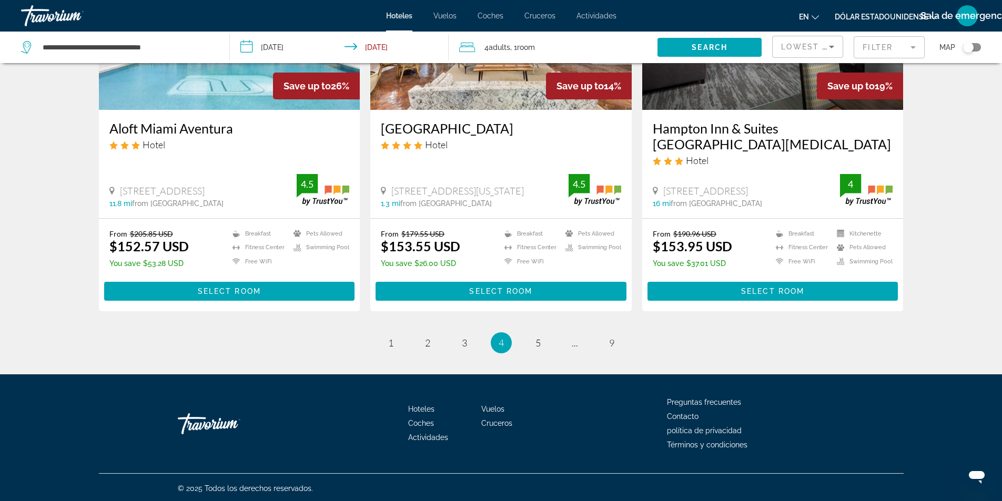
scroll to position [1315, 0]
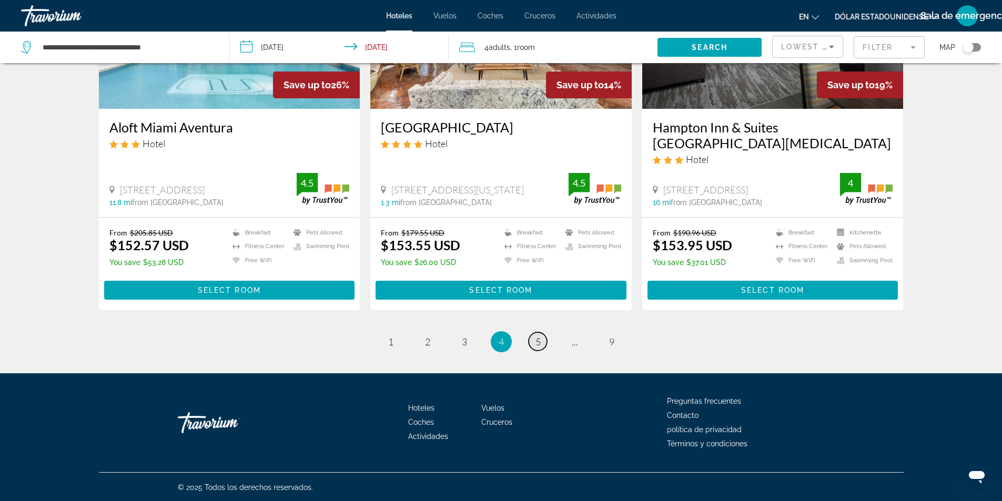
click at [540, 346] on span "5" at bounding box center [538, 342] width 5 height 12
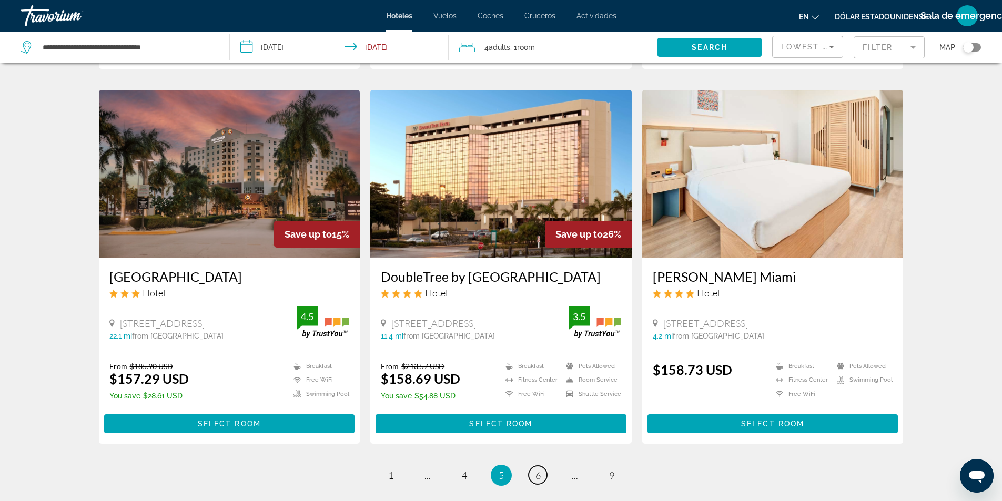
scroll to position [1210, 0]
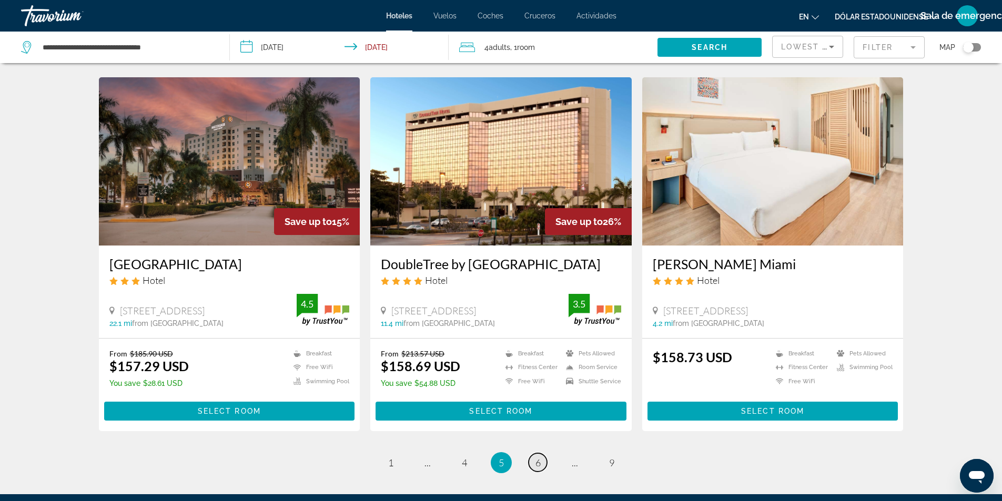
click at [539, 457] on span "6" at bounding box center [538, 463] width 5 height 12
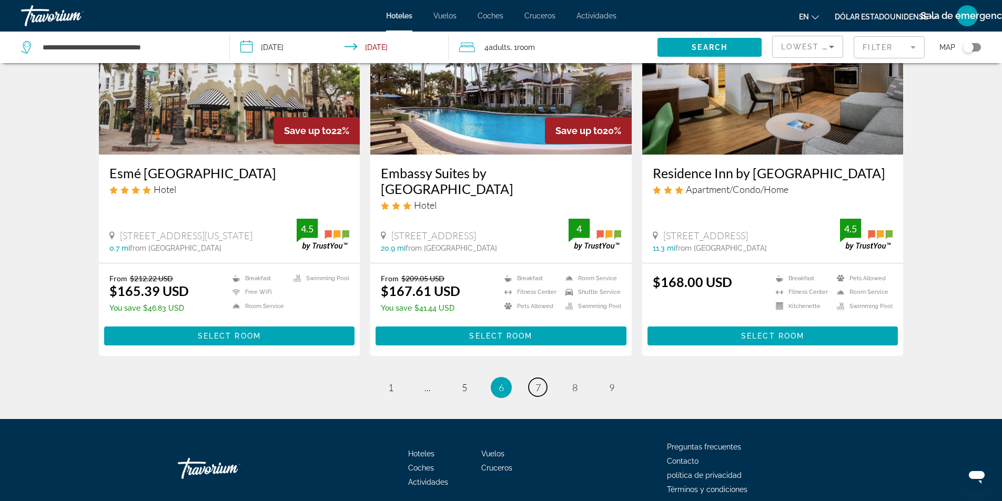
scroll to position [1332, 0]
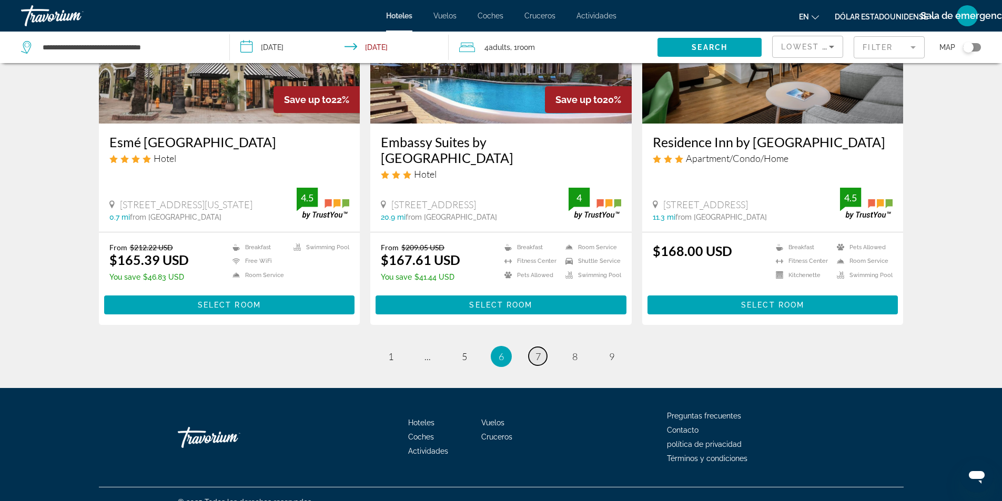
click at [541, 347] on link "page 7" at bounding box center [538, 356] width 18 height 18
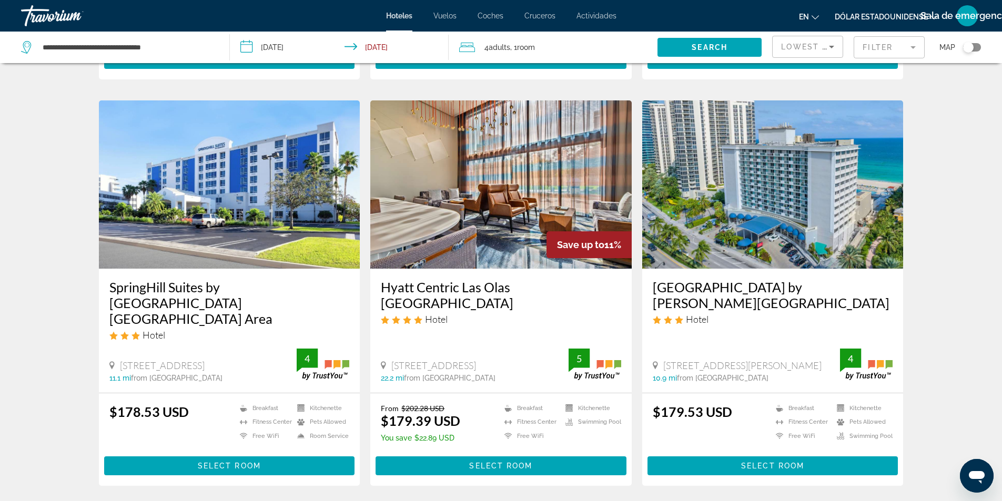
scroll to position [1210, 0]
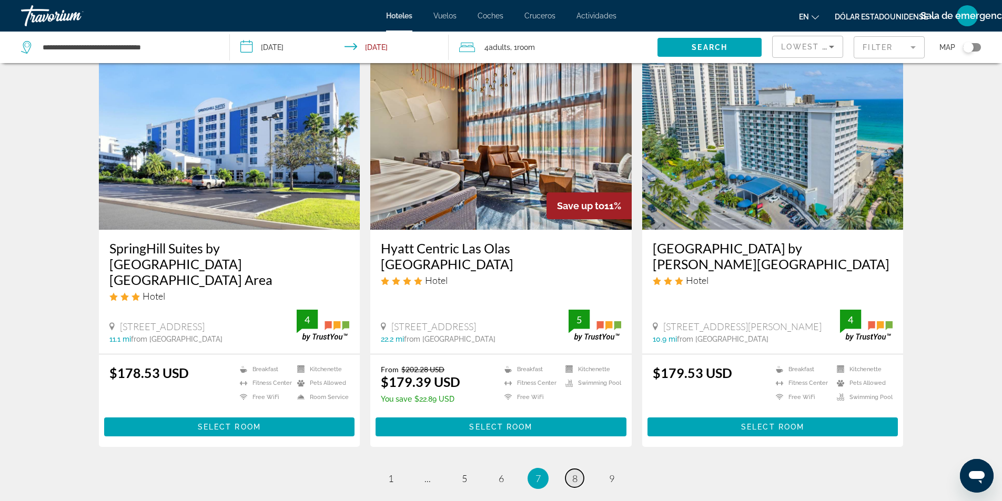
click at [573, 473] on span "8" at bounding box center [574, 479] width 5 height 12
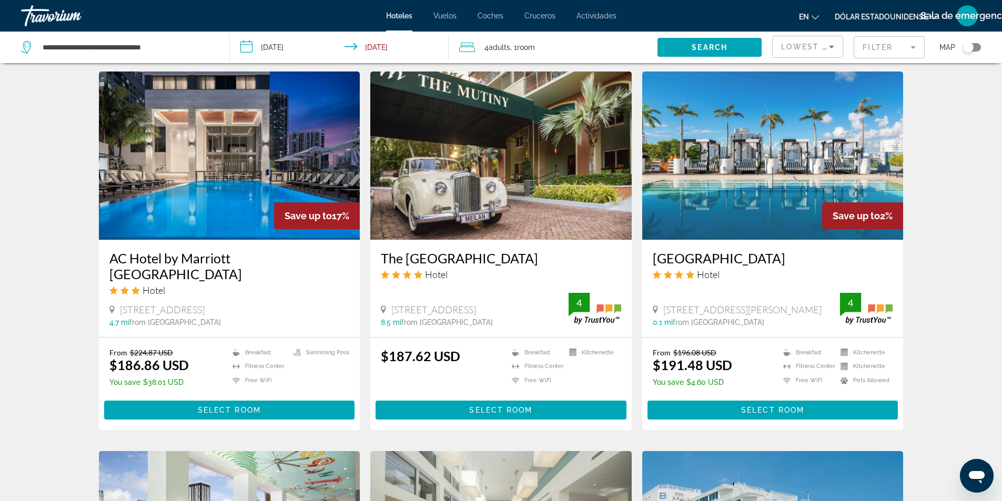
scroll to position [684, 0]
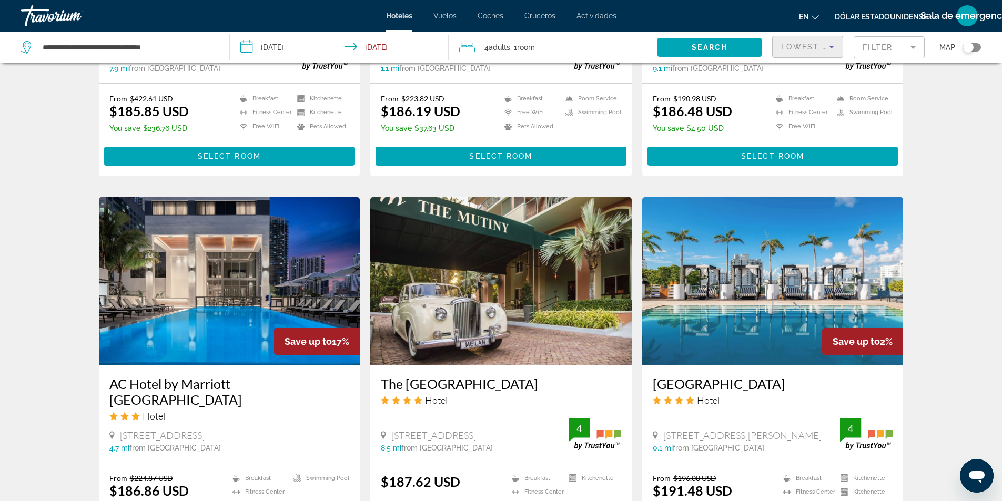
click at [838, 51] on icon "Sort by" at bounding box center [831, 47] width 13 height 13
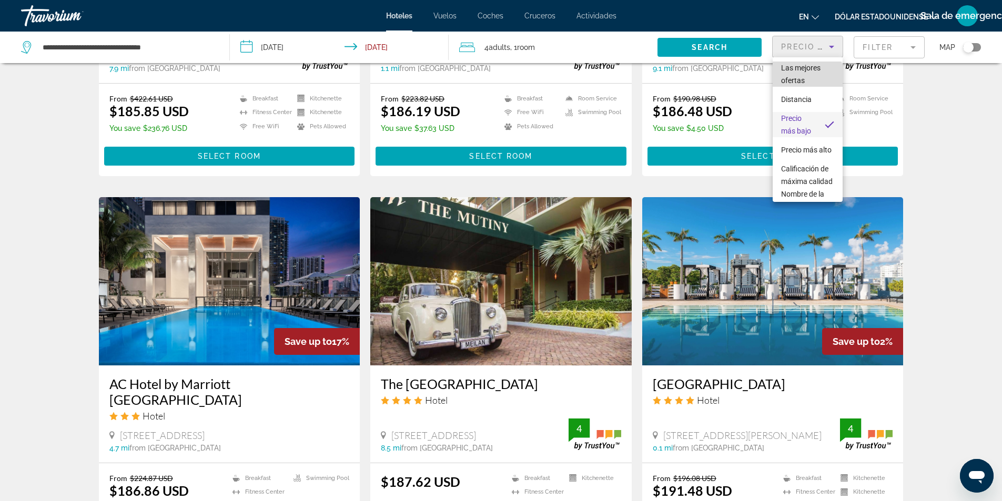
click at [807, 79] on span "Las mejores ofertas" at bounding box center [807, 74] width 53 height 25
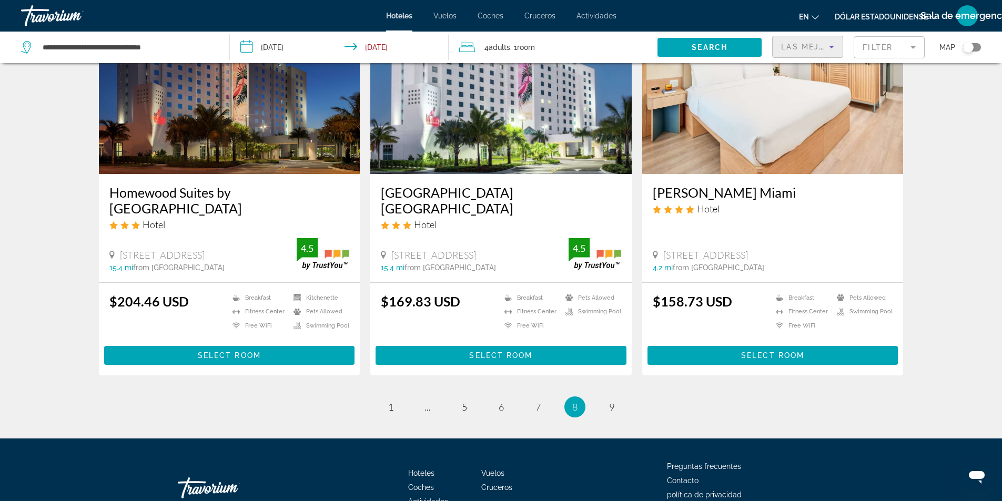
scroll to position [1332, 0]
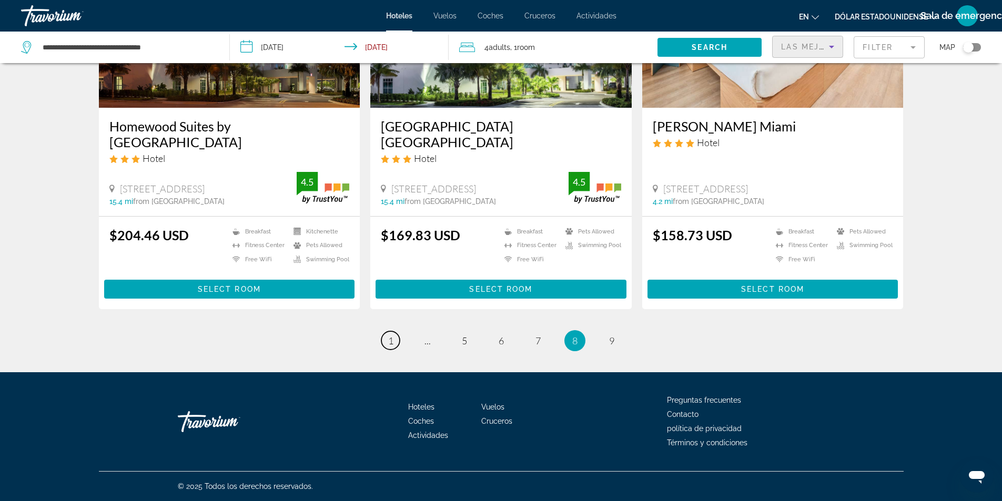
drag, startPoint x: 387, startPoint y: 344, endPoint x: 394, endPoint y: 339, distance: 8.0
click at [388, 344] on link "page 1" at bounding box center [390, 340] width 18 height 18
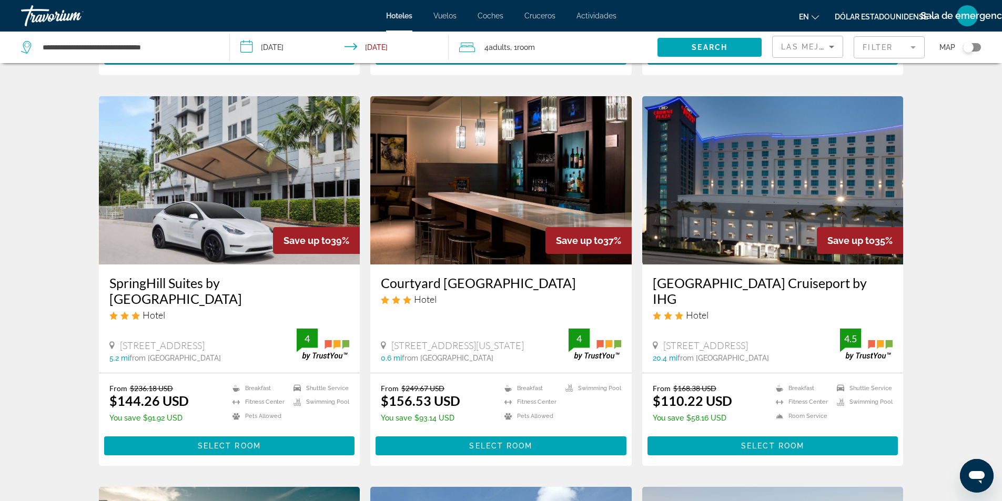
scroll to position [421, 0]
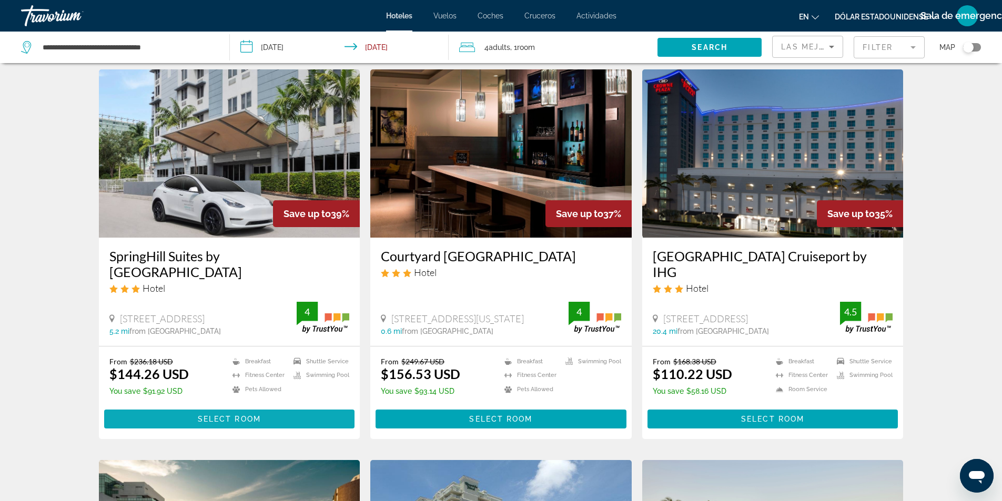
click at [274, 417] on span "Contenido principal" at bounding box center [229, 419] width 251 height 25
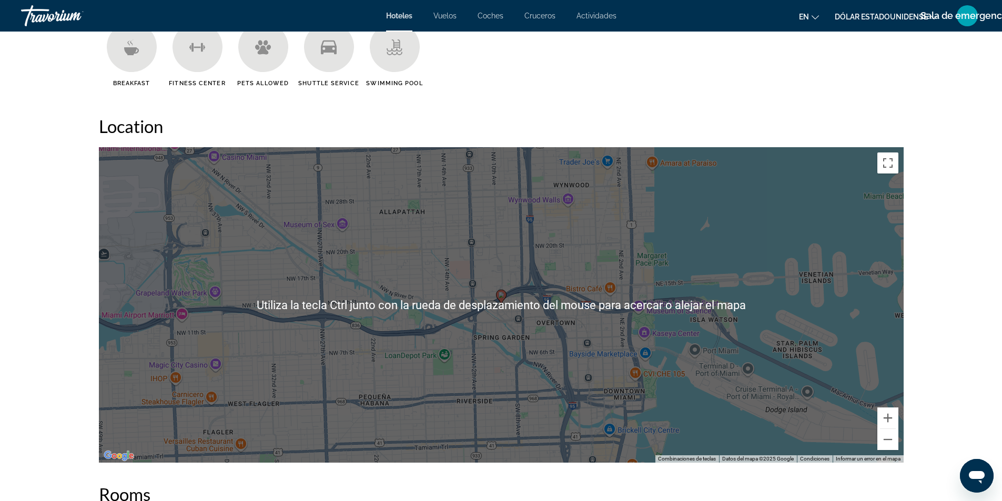
scroll to position [894, 0]
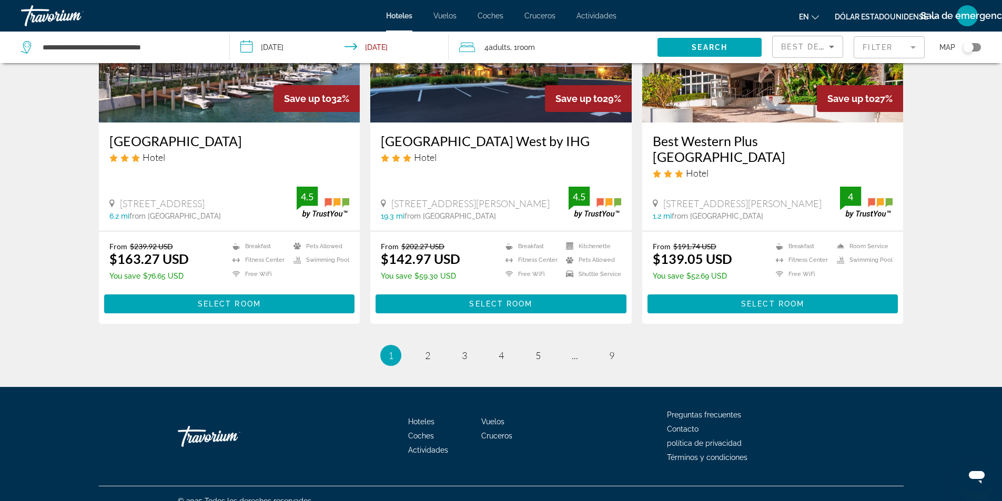
scroll to position [1315, 0]
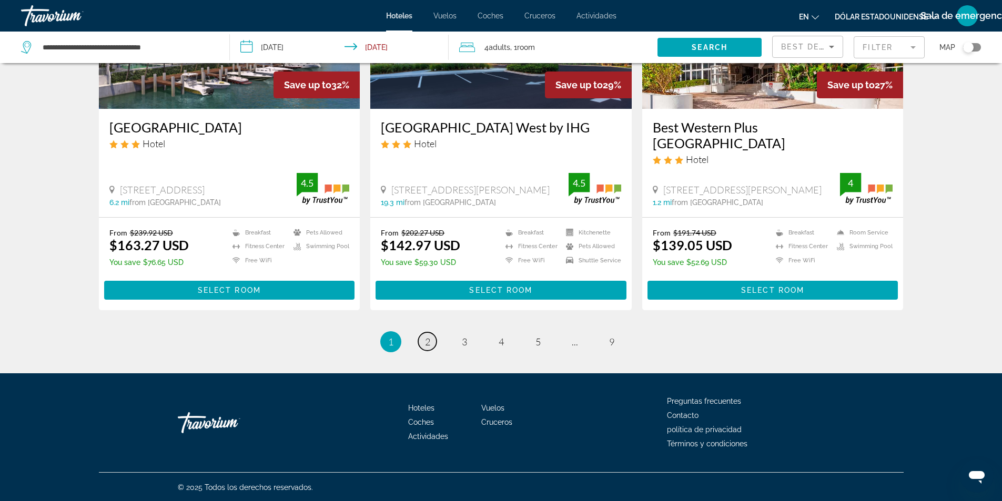
click at [425, 348] on link "page 2" at bounding box center [427, 341] width 18 height 18
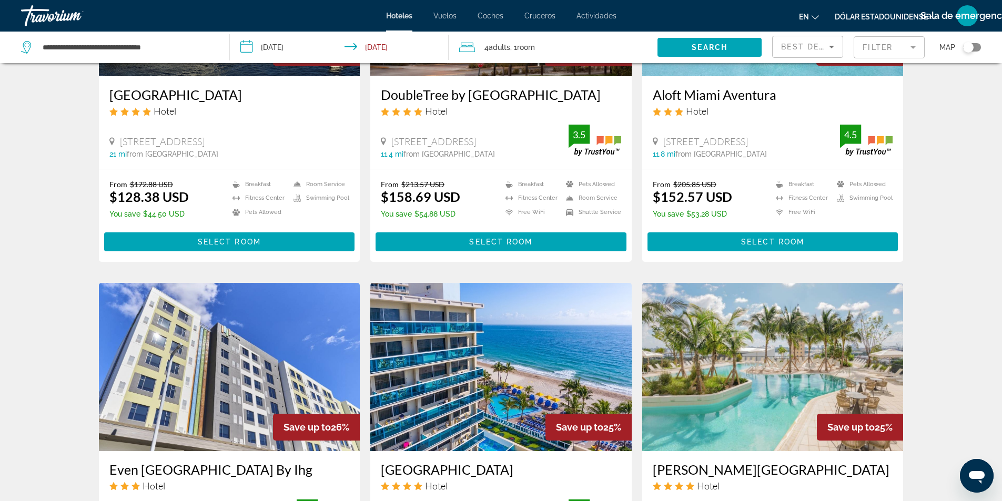
scroll to position [473, 0]
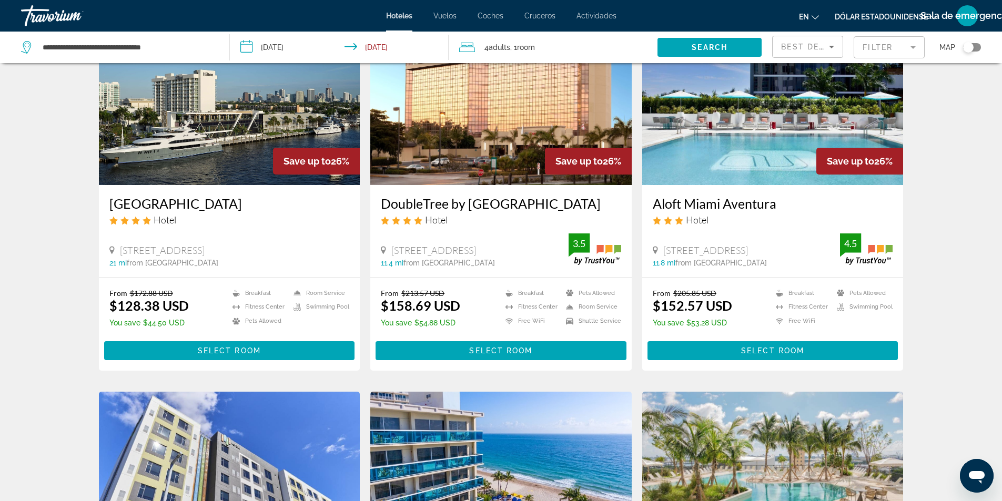
click at [293, 48] on input "**********" at bounding box center [342, 49] width 224 height 35
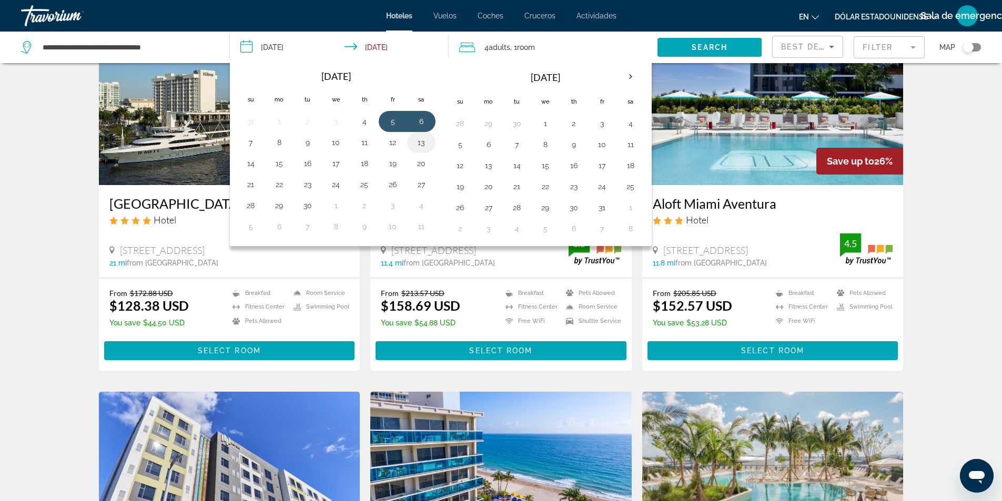
click at [416, 146] on button "13" at bounding box center [421, 142] width 17 height 15
click at [249, 165] on button "14" at bounding box center [251, 163] width 17 height 15
type input "**********"
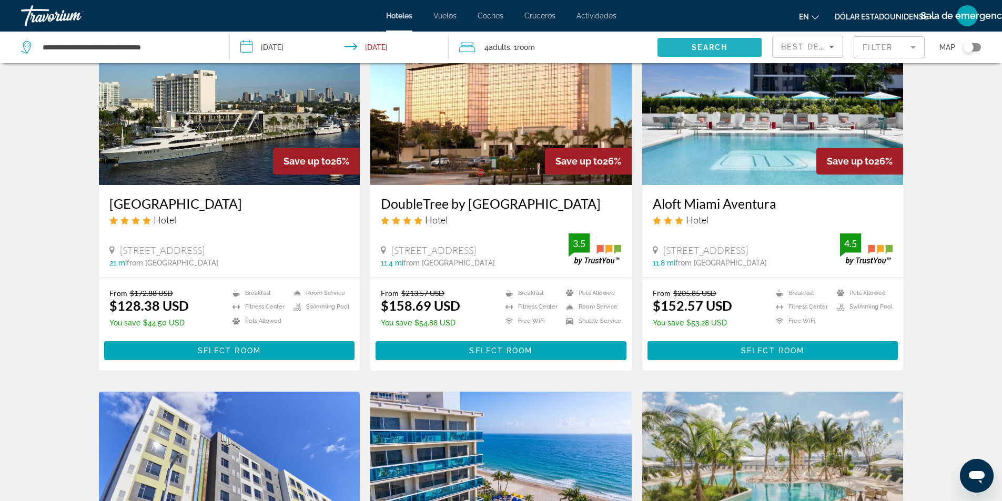
click at [682, 44] on span "Search widget" at bounding box center [710, 47] width 104 height 25
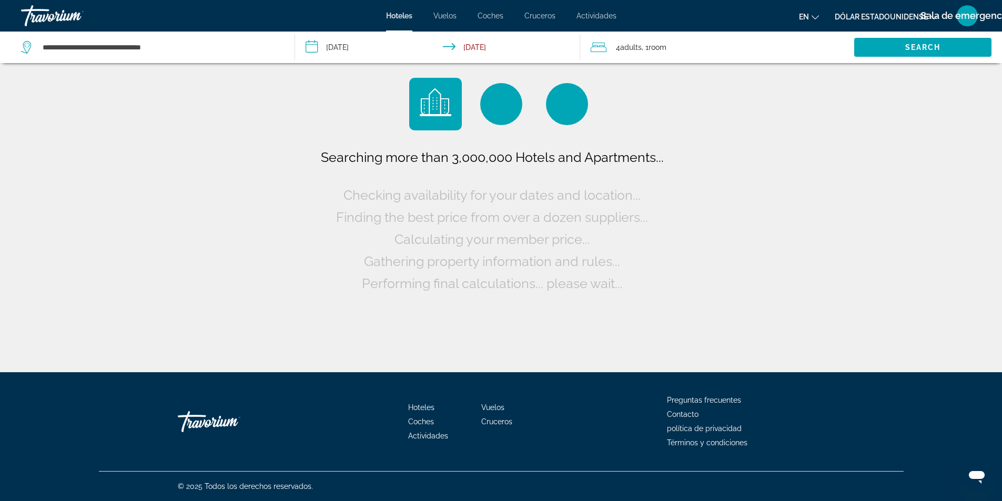
scroll to position [0, 0]
